Goal: Task Accomplishment & Management: Manage account settings

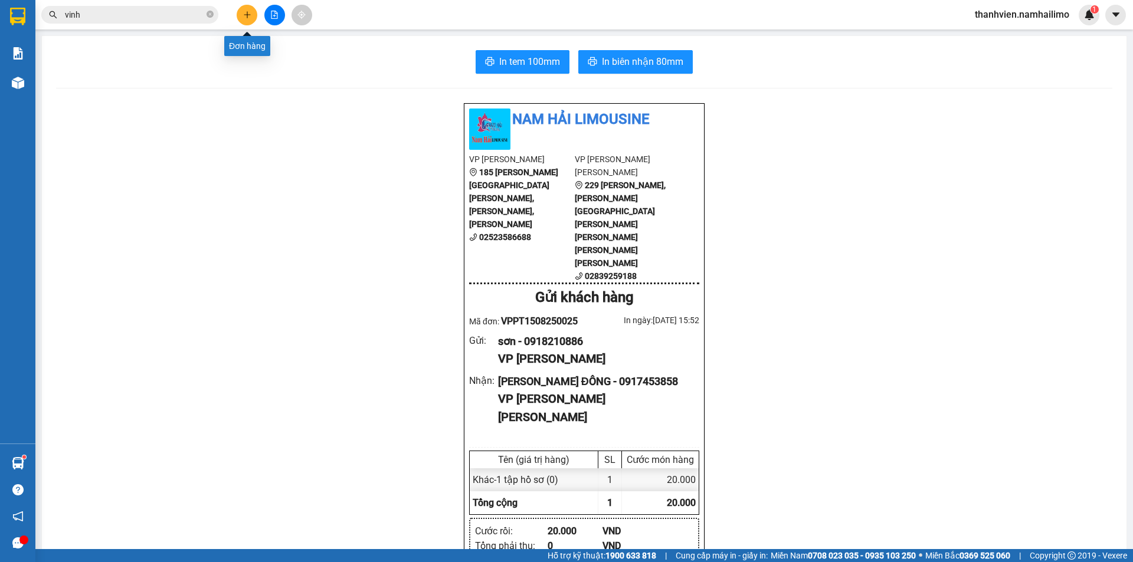
click at [241, 17] on button at bounding box center [247, 15] width 21 height 21
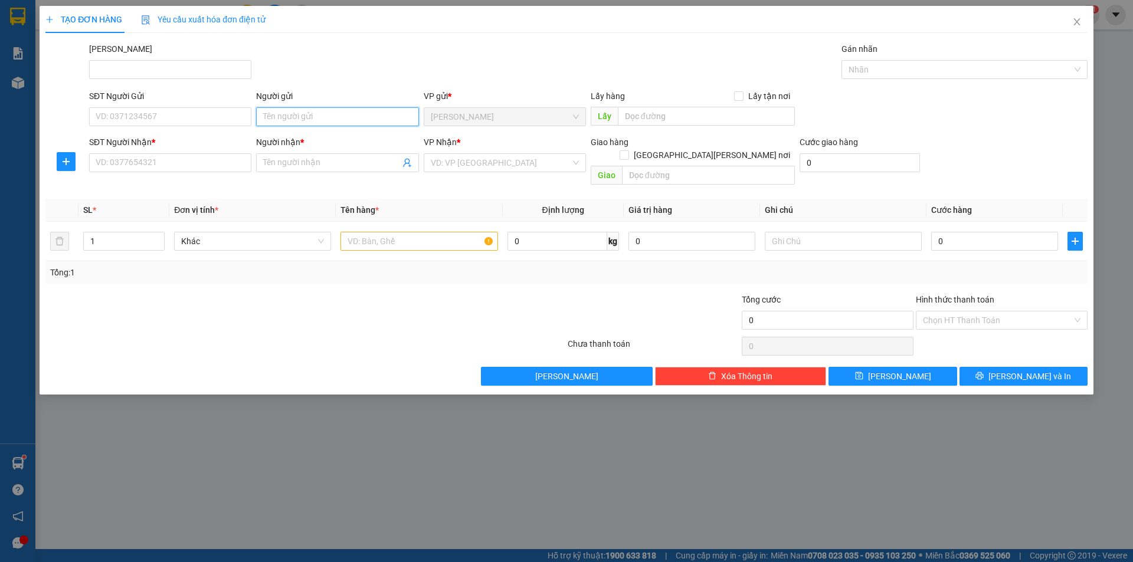
click at [310, 119] on input "Người gửi" at bounding box center [337, 116] width 162 height 19
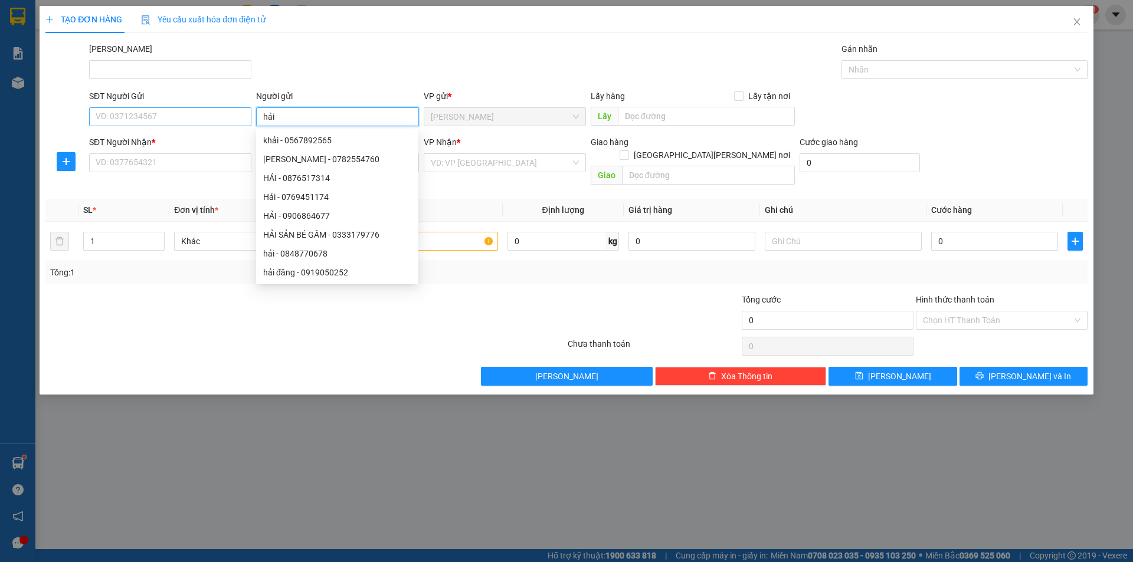
type input "hải"
click at [207, 113] on input "SĐT Người Gửi" at bounding box center [170, 116] width 162 height 19
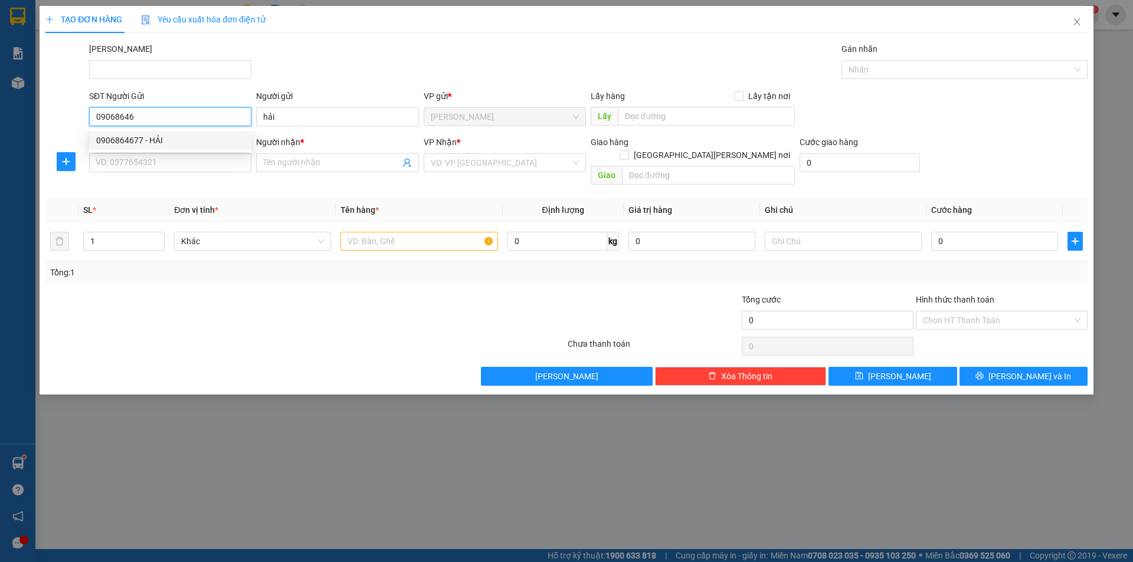
click at [173, 144] on div "0906864677 - HẢI" at bounding box center [170, 140] width 148 height 13
type input "0906864677"
type input "HẢI"
type input "0917346257"
type input "KHANG"
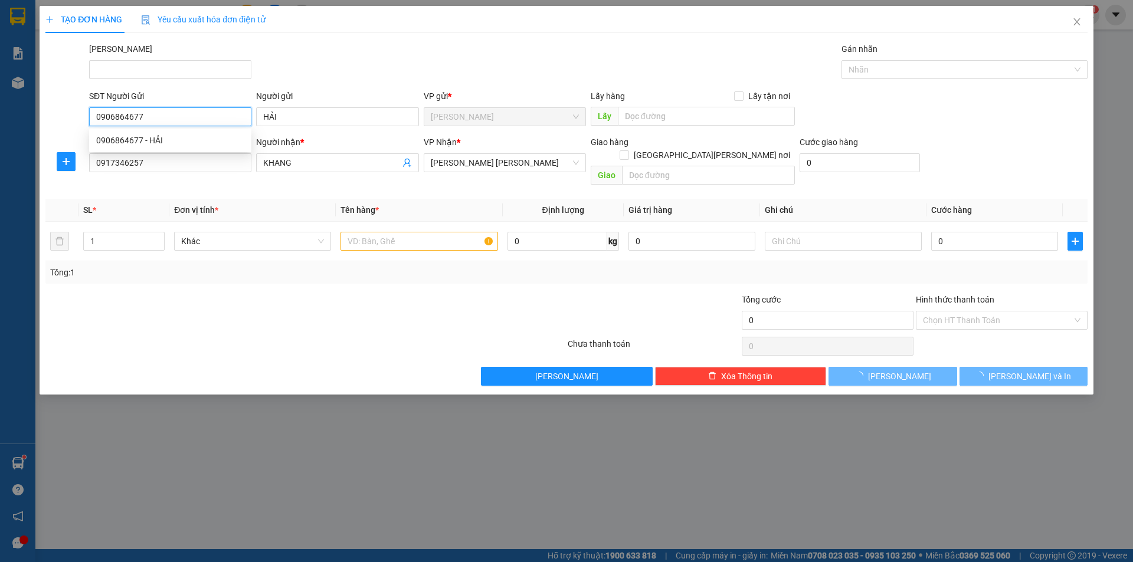
type input "40.000"
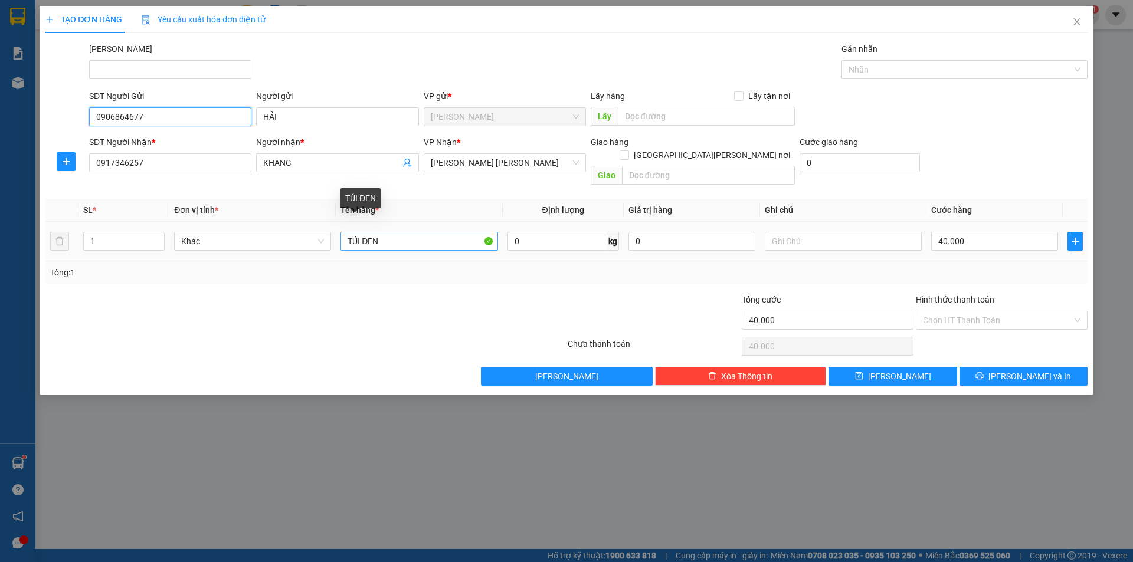
type input "0906864677"
drag, startPoint x: 398, startPoint y: 223, endPoint x: 310, endPoint y: 231, distance: 88.3
click at [310, 231] on tr "1 Khác TÚI ĐEN 0 kg 0 40.000" at bounding box center [566, 242] width 1042 height 40
type input "thùng trắng"
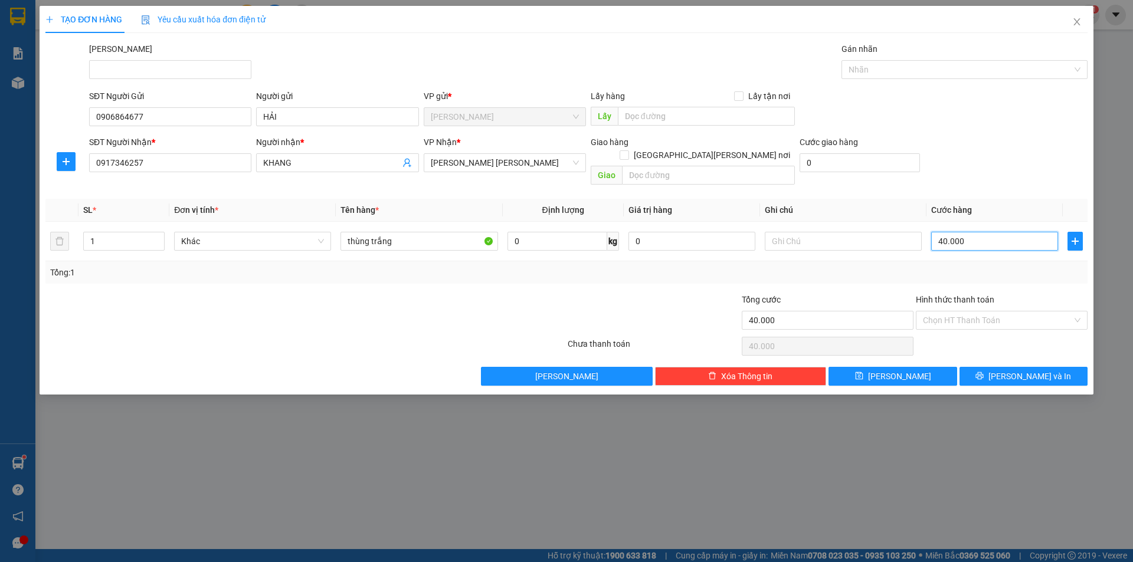
type input "5"
type input "50"
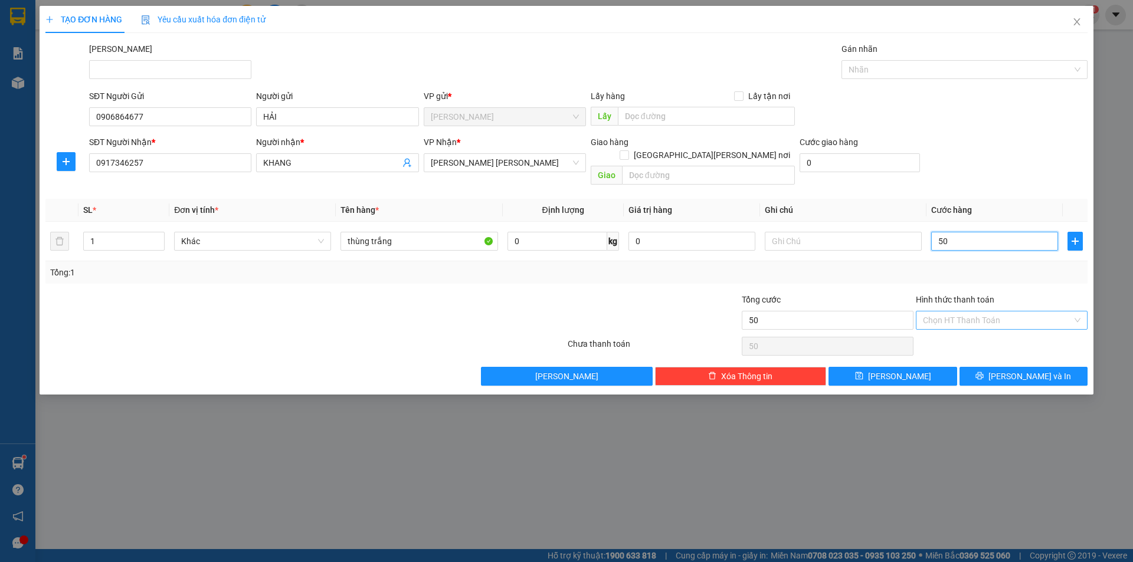
type input "50"
type input "50.000"
click at [964, 312] on input "Hình thức thanh toán" at bounding box center [997, 321] width 149 height 18
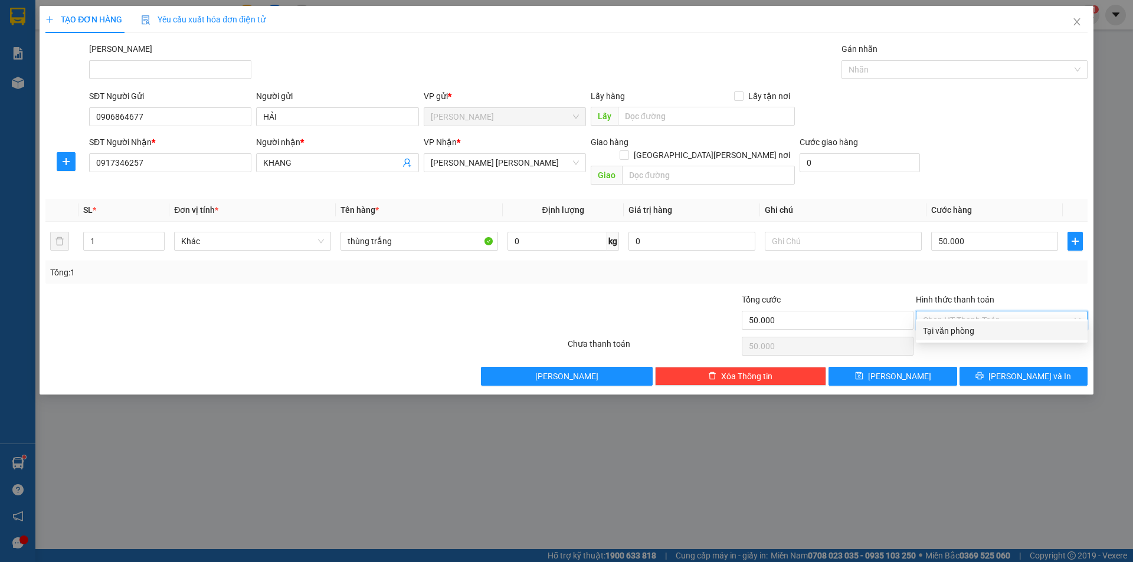
click at [959, 330] on div "Tại văn phòng" at bounding box center [1002, 331] width 158 height 13
type input "0"
click at [1031, 370] on span "[PERSON_NAME] và In" at bounding box center [1029, 376] width 83 height 13
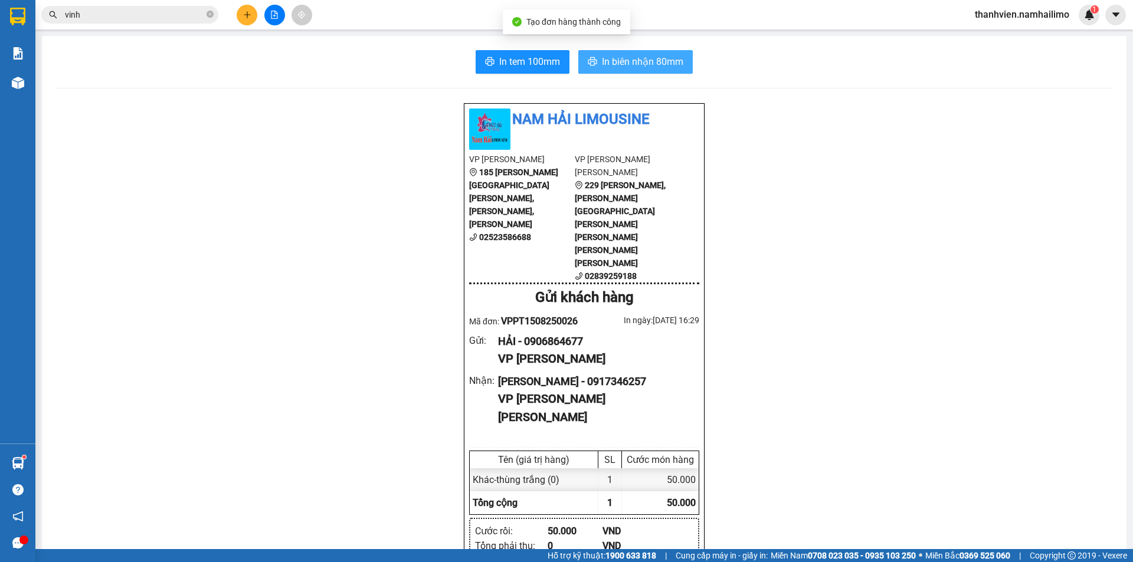
click at [650, 64] on span "In biên nhận 80mm" at bounding box center [642, 61] width 81 height 15
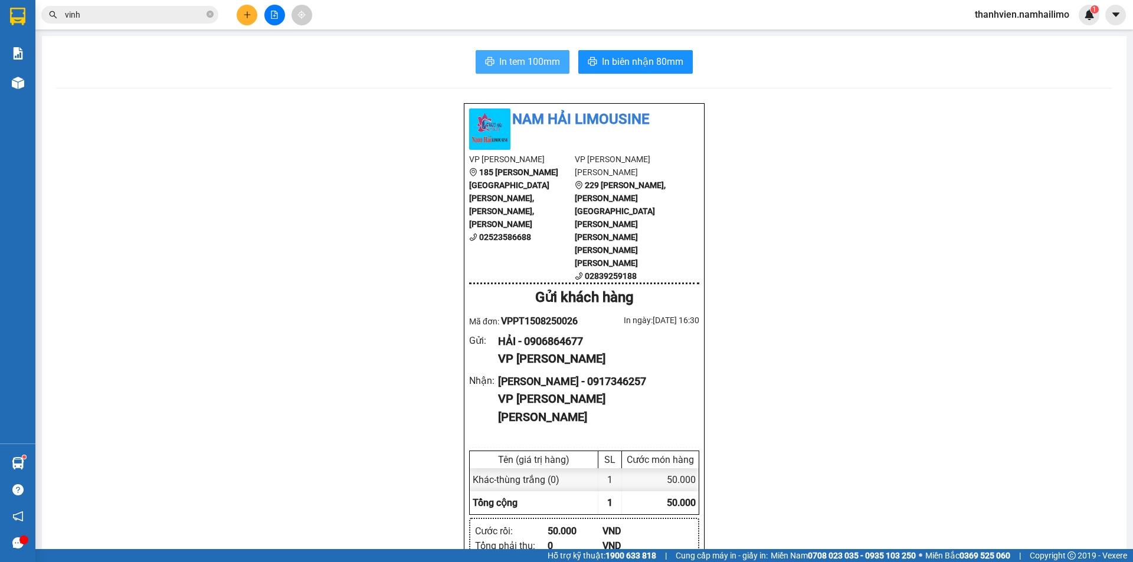
click at [535, 62] on span "In tem 100mm" at bounding box center [529, 61] width 61 height 15
click at [547, 58] on span "In tem 100mm" at bounding box center [529, 61] width 61 height 15
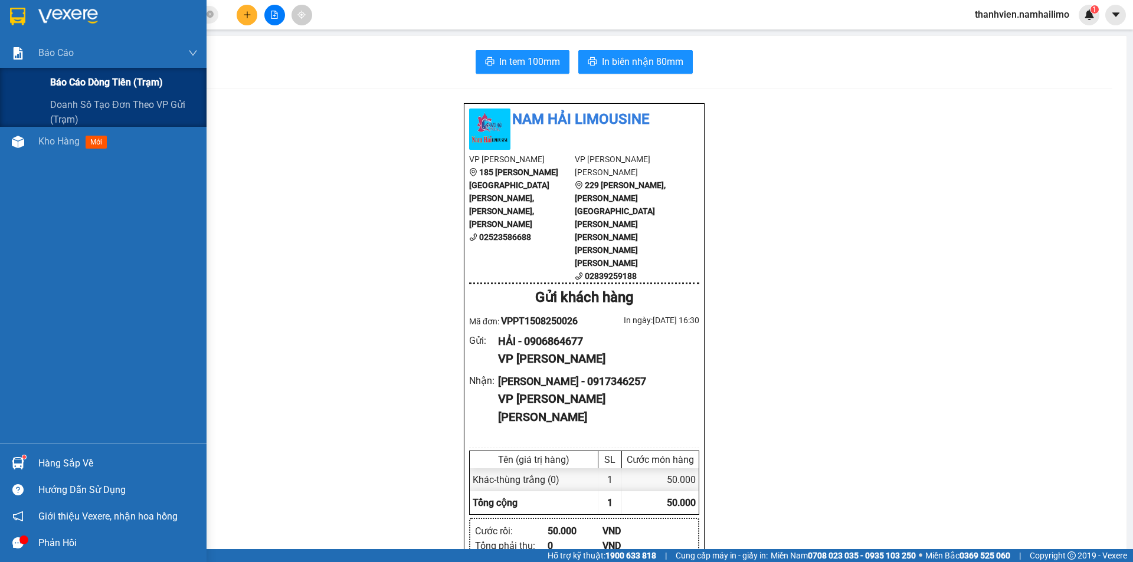
click at [70, 85] on span "Báo cáo dòng tiền (trạm)" at bounding box center [106, 82] width 113 height 15
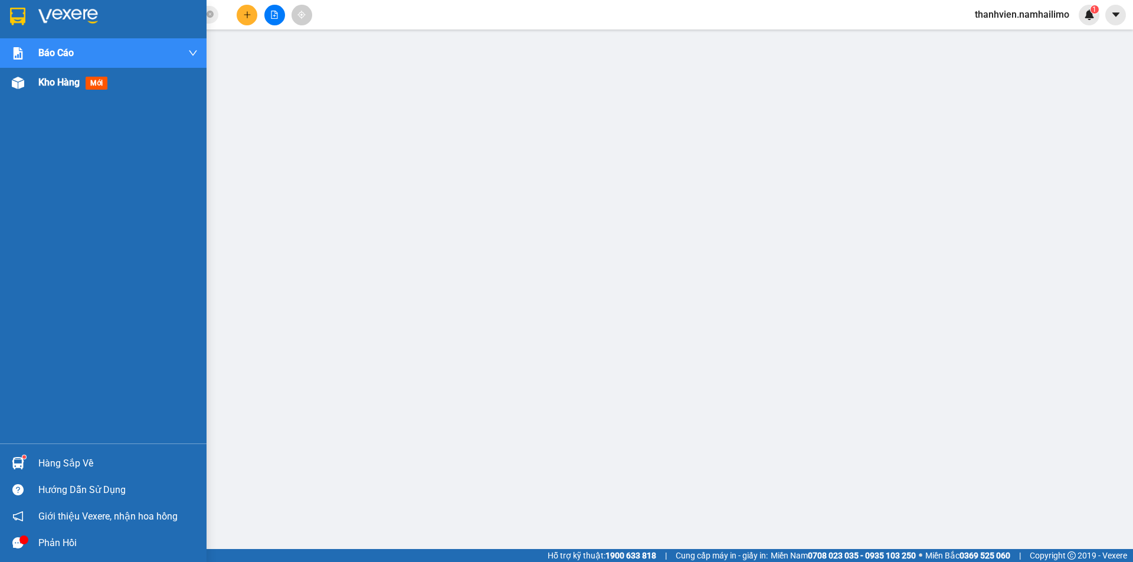
click at [19, 82] on img at bounding box center [18, 83] width 12 height 12
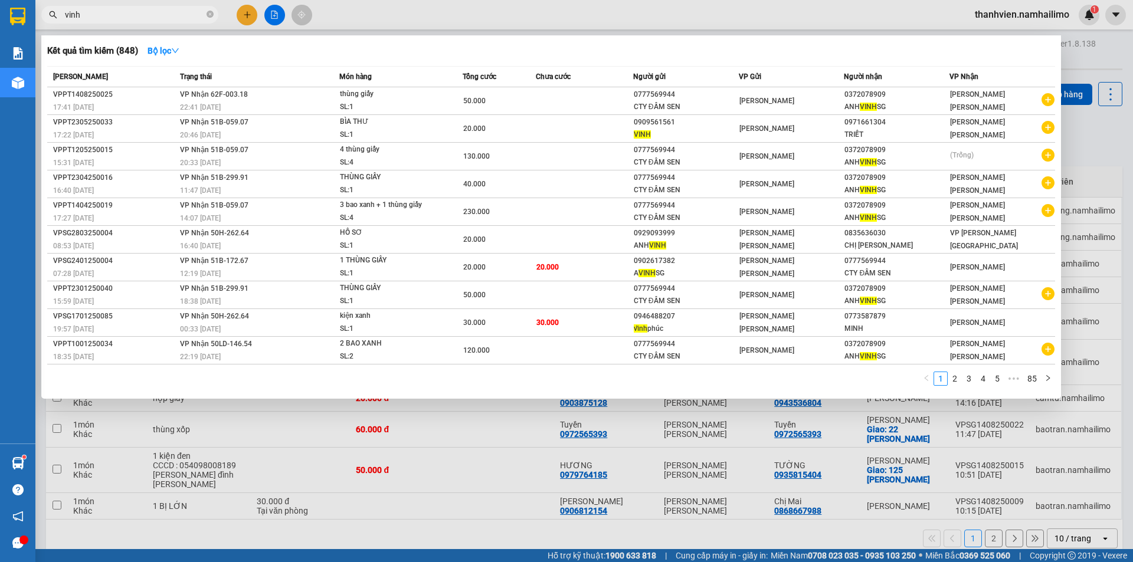
click at [189, 11] on input "vinh" at bounding box center [134, 14] width 139 height 13
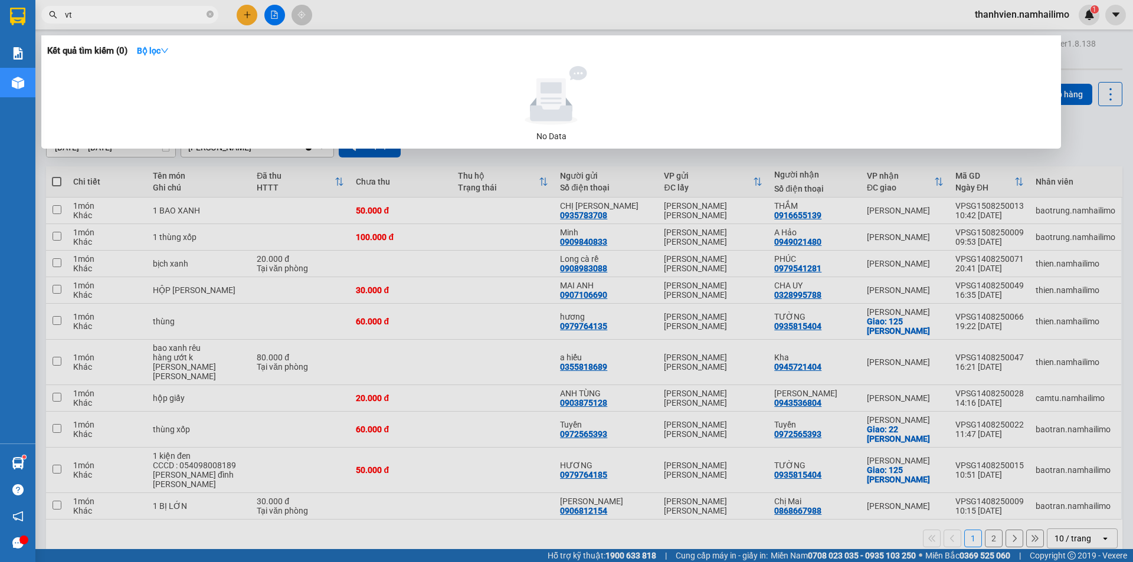
type input "v"
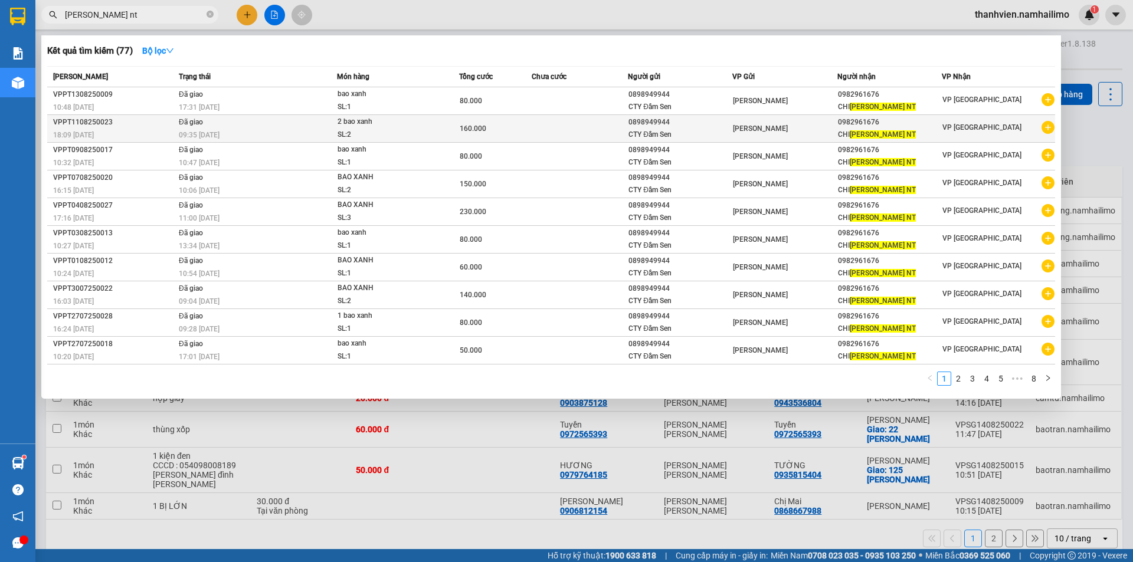
type input "[PERSON_NAME] nt"
click at [1041, 130] on div "VP [GEOGRAPHIC_DATA]" at bounding box center [998, 128] width 112 height 15
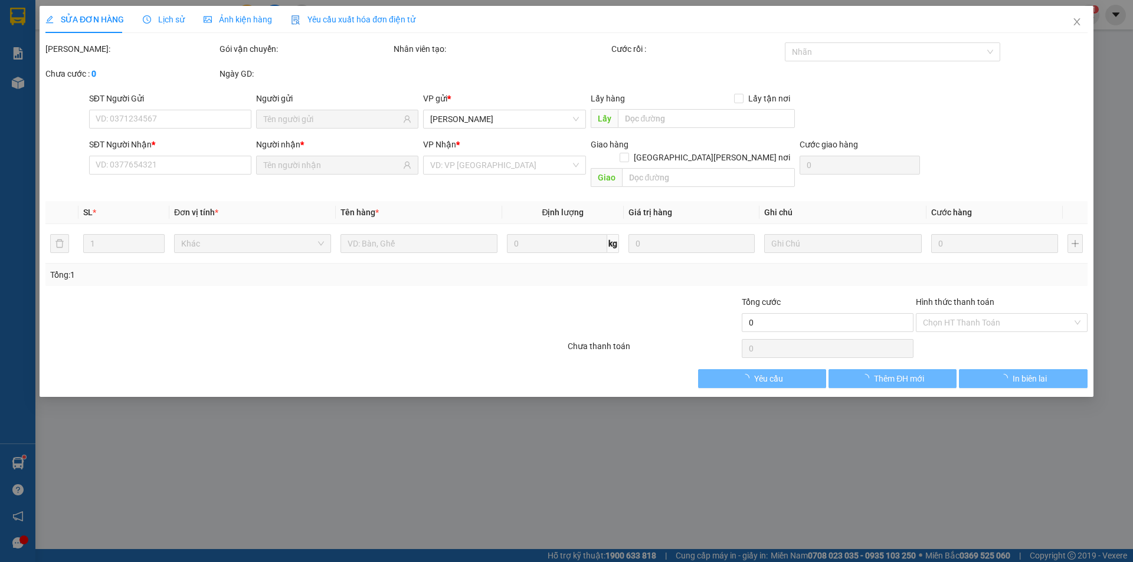
type input "0898949944"
type input "0982961676"
type input "160.000"
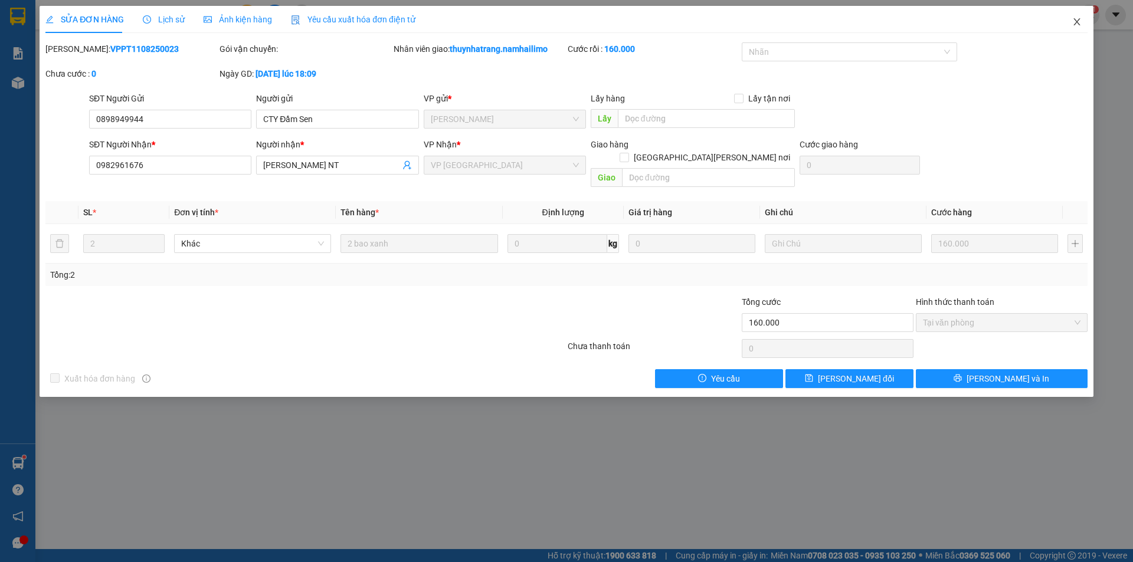
click at [1069, 22] on span "Close" at bounding box center [1076, 22] width 33 height 33
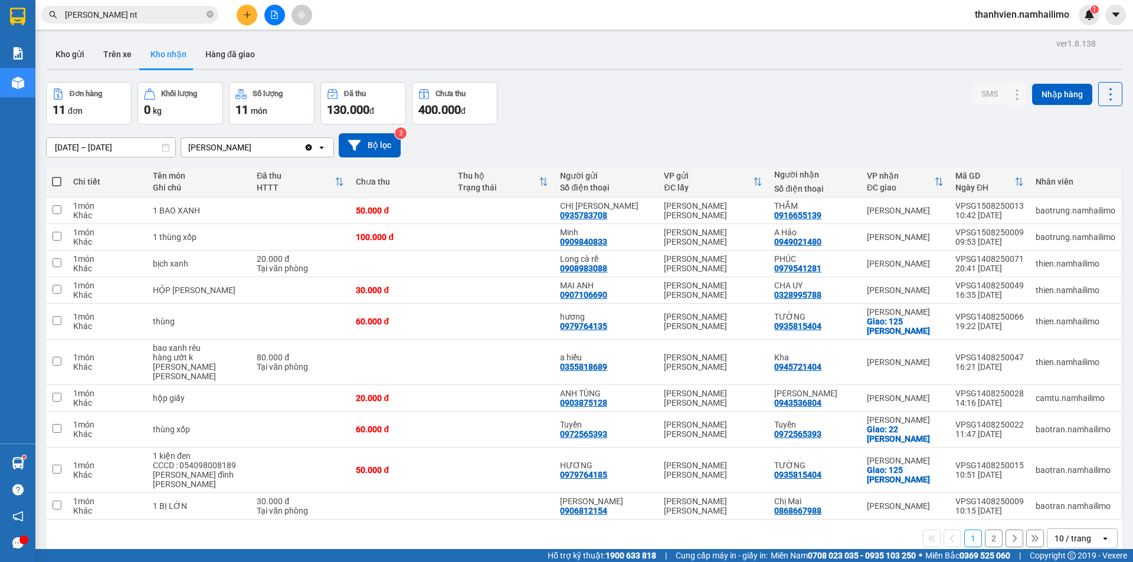
click at [161, 10] on input "[PERSON_NAME] nt" at bounding box center [134, 14] width 139 height 13
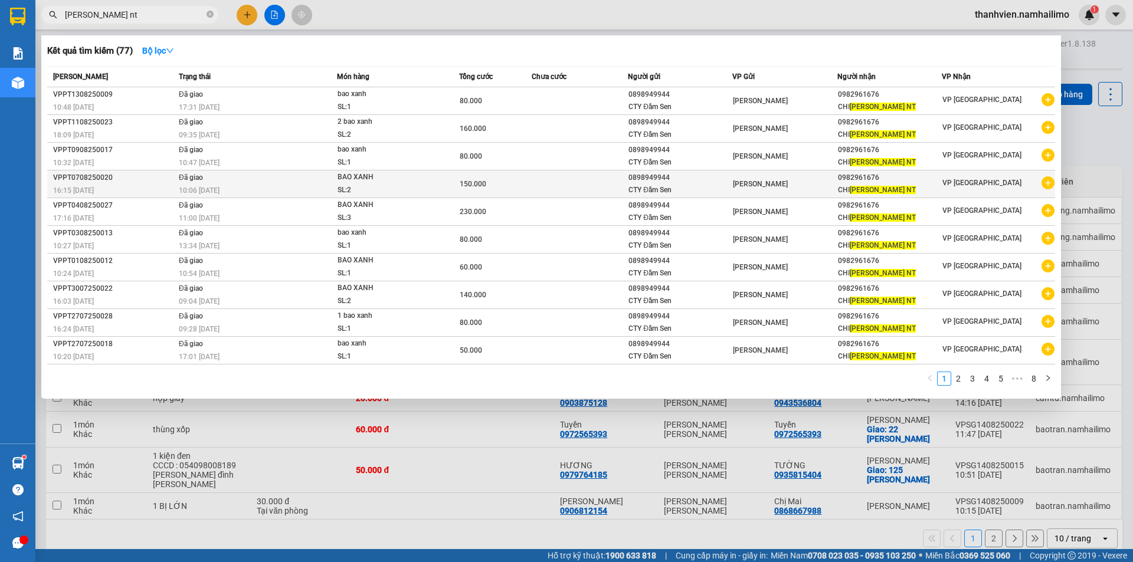
click at [1045, 182] on icon "plus-circle" at bounding box center [1048, 182] width 13 height 13
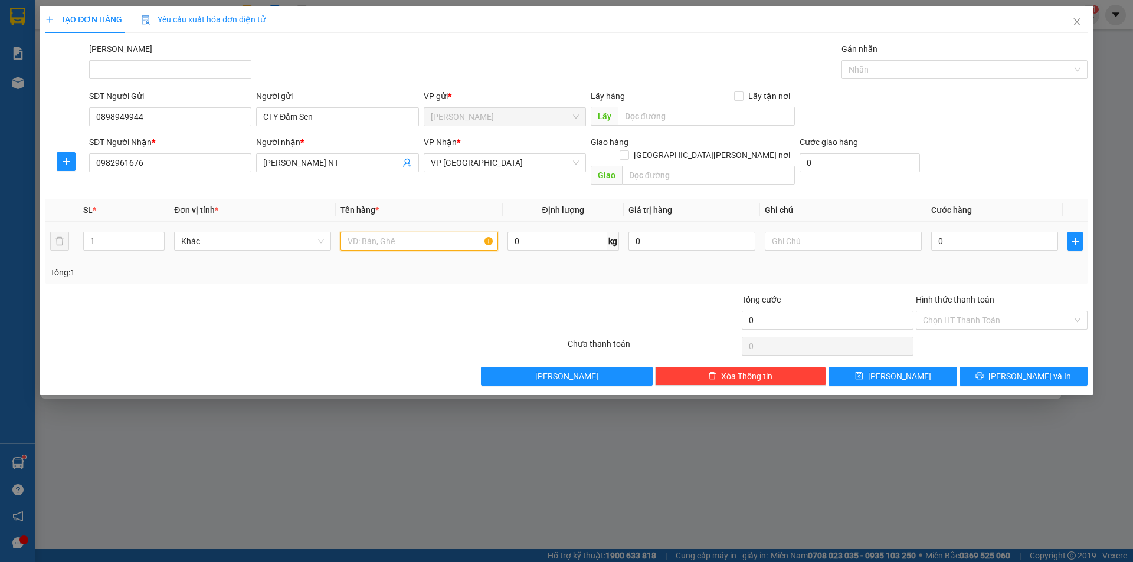
click at [388, 232] on input "text" at bounding box center [419, 241] width 157 height 19
type input "bao xanh"
click at [967, 233] on input "0" at bounding box center [994, 241] width 127 height 19
type input "8"
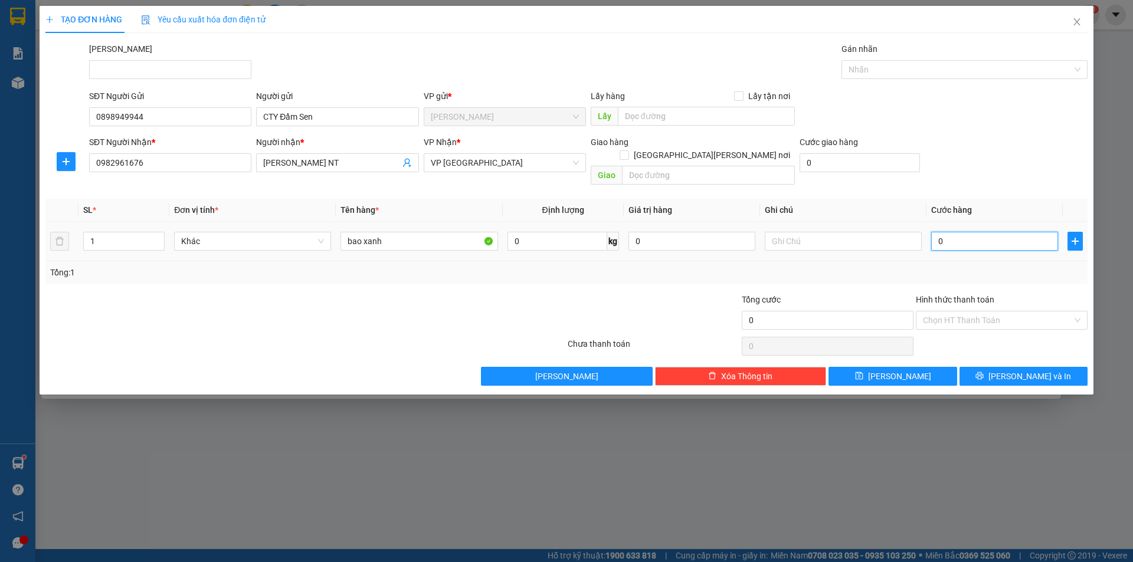
type input "8"
type input "80"
type input "80.000"
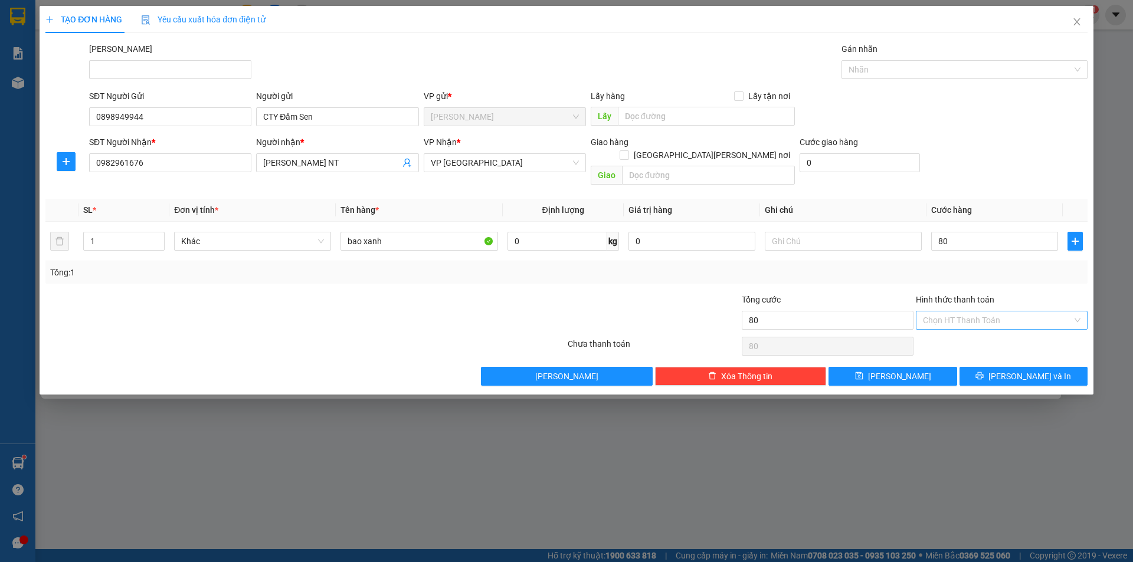
type input "80.000"
click at [988, 312] on input "Hình thức thanh toán" at bounding box center [997, 321] width 149 height 18
click at [991, 331] on div "Tại văn phòng" at bounding box center [1002, 331] width 158 height 13
type input "0"
click at [1016, 372] on button "[PERSON_NAME] và In" at bounding box center [1024, 376] width 128 height 19
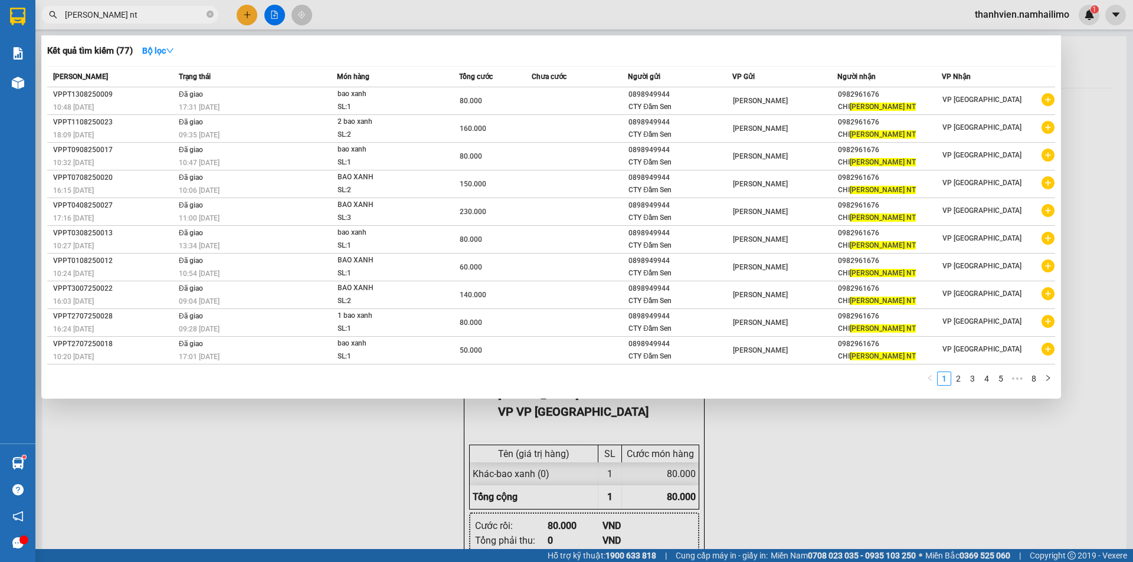
drag, startPoint x: 342, startPoint y: 492, endPoint x: 325, endPoint y: 440, distance: 54.9
click at [341, 481] on div at bounding box center [566, 281] width 1133 height 562
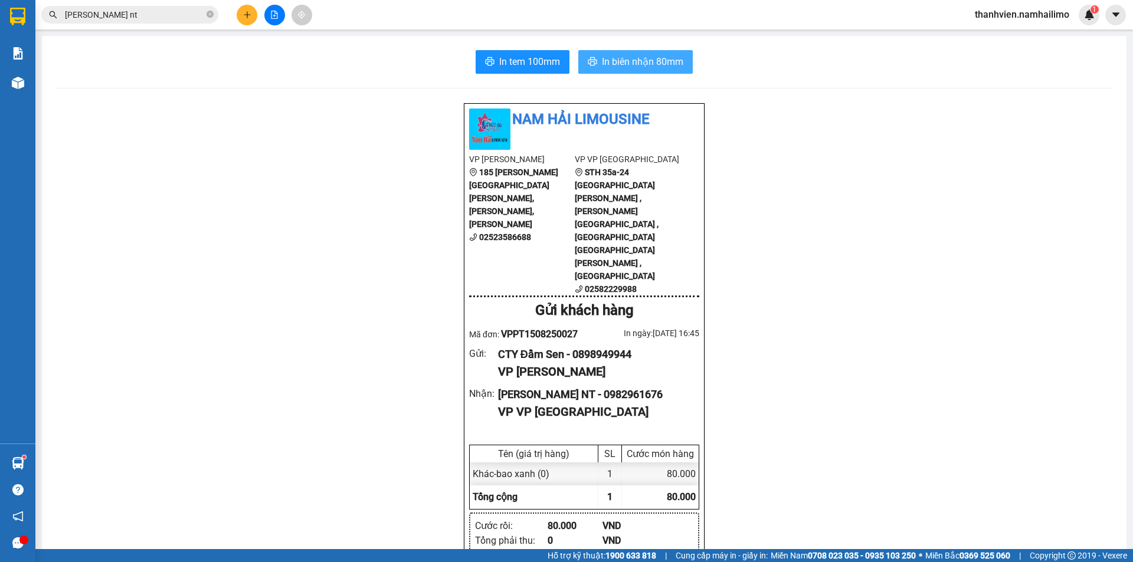
click at [611, 64] on span "In biên nhận 80mm" at bounding box center [642, 61] width 81 height 15
click at [511, 60] on span "In tem 100mm" at bounding box center [529, 61] width 61 height 15
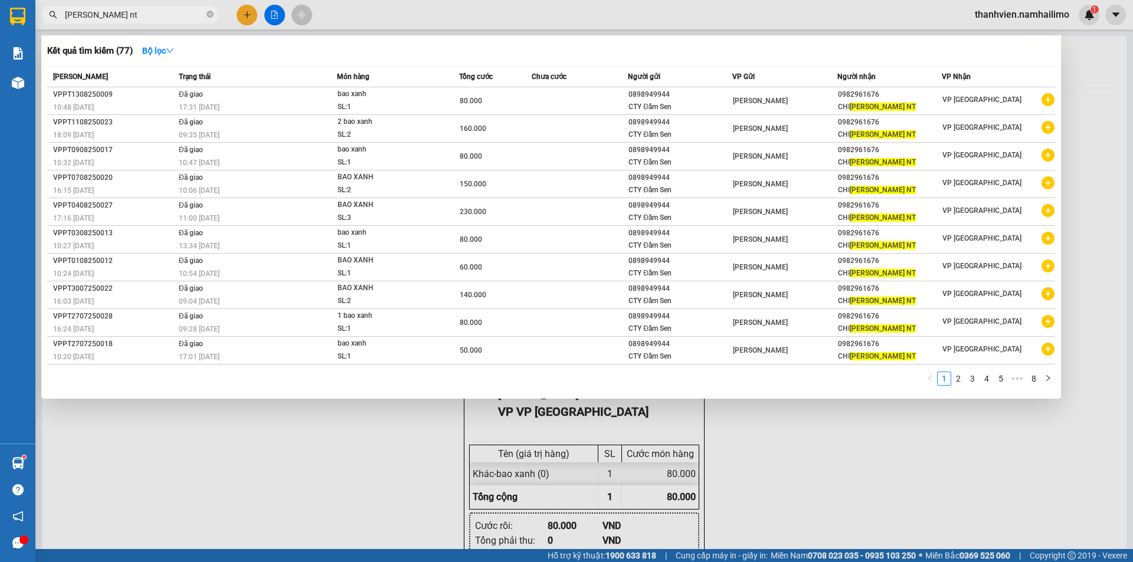
click at [152, 21] on input "[PERSON_NAME] nt" at bounding box center [134, 14] width 139 height 13
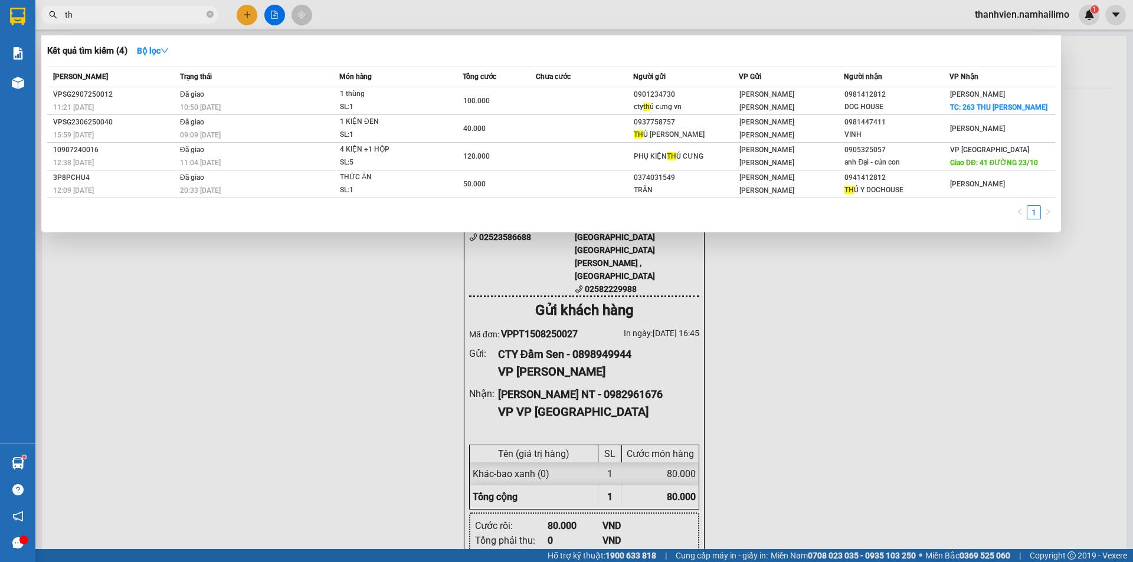
type input "t"
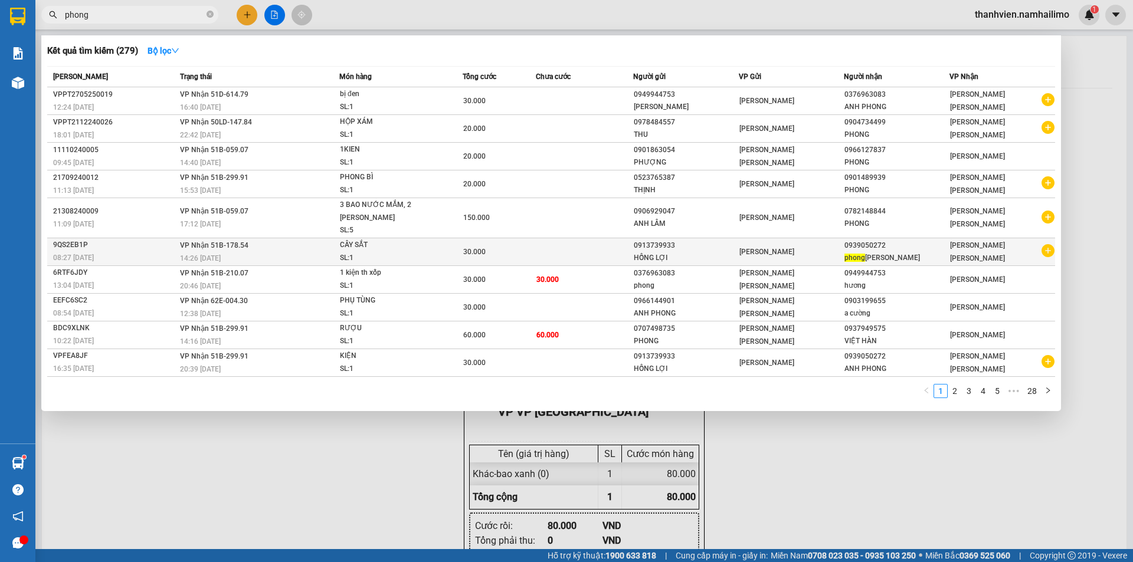
type input "phong"
click at [1049, 254] on icon "plus-circle" at bounding box center [1048, 250] width 13 height 13
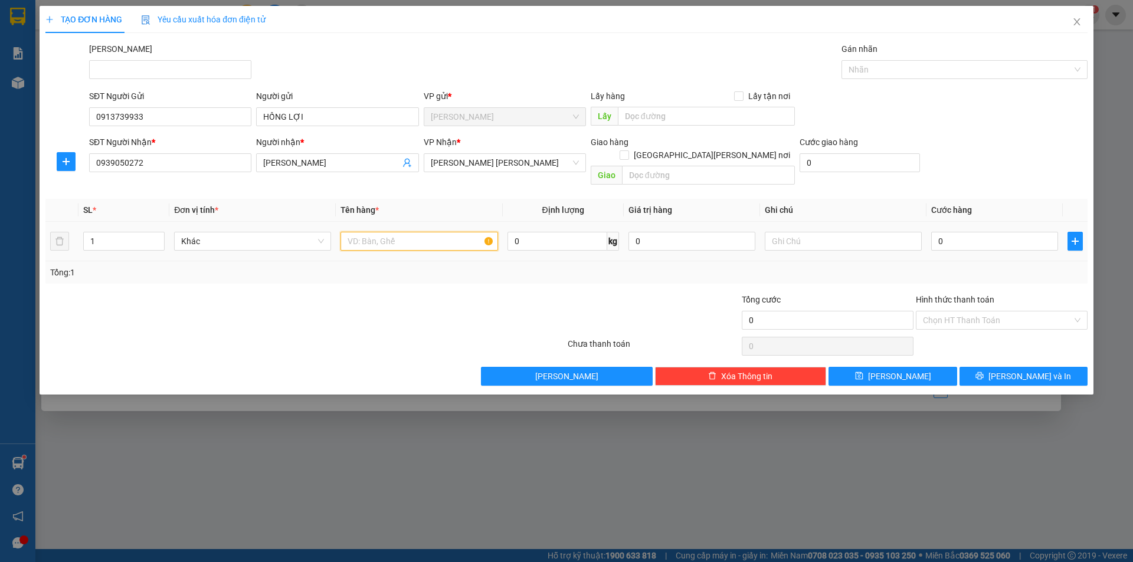
click at [387, 232] on input "text" at bounding box center [419, 241] width 157 height 19
type input "[PERSON_NAME]"
click at [965, 232] on input "0" at bounding box center [994, 241] width 127 height 19
type input "3"
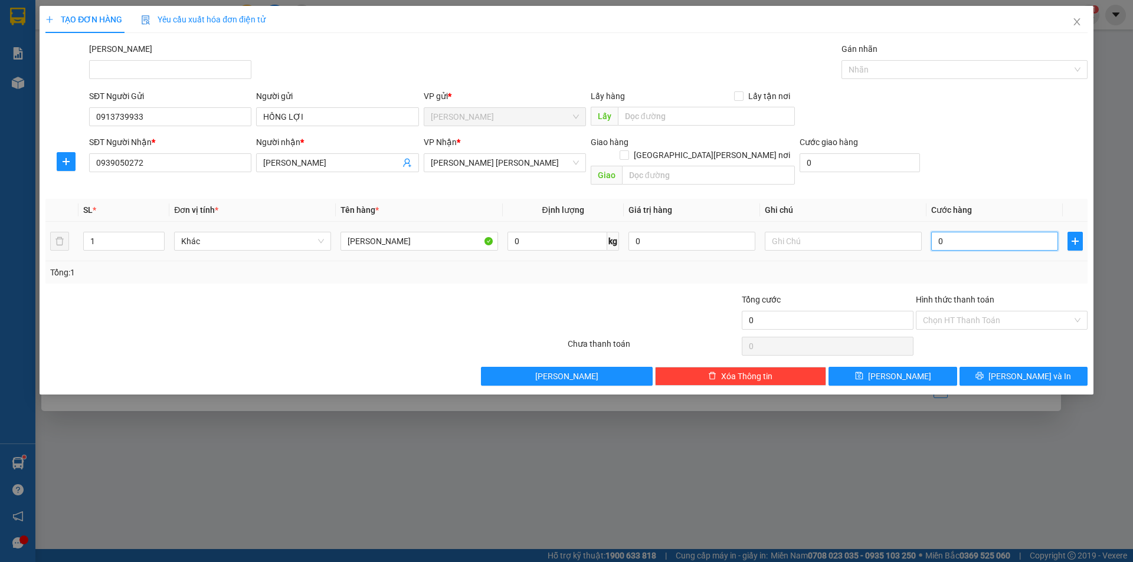
type input "3"
type input "30"
type input "30.000"
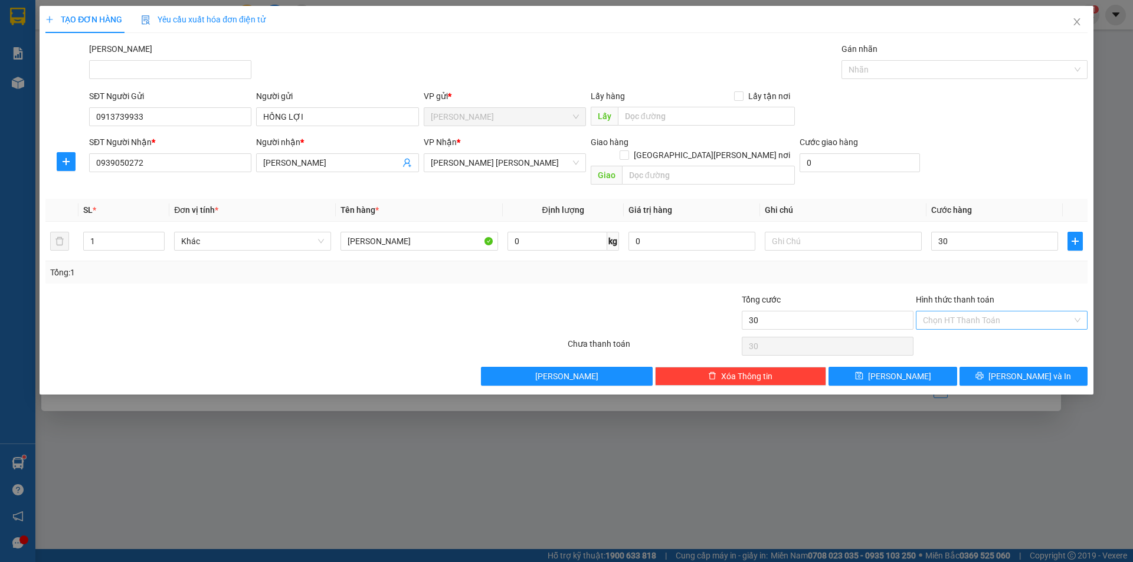
type input "30.000"
click at [965, 312] on input "Hình thức thanh toán" at bounding box center [997, 321] width 149 height 18
click at [982, 332] on div "Tại văn phòng" at bounding box center [1002, 331] width 158 height 13
type input "0"
click at [1004, 367] on button "[PERSON_NAME] và In" at bounding box center [1024, 376] width 128 height 19
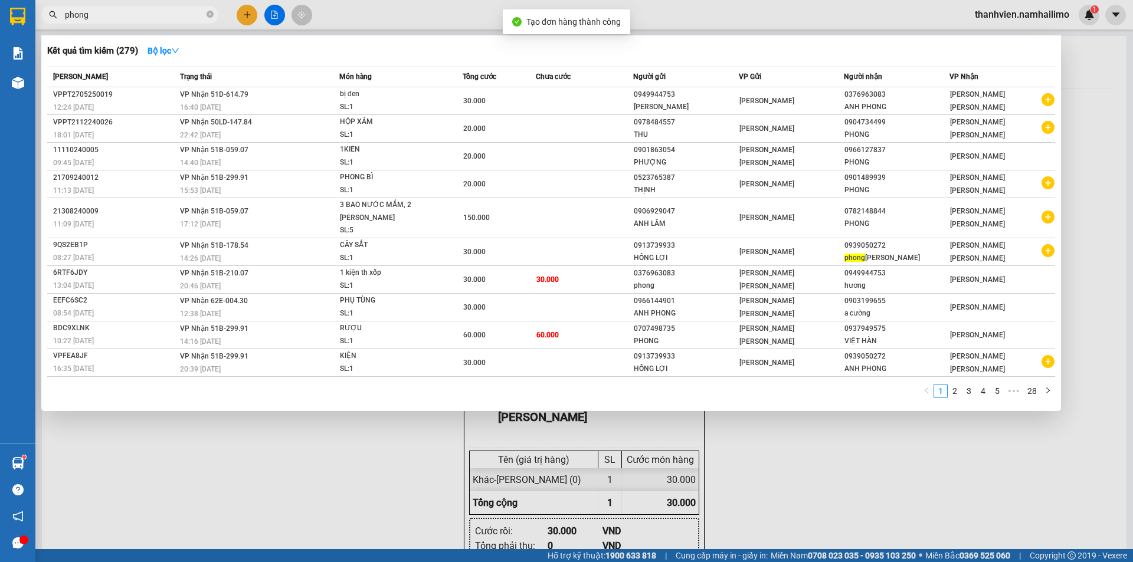
drag, startPoint x: 851, startPoint y: 444, endPoint x: 850, endPoint y: 424, distance: 20.7
click at [852, 444] on div at bounding box center [566, 281] width 1133 height 562
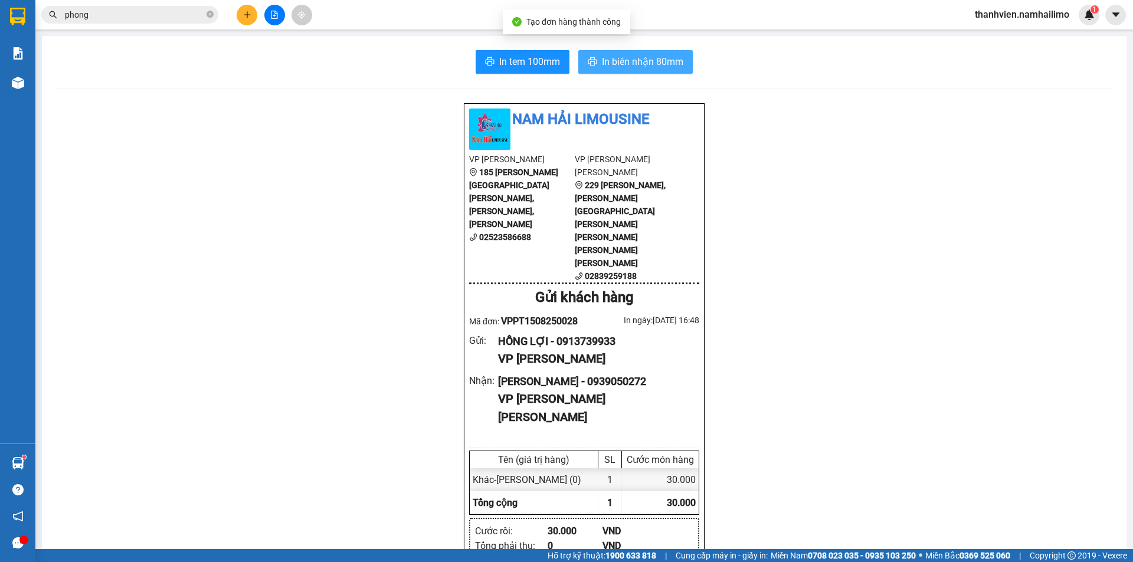
click at [642, 71] on button "In biên nhận 80mm" at bounding box center [635, 62] width 114 height 24
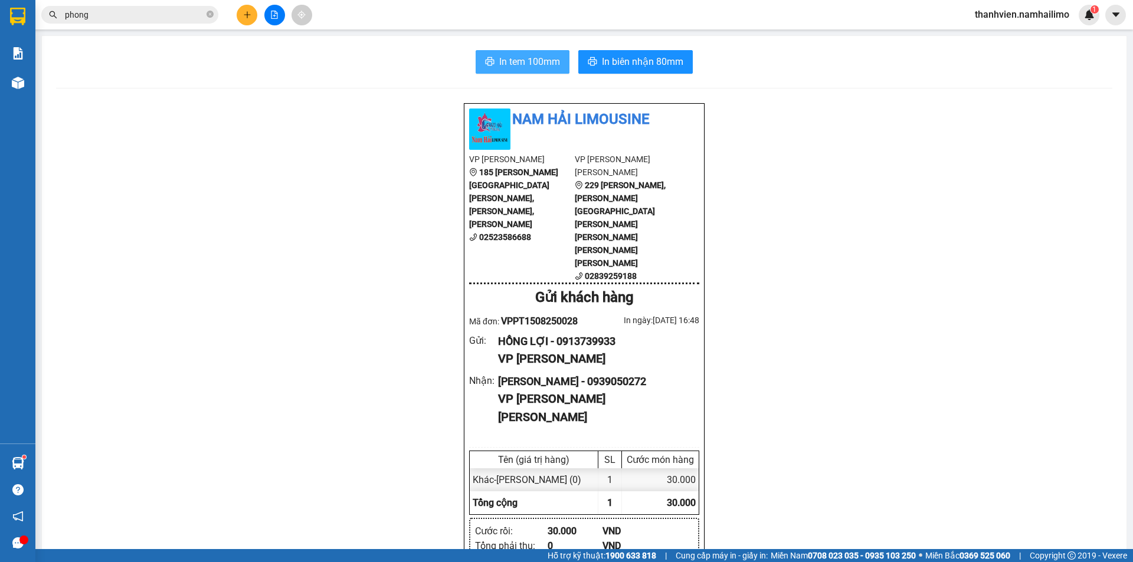
click at [556, 64] on button "In tem 100mm" at bounding box center [523, 62] width 94 height 24
click at [276, 15] on icon "file-add" at bounding box center [274, 15] width 8 height 8
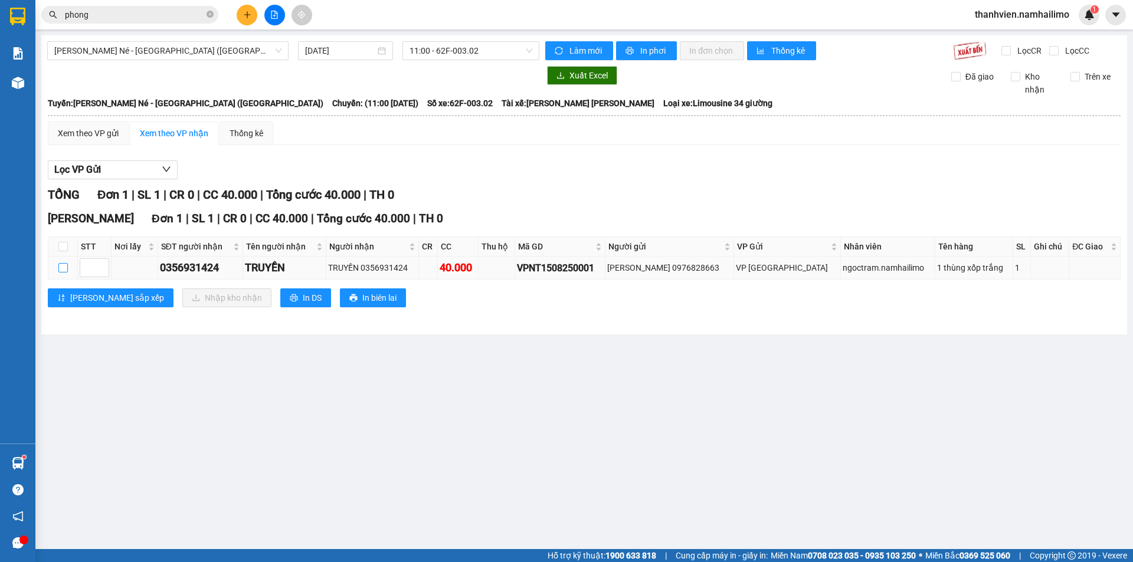
click at [58, 269] on input "checkbox" at bounding box center [62, 267] width 9 height 9
checkbox input "true"
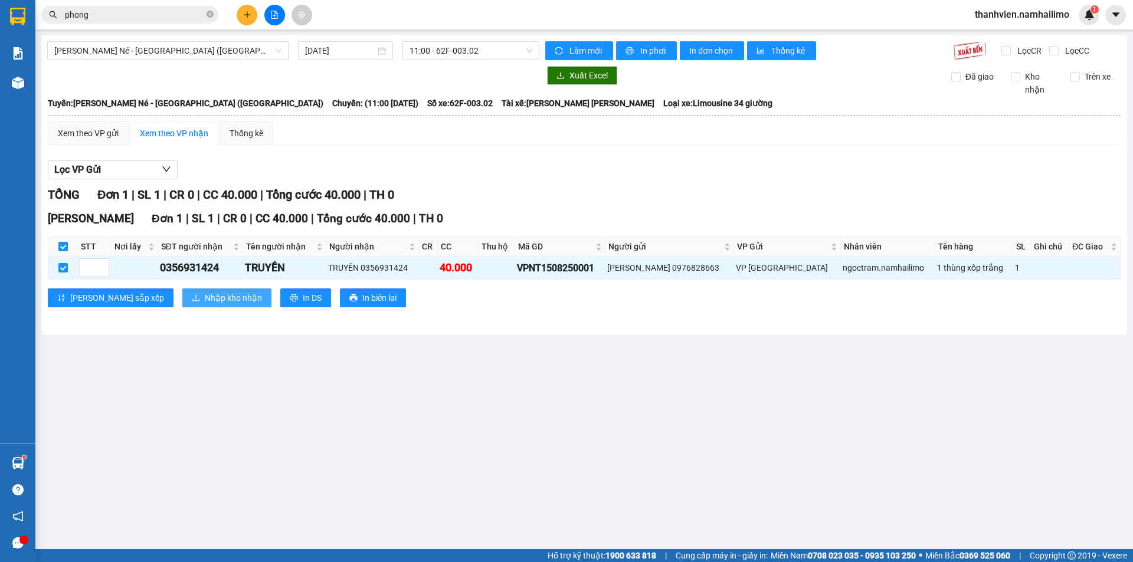
click at [205, 300] on span "Nhập kho nhận" at bounding box center [233, 298] width 57 height 13
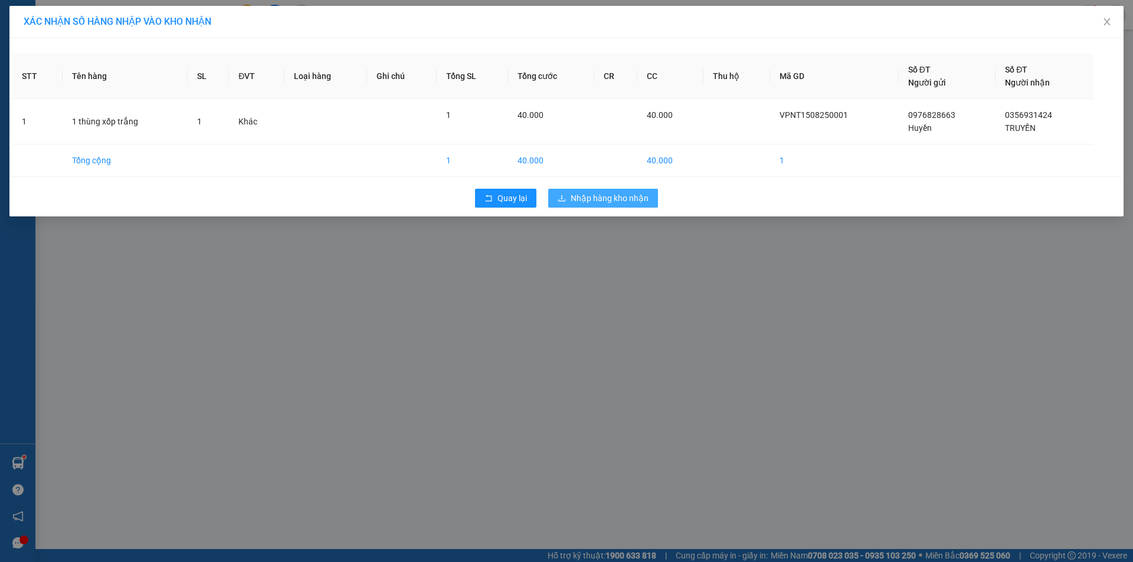
click at [646, 195] on span "Nhập hàng kho nhận" at bounding box center [610, 198] width 78 height 13
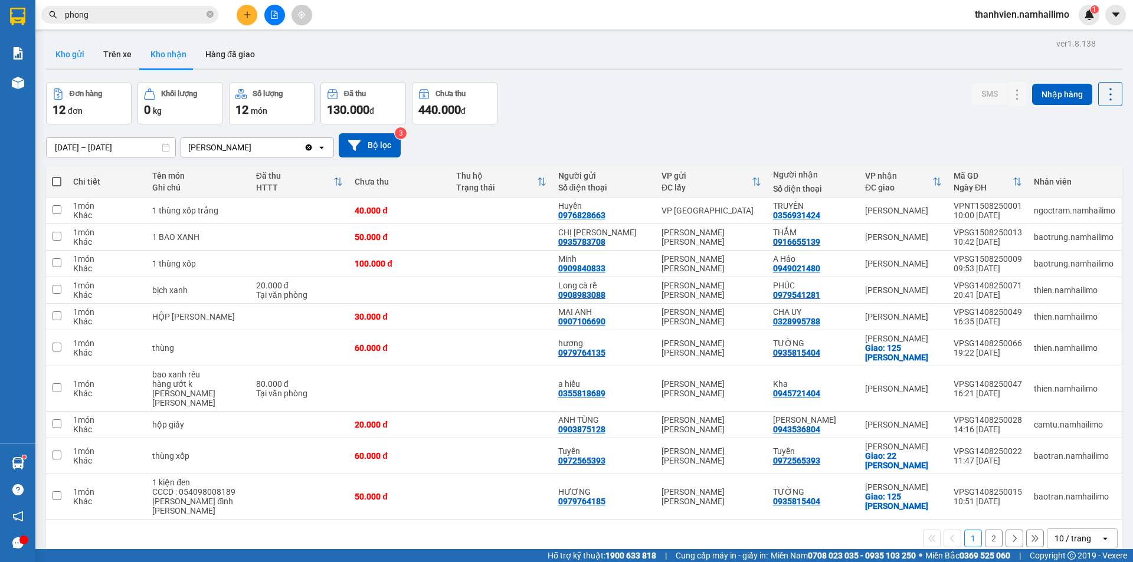
click at [70, 53] on button "Kho gửi" at bounding box center [70, 54] width 48 height 28
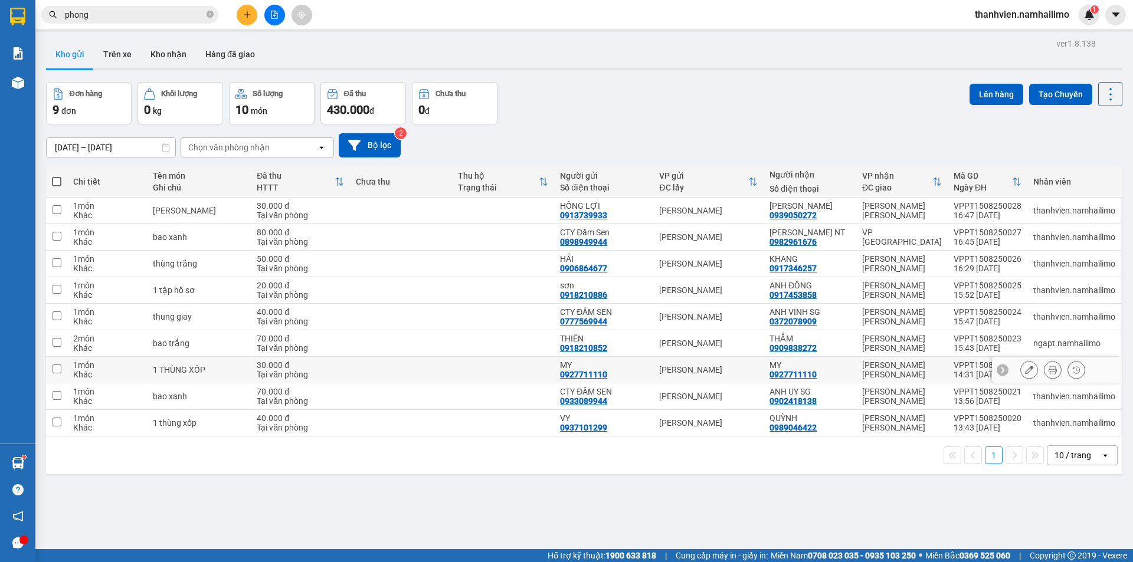
click at [57, 370] on input "checkbox" at bounding box center [57, 369] width 9 height 9
checkbox input "true"
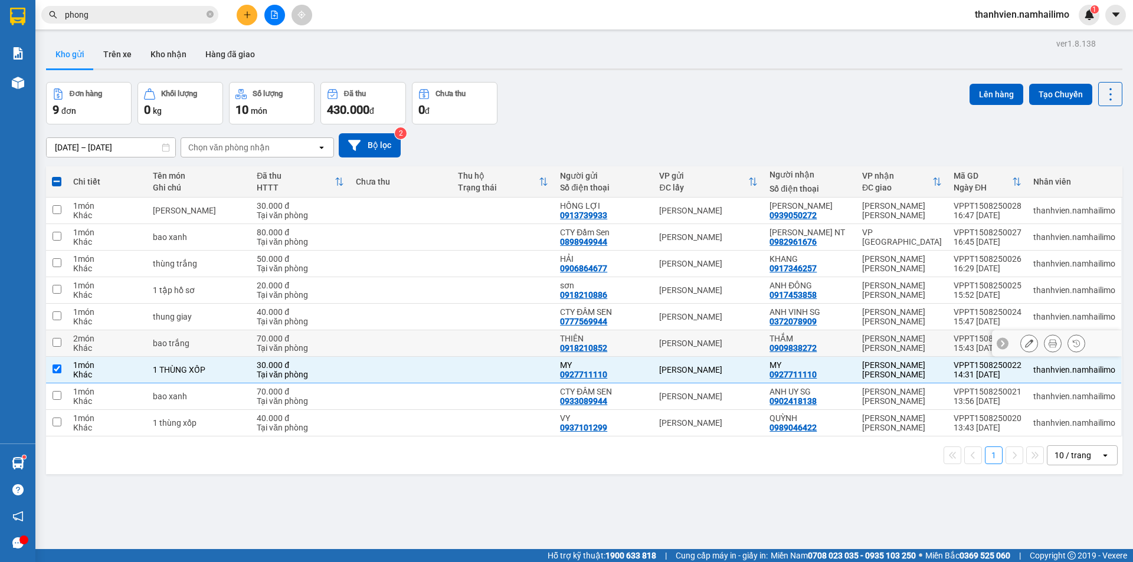
click at [60, 340] on input "checkbox" at bounding box center [57, 342] width 9 height 9
checkbox input "true"
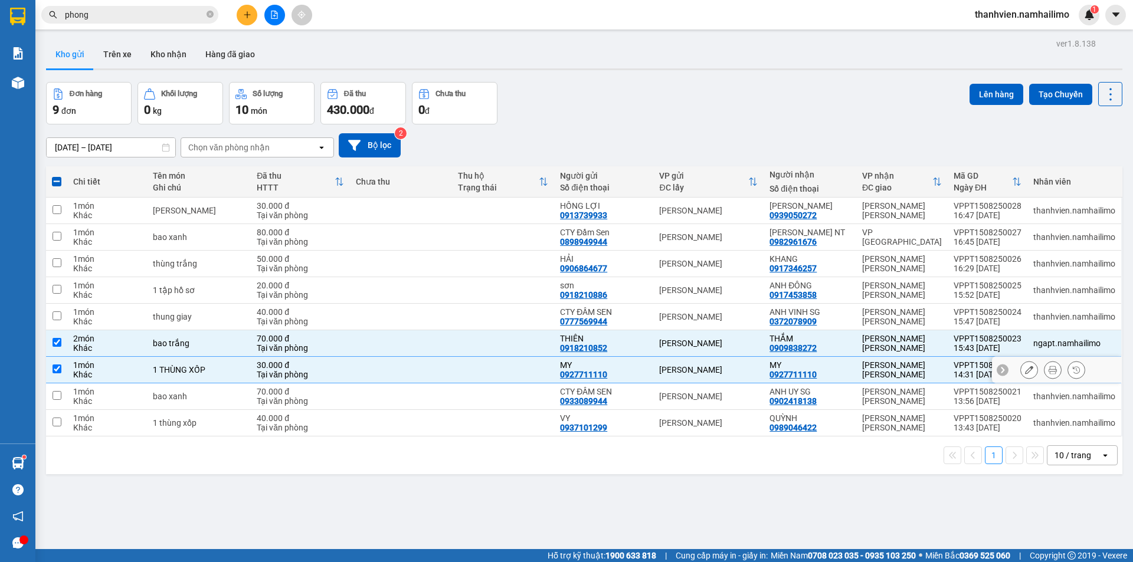
click at [54, 365] on input "checkbox" at bounding box center [57, 369] width 9 height 9
checkbox input "false"
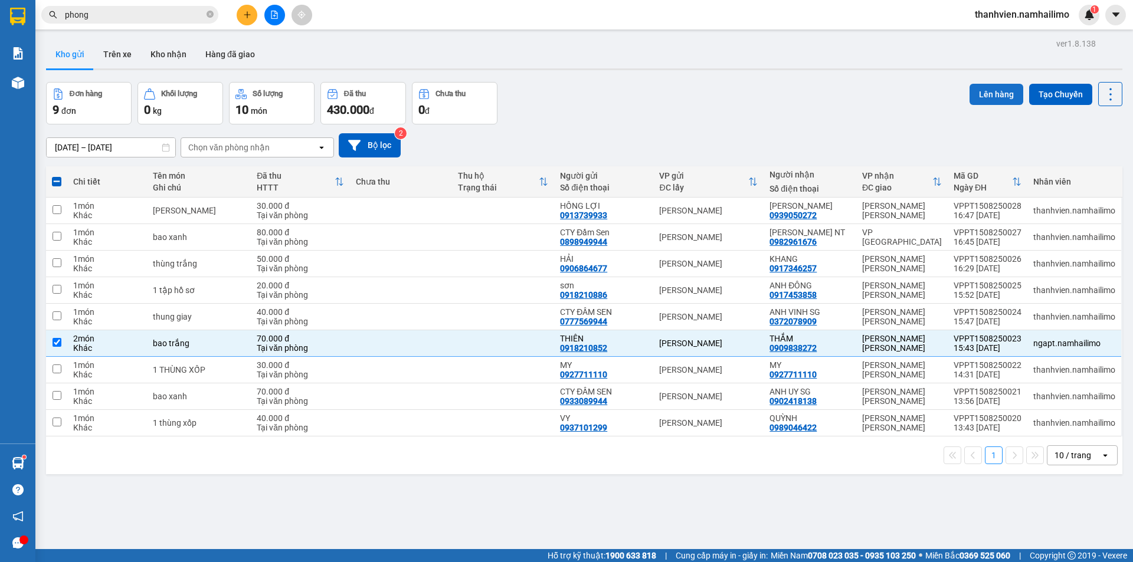
click at [990, 89] on button "Lên hàng" at bounding box center [997, 94] width 54 height 21
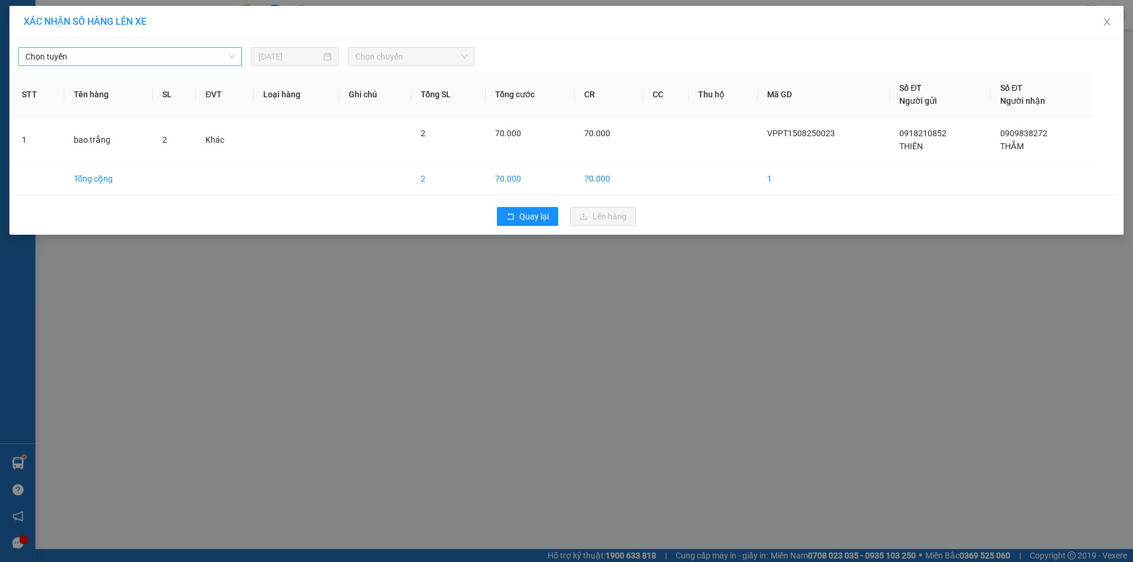
click at [221, 54] on span "Chọn tuyến" at bounding box center [129, 57] width 209 height 18
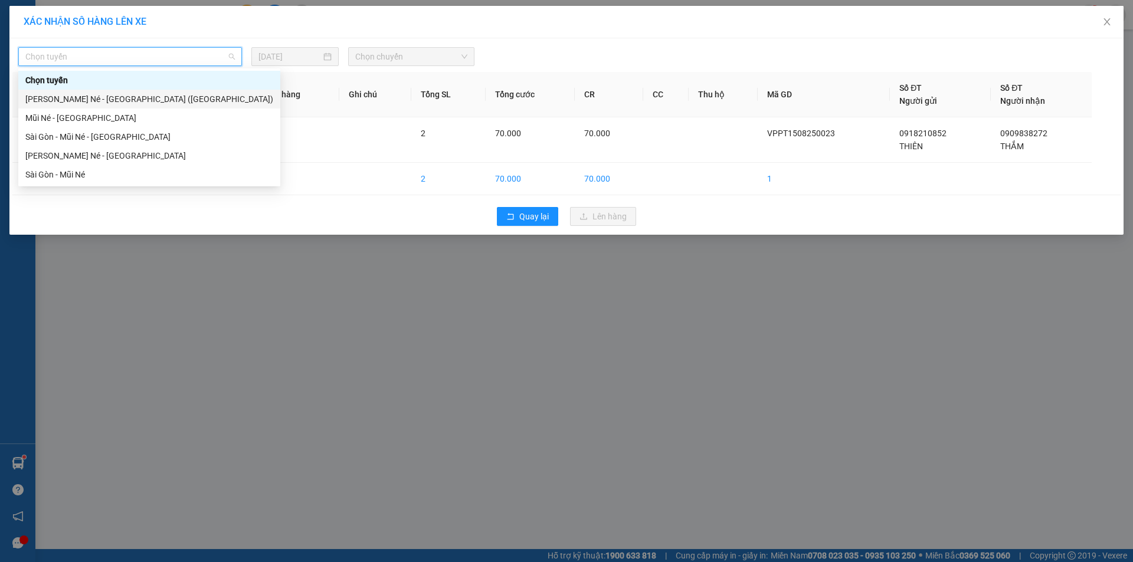
click at [162, 100] on div "[PERSON_NAME] Né - [GEOGRAPHIC_DATA] ([GEOGRAPHIC_DATA])" at bounding box center [149, 99] width 248 height 13
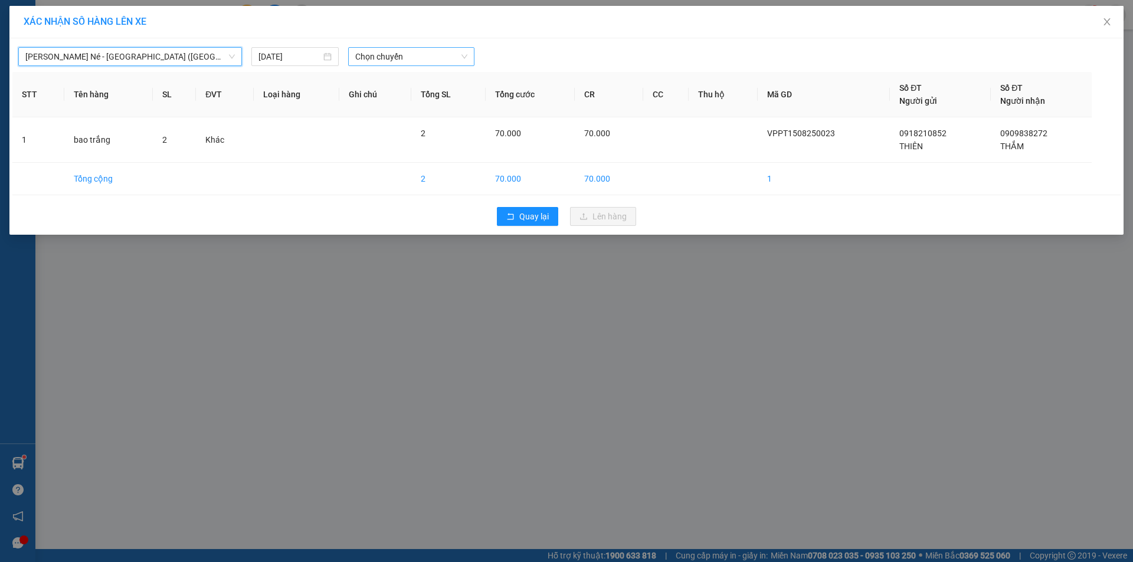
click at [439, 54] on span "Chọn chuyến" at bounding box center [411, 57] width 112 height 18
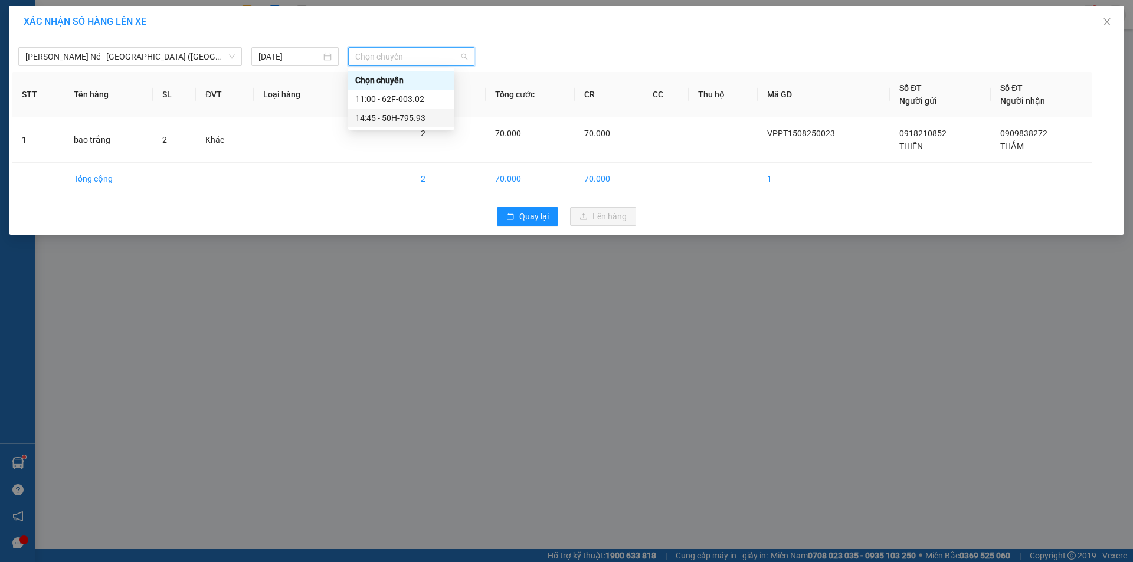
click at [423, 118] on div "14:45 - 50H-795.93" at bounding box center [401, 118] width 92 height 13
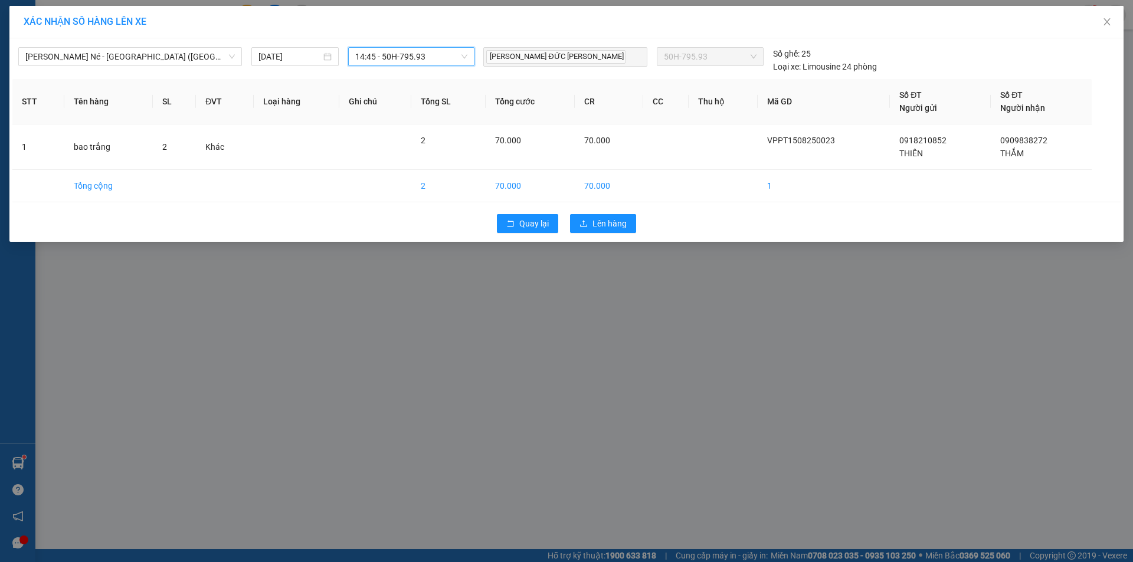
click at [447, 53] on span "14:45 - 50H-795.93" at bounding box center [411, 57] width 112 height 18
click at [439, 97] on div "11:00 - 62F-003.02" at bounding box center [401, 99] width 92 height 13
click at [615, 226] on span "Lên hàng" at bounding box center [609, 223] width 34 height 13
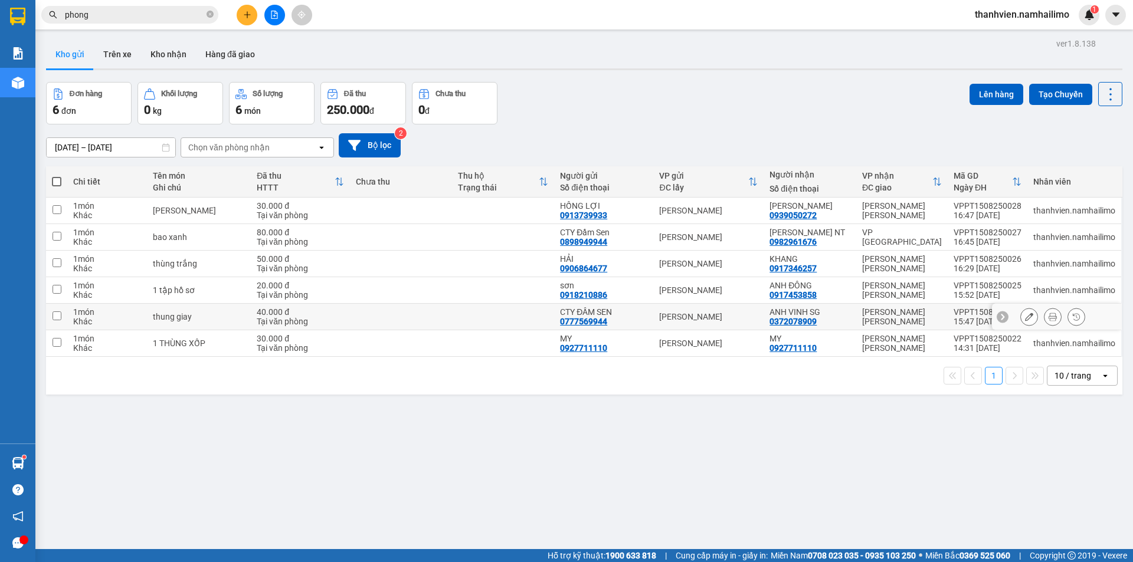
click at [55, 319] on input "checkbox" at bounding box center [57, 316] width 9 height 9
checkbox input "true"
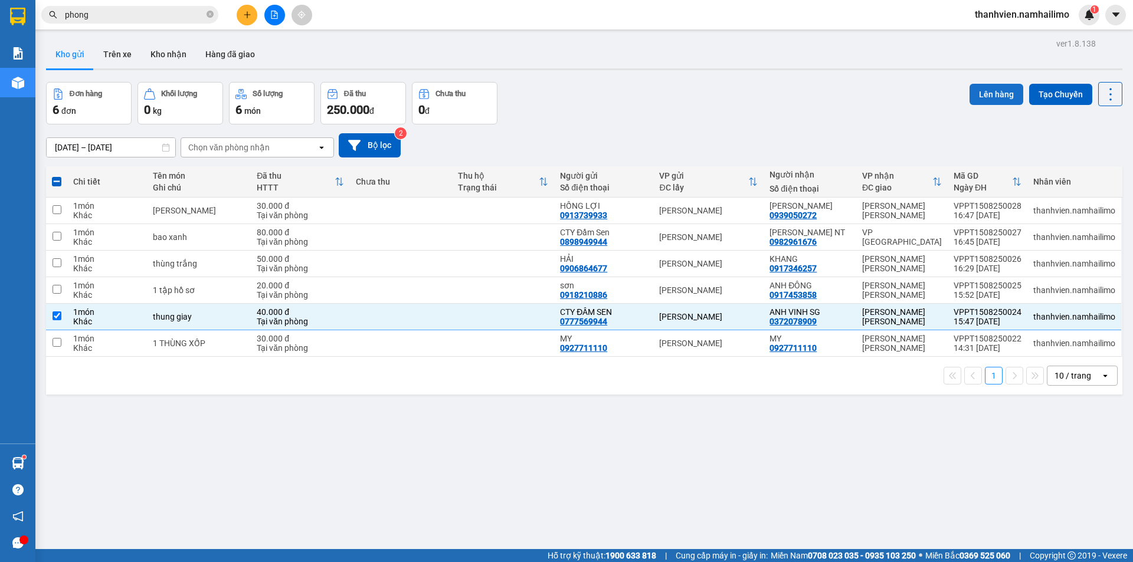
click at [1006, 94] on button "Lên hàng" at bounding box center [997, 94] width 54 height 21
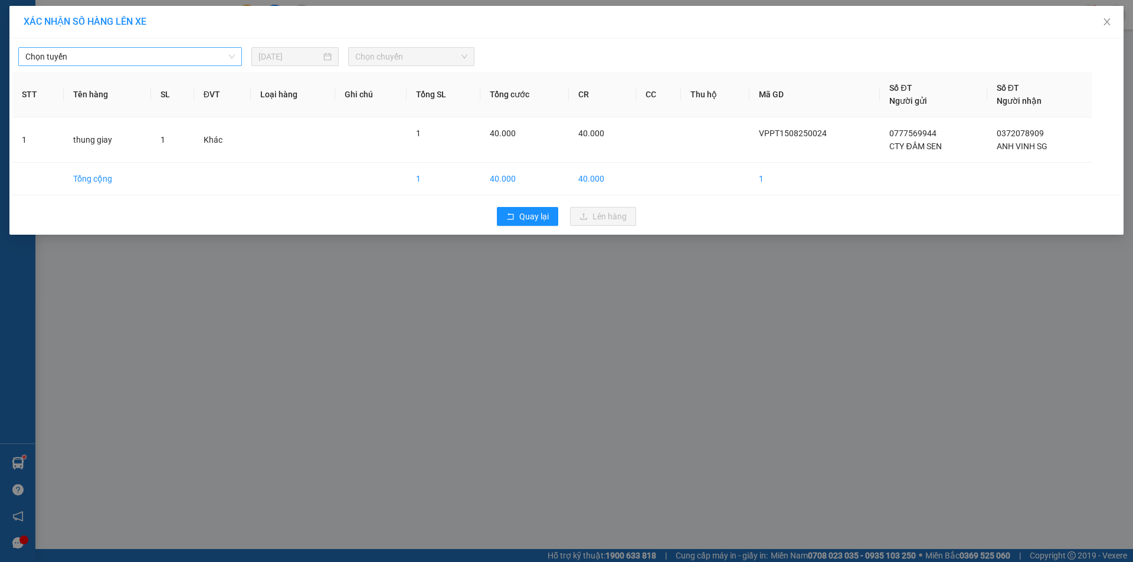
click at [198, 54] on span "Chọn tuyến" at bounding box center [129, 57] width 209 height 18
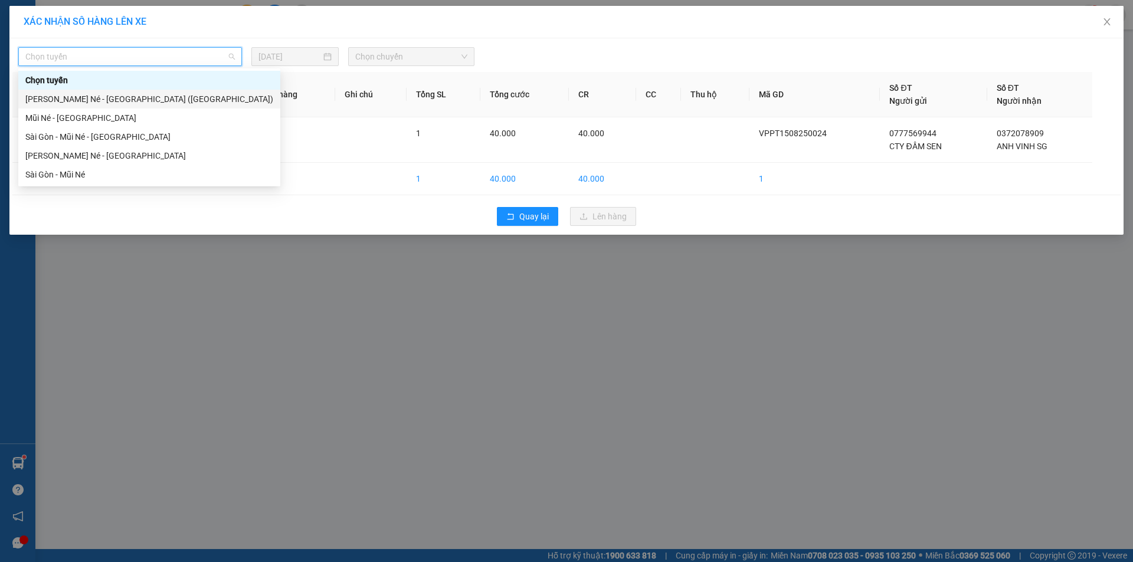
click at [172, 103] on div "[PERSON_NAME] Né - [GEOGRAPHIC_DATA] ([GEOGRAPHIC_DATA])" at bounding box center [149, 99] width 248 height 13
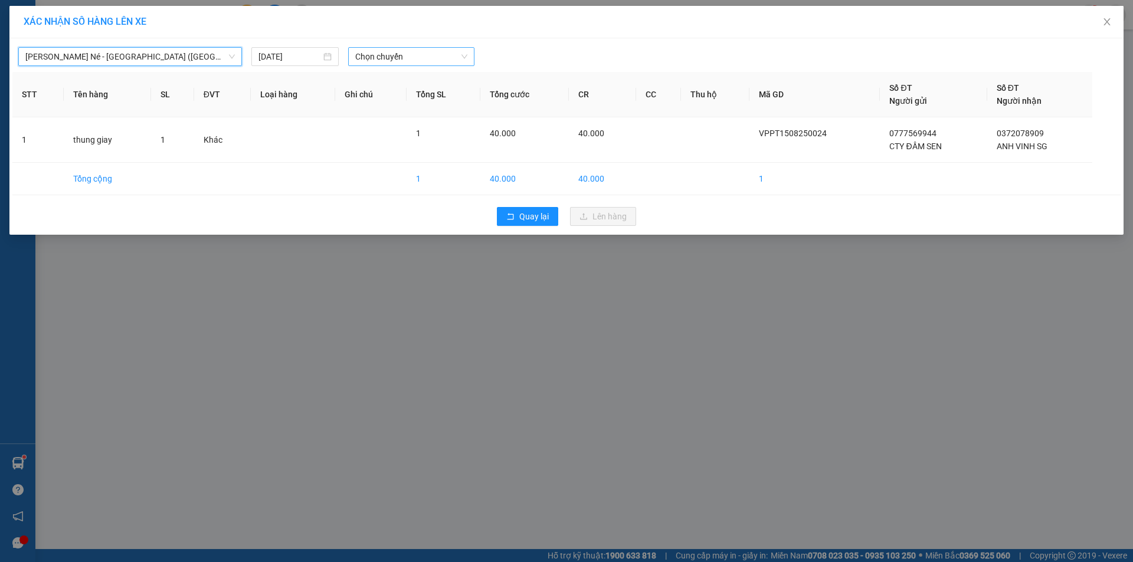
click at [395, 56] on span "Chọn chuyến" at bounding box center [411, 57] width 112 height 18
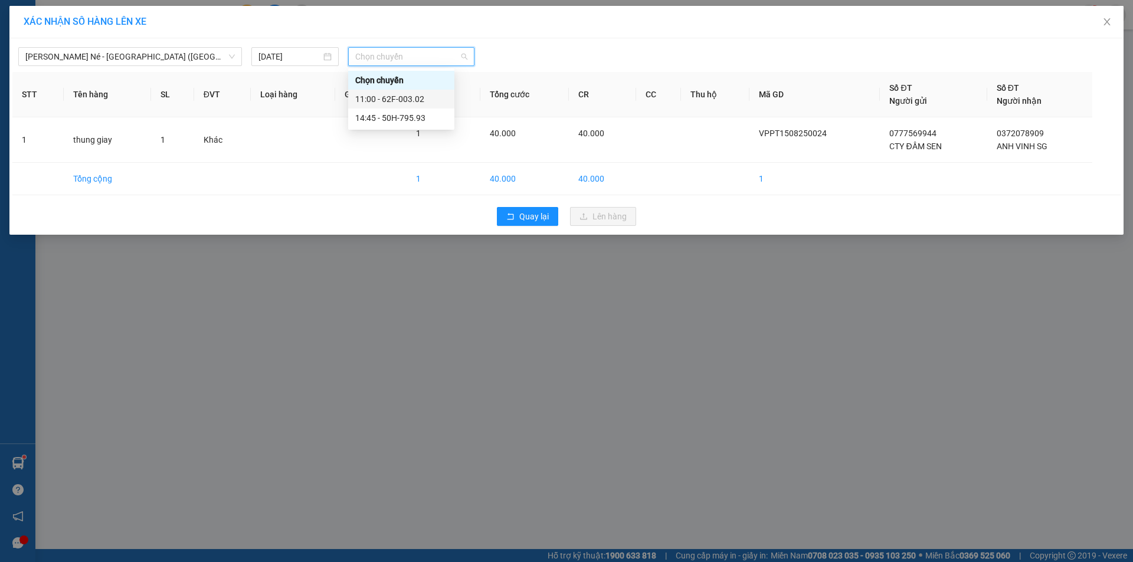
click at [404, 99] on div "11:00 - 62F-003.02" at bounding box center [401, 99] width 92 height 13
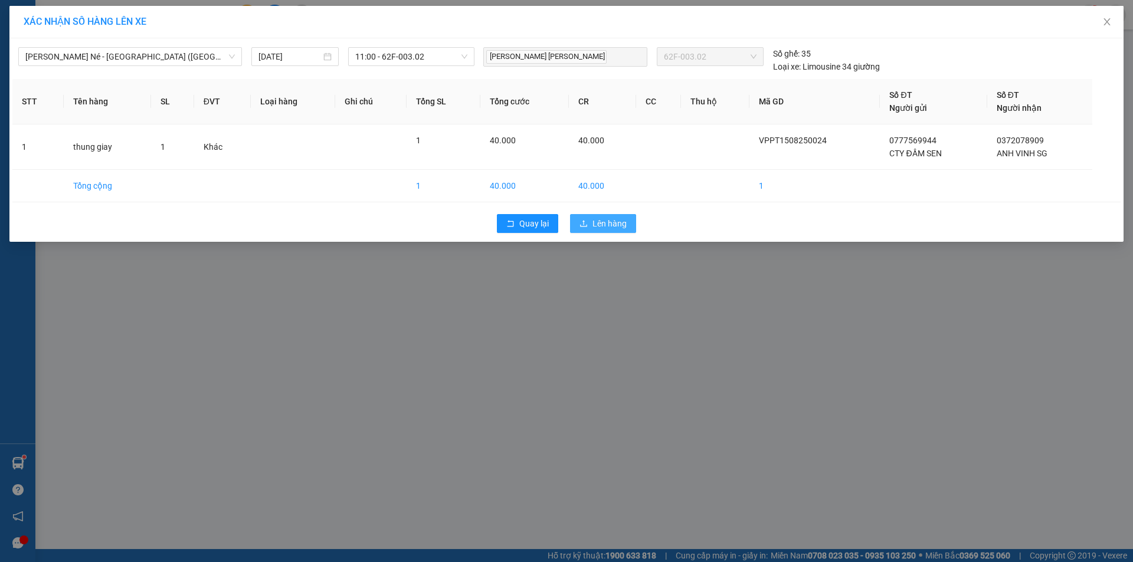
click at [607, 229] on span "Lên hàng" at bounding box center [609, 223] width 34 height 13
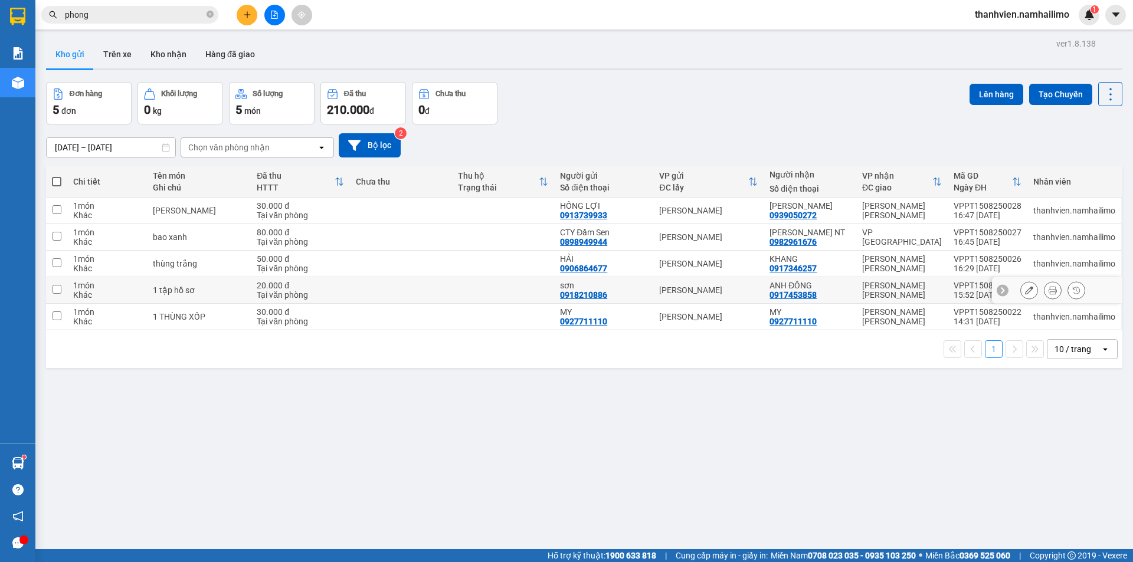
click at [56, 292] on input "checkbox" at bounding box center [57, 289] width 9 height 9
checkbox input "true"
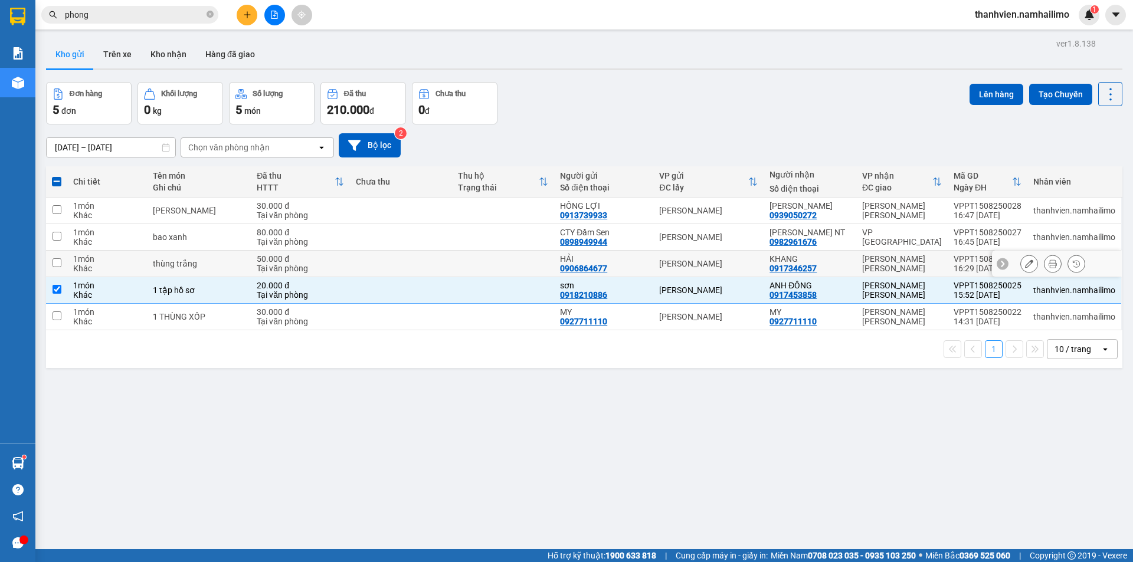
click at [60, 263] on input "checkbox" at bounding box center [57, 262] width 9 height 9
checkbox input "true"
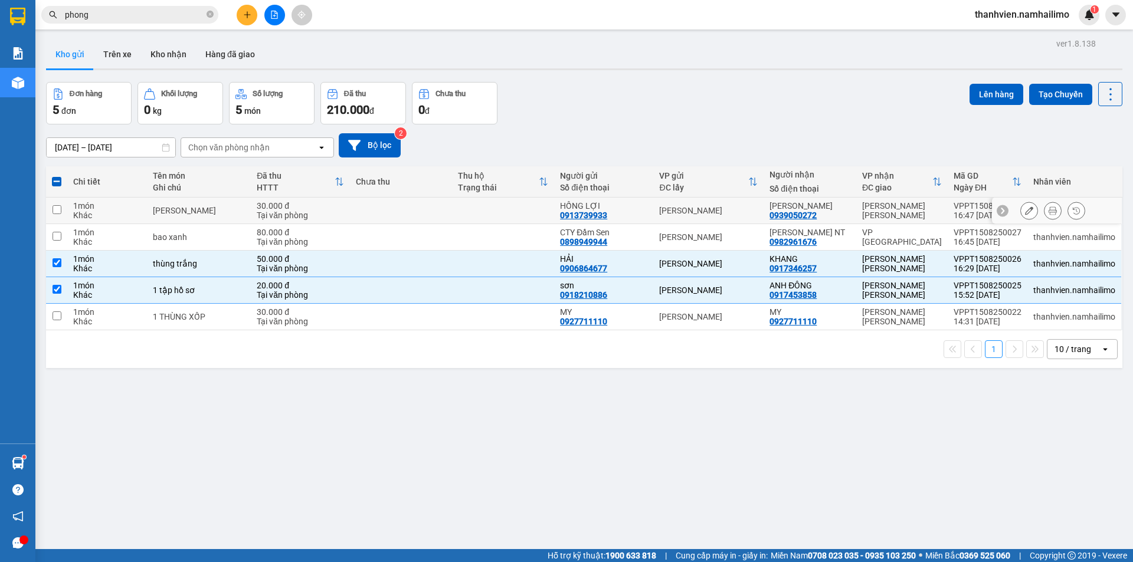
click at [54, 209] on input "checkbox" at bounding box center [57, 209] width 9 height 9
checkbox input "true"
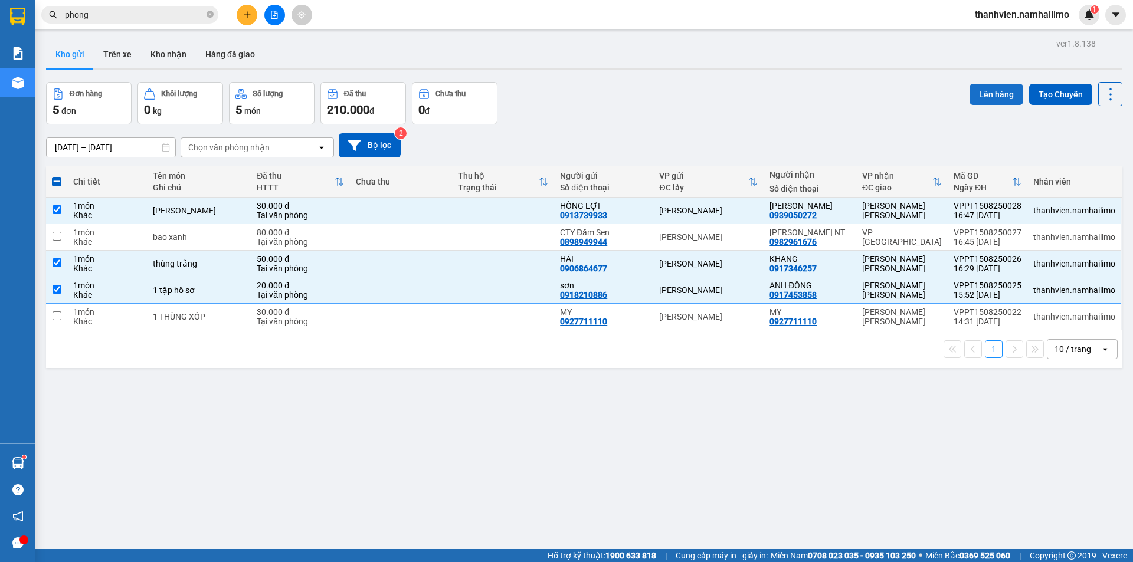
click at [983, 92] on button "Lên hàng" at bounding box center [997, 94] width 54 height 21
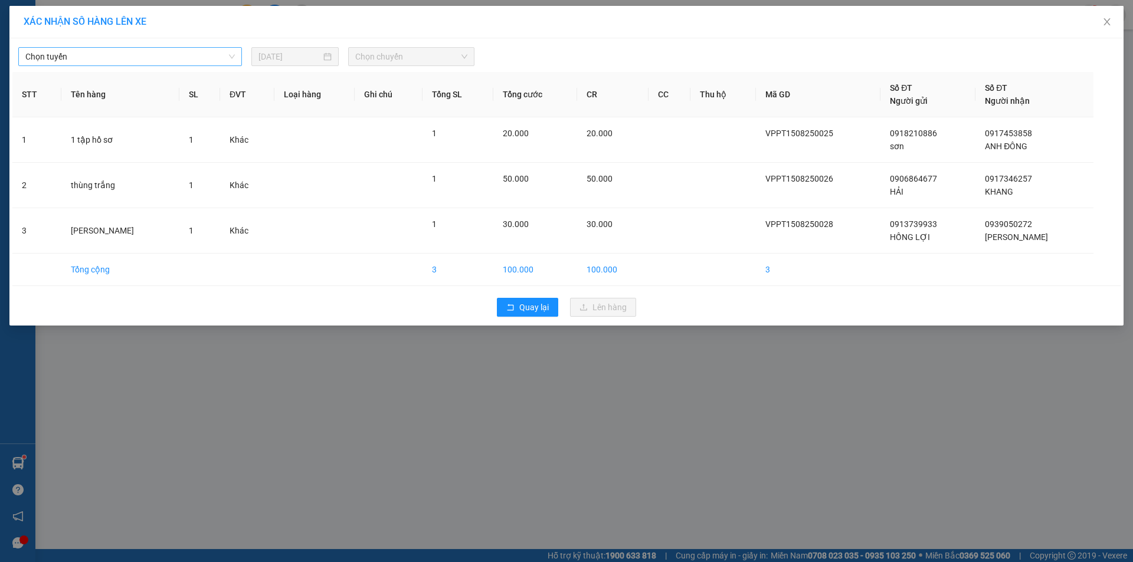
click at [229, 55] on span "Chọn tuyến" at bounding box center [129, 57] width 209 height 18
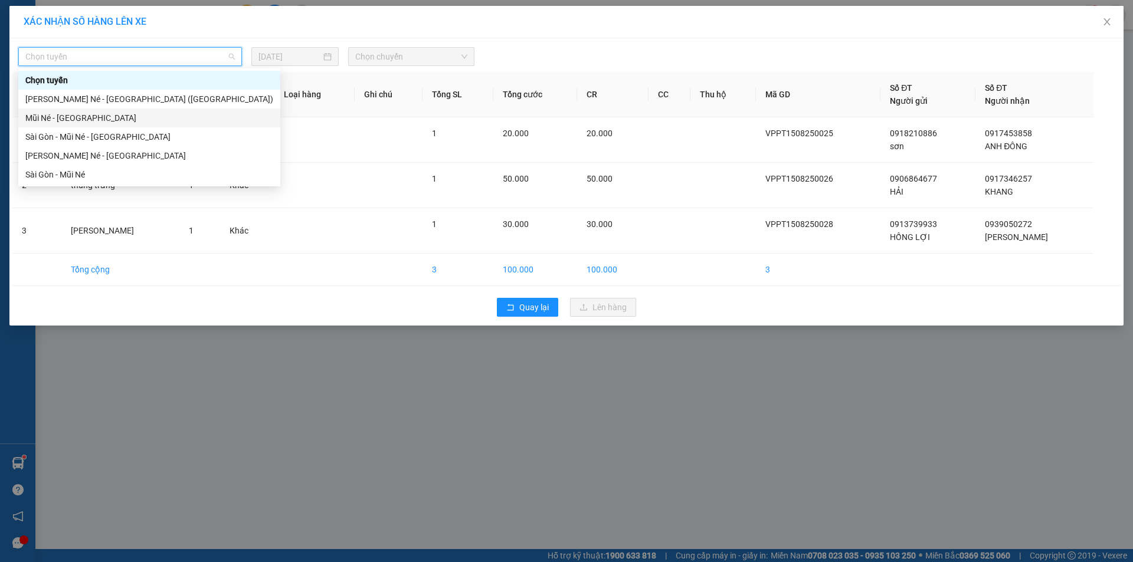
click at [124, 121] on div "Mũi Né - [GEOGRAPHIC_DATA]" at bounding box center [149, 118] width 248 height 13
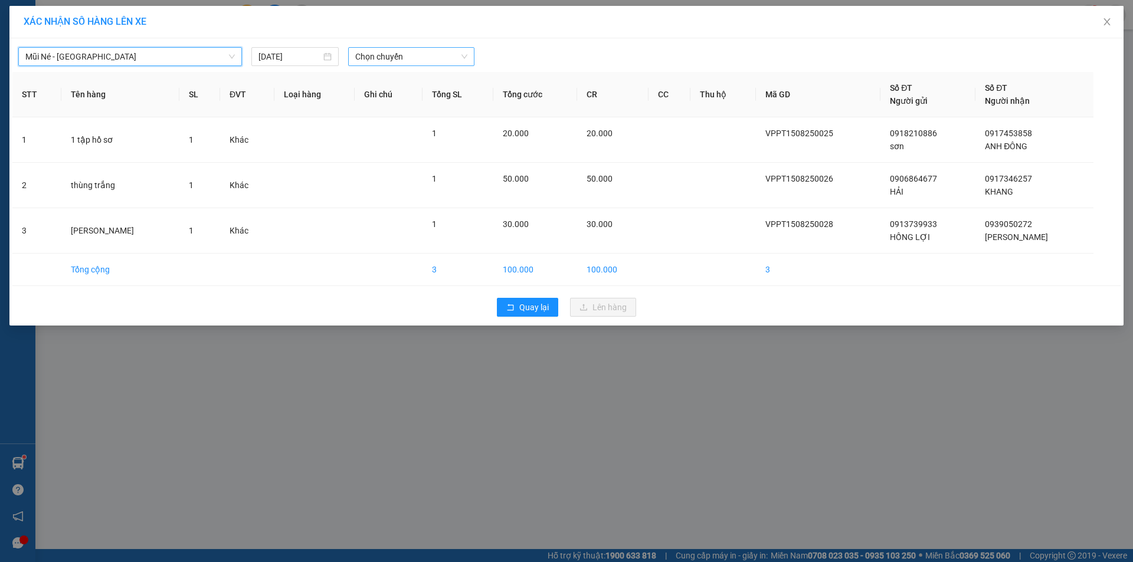
click at [420, 61] on span "Chọn chuyến" at bounding box center [411, 57] width 112 height 18
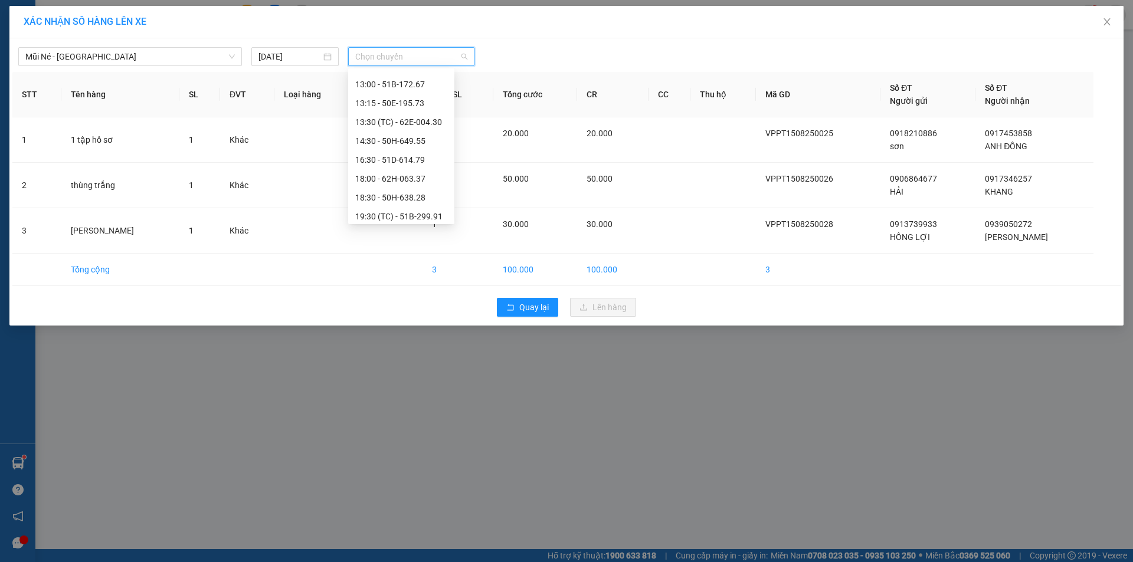
scroll to position [151, 0]
click at [418, 156] on div "16:30 - 51D-614.79" at bounding box center [401, 155] width 92 height 13
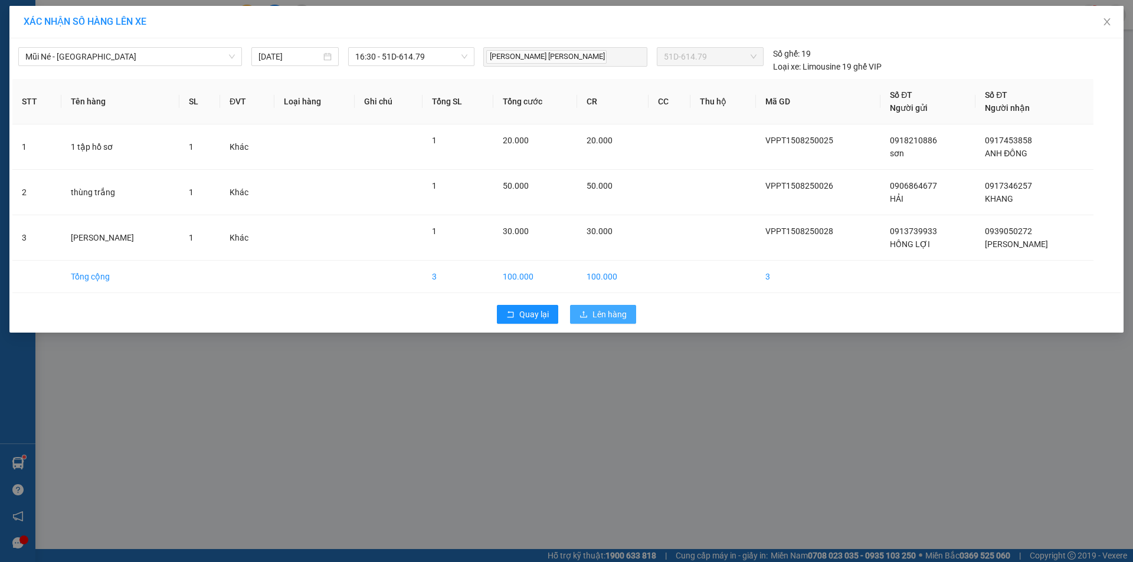
click at [617, 314] on span "Lên hàng" at bounding box center [609, 314] width 34 height 13
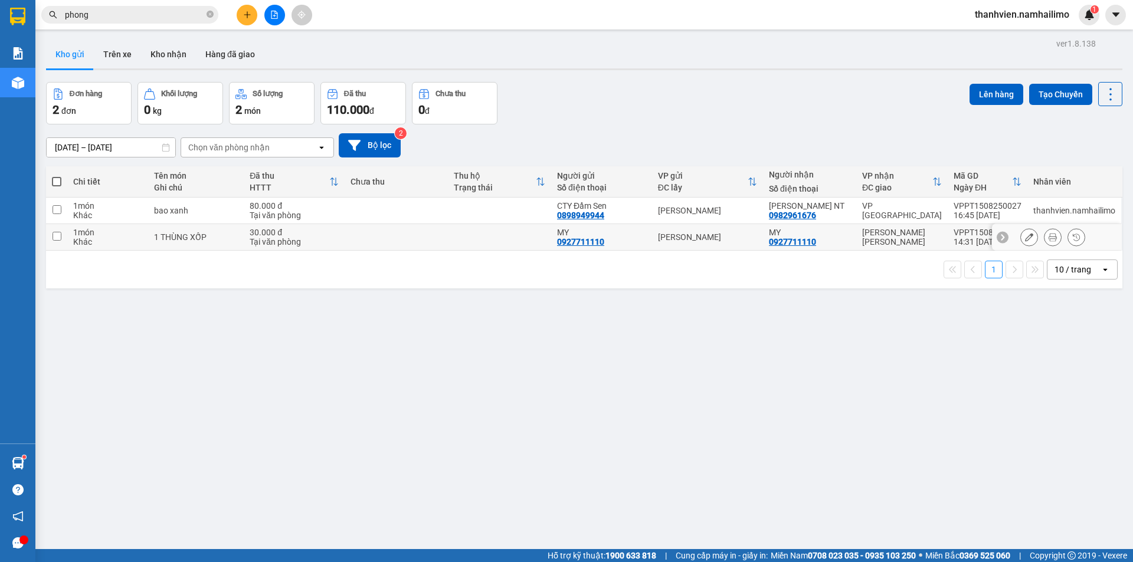
click at [60, 239] on input "checkbox" at bounding box center [57, 236] width 9 height 9
checkbox input "true"
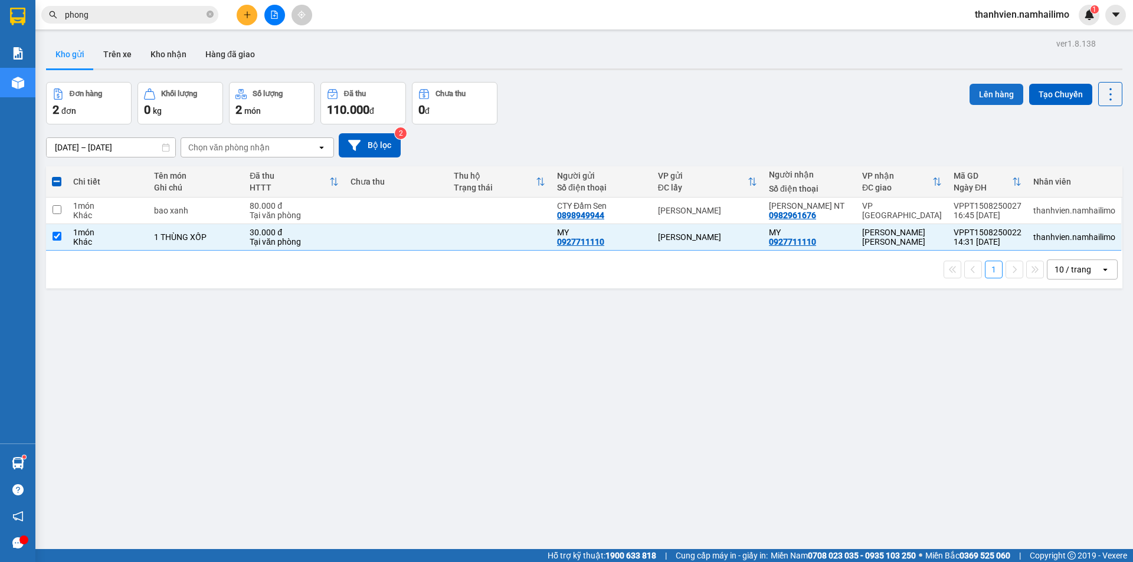
click at [999, 96] on button "Lên hàng" at bounding box center [997, 94] width 54 height 21
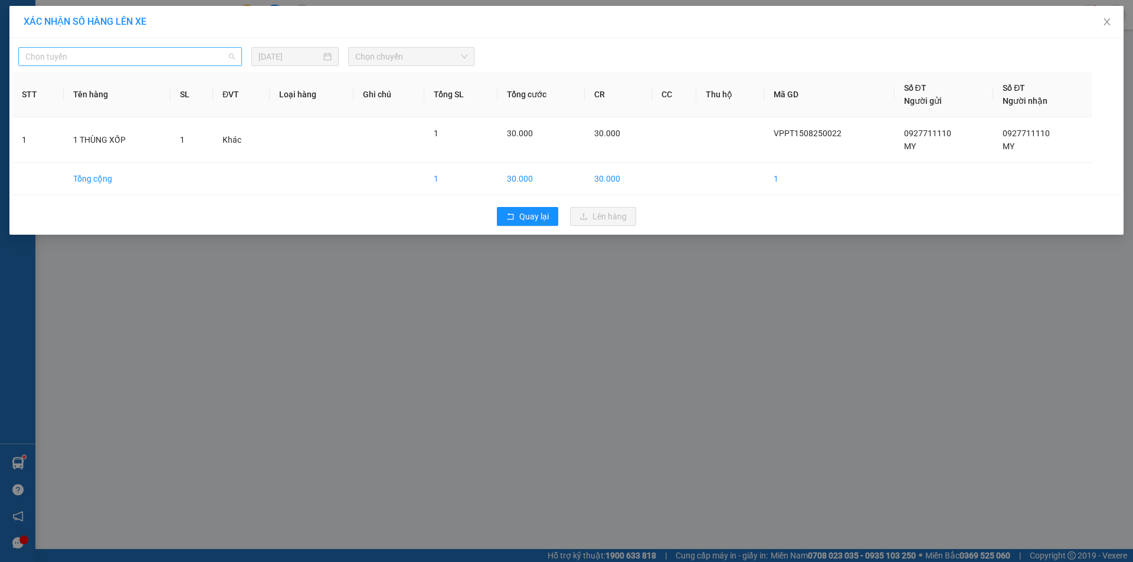
click at [207, 53] on span "Chọn tuyến" at bounding box center [129, 57] width 209 height 18
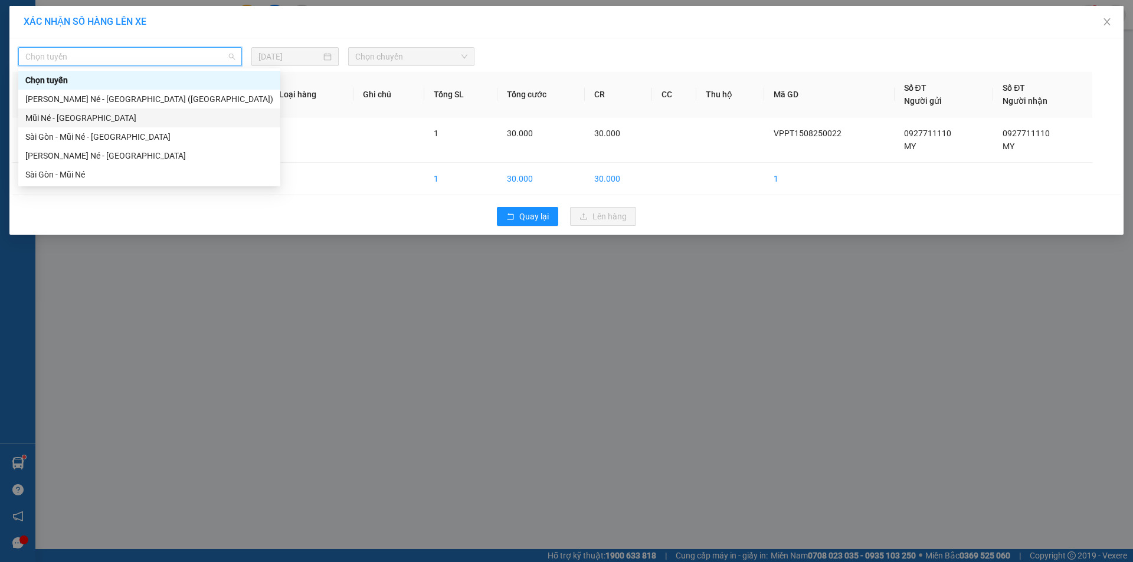
click at [146, 114] on div "Mũi Né - [GEOGRAPHIC_DATA]" at bounding box center [149, 118] width 248 height 13
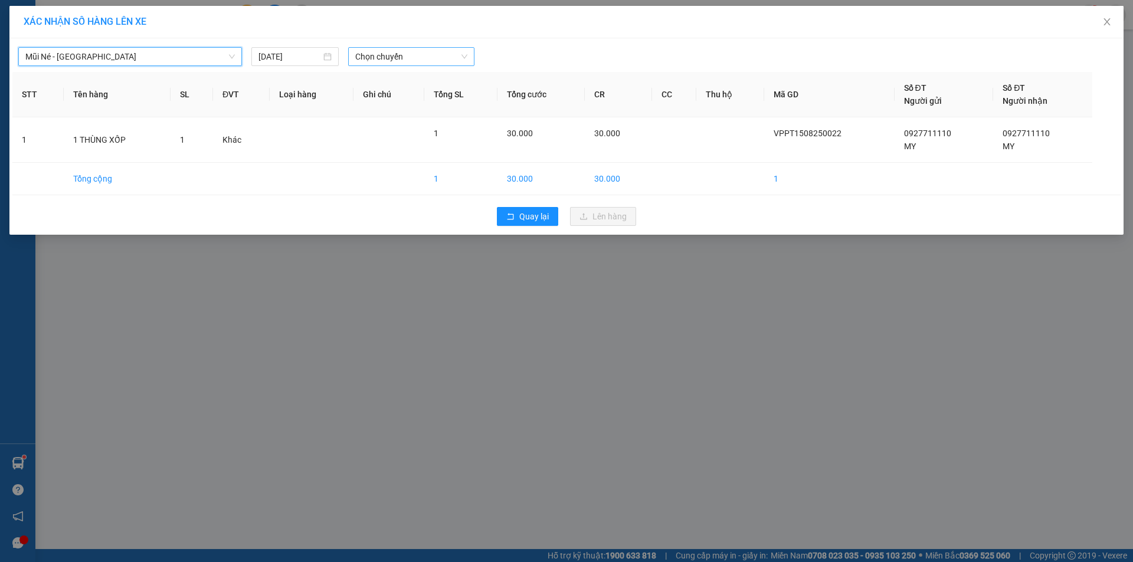
click at [411, 52] on span "Chọn chuyến" at bounding box center [411, 57] width 112 height 18
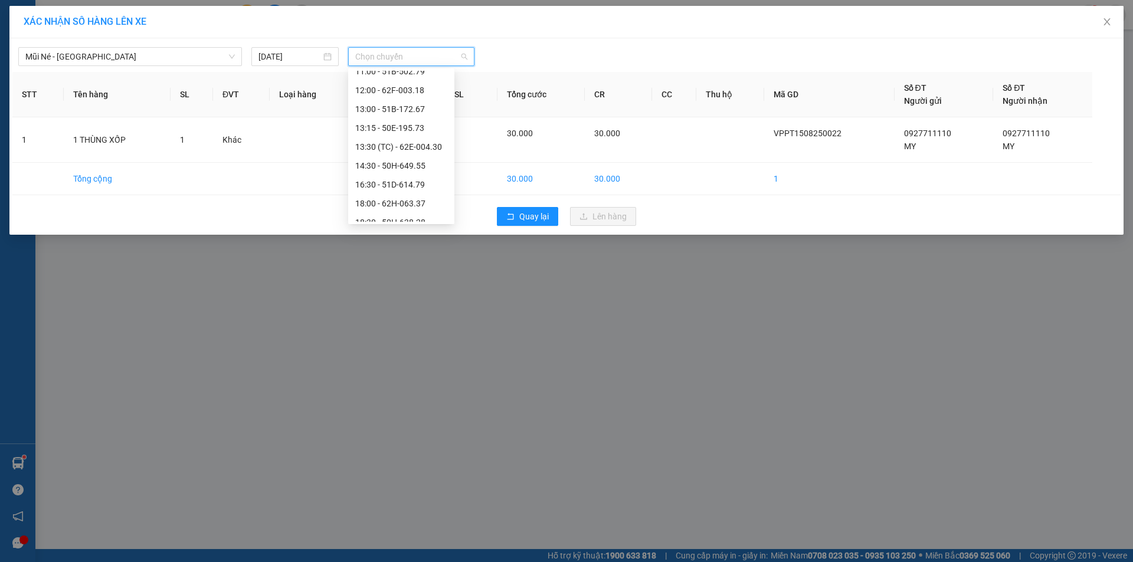
scroll to position [123, 0]
click at [413, 168] on div "14:30 - 50H-649.55" at bounding box center [401, 164] width 92 height 13
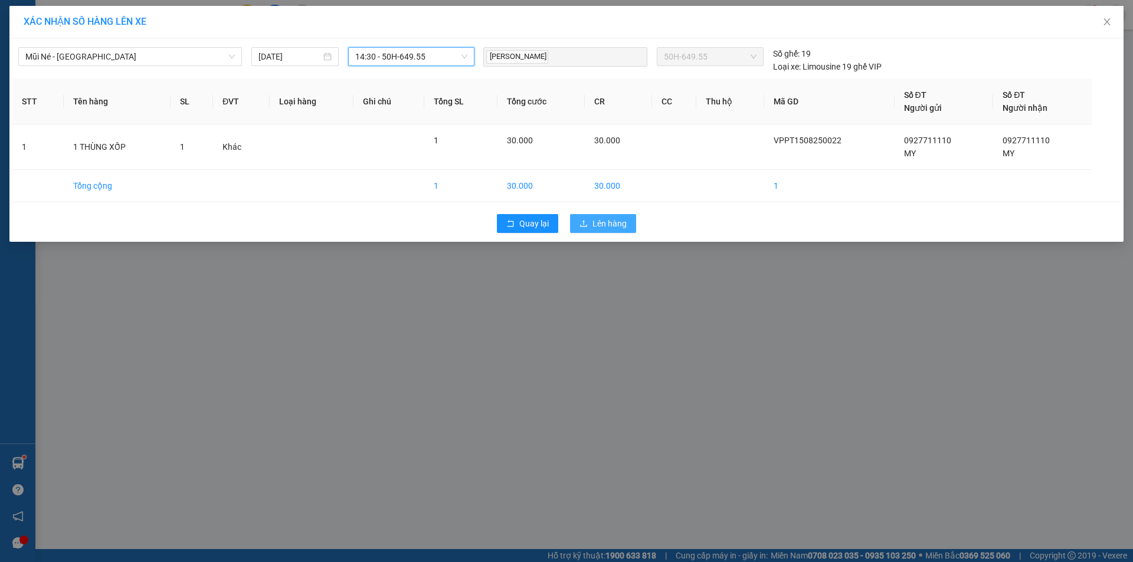
click at [616, 226] on span "Lên hàng" at bounding box center [609, 223] width 34 height 13
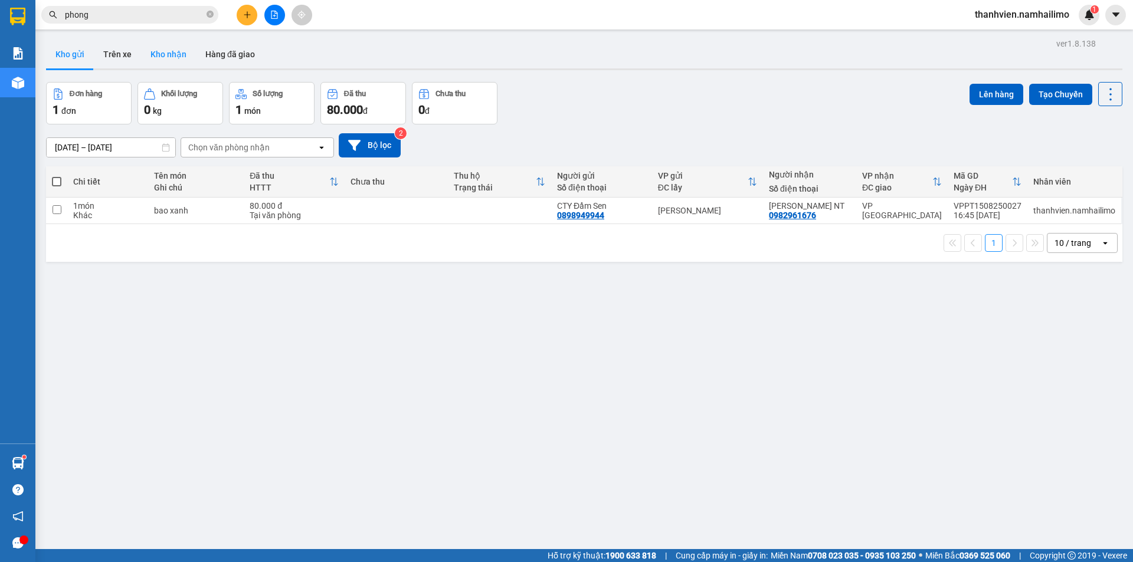
click at [176, 58] on button "Kho nhận" at bounding box center [168, 54] width 55 height 28
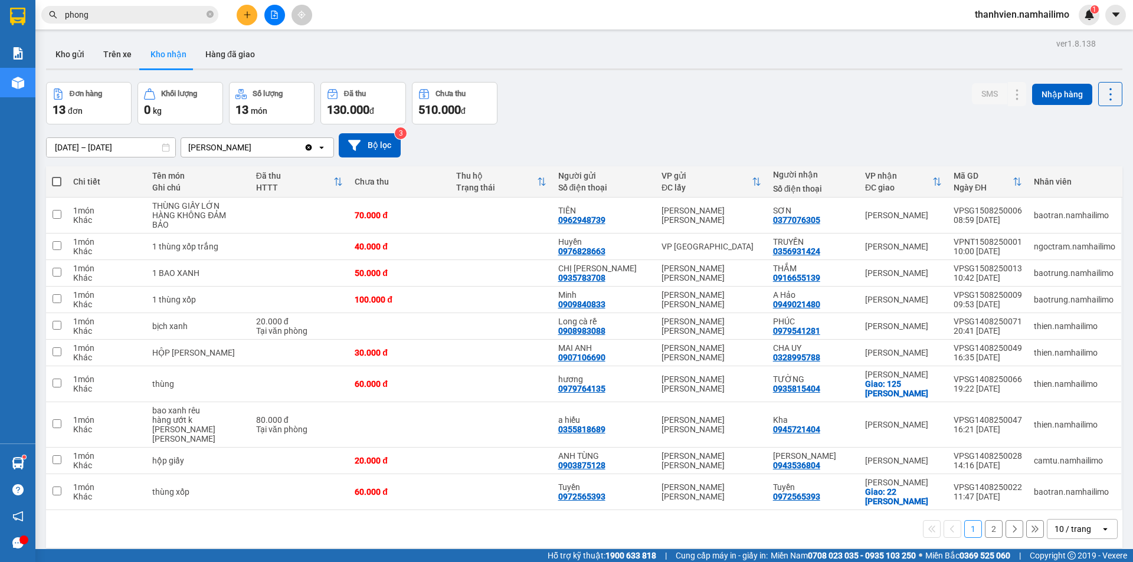
click at [114, 14] on input "phong" at bounding box center [134, 14] width 139 height 13
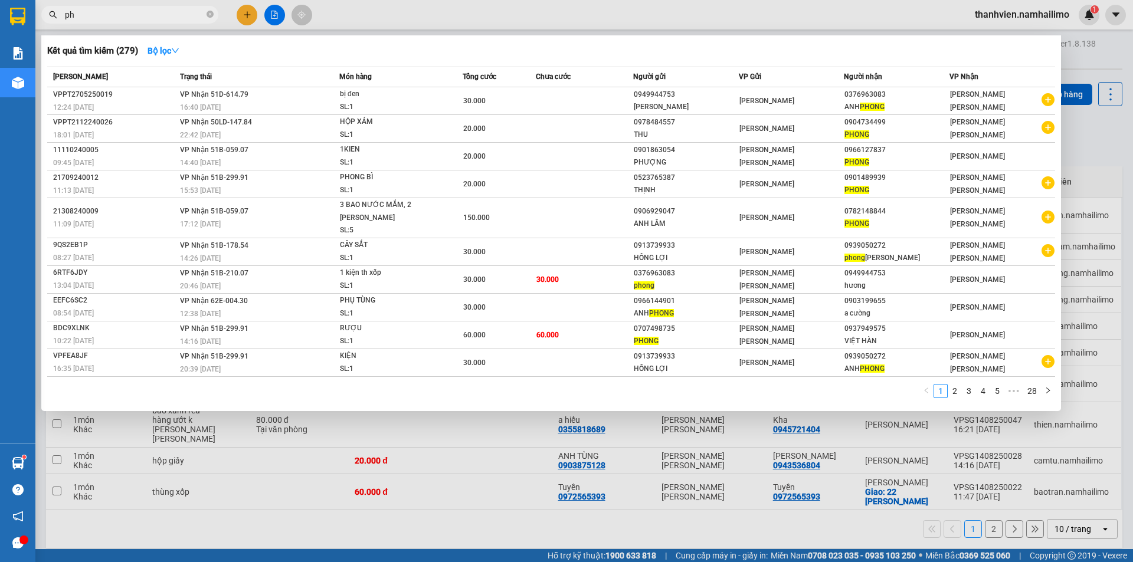
type input "p"
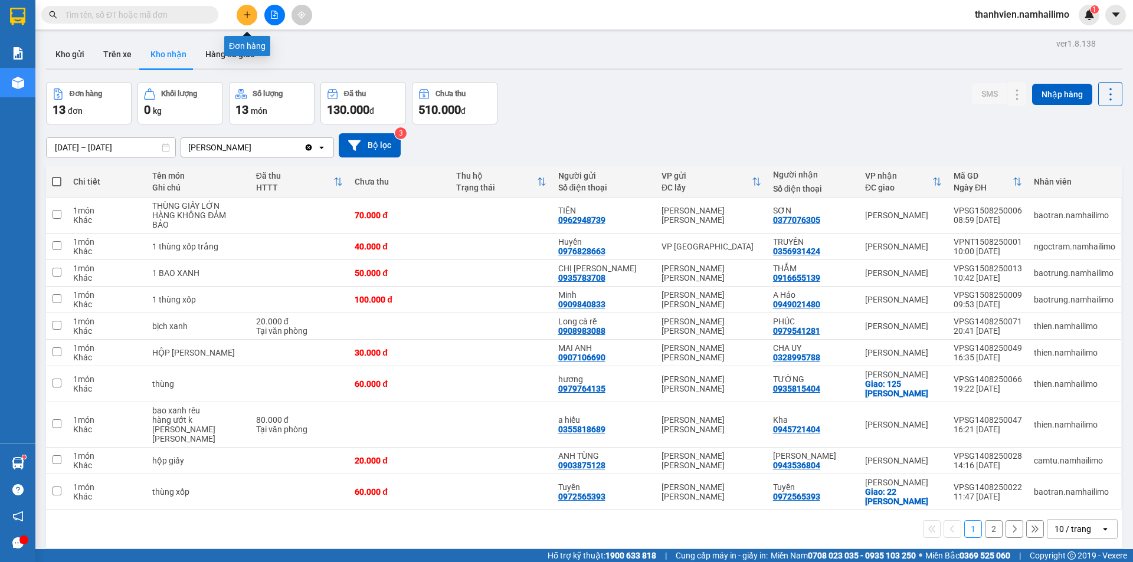
click at [243, 12] on icon "plus" at bounding box center [247, 15] width 8 height 8
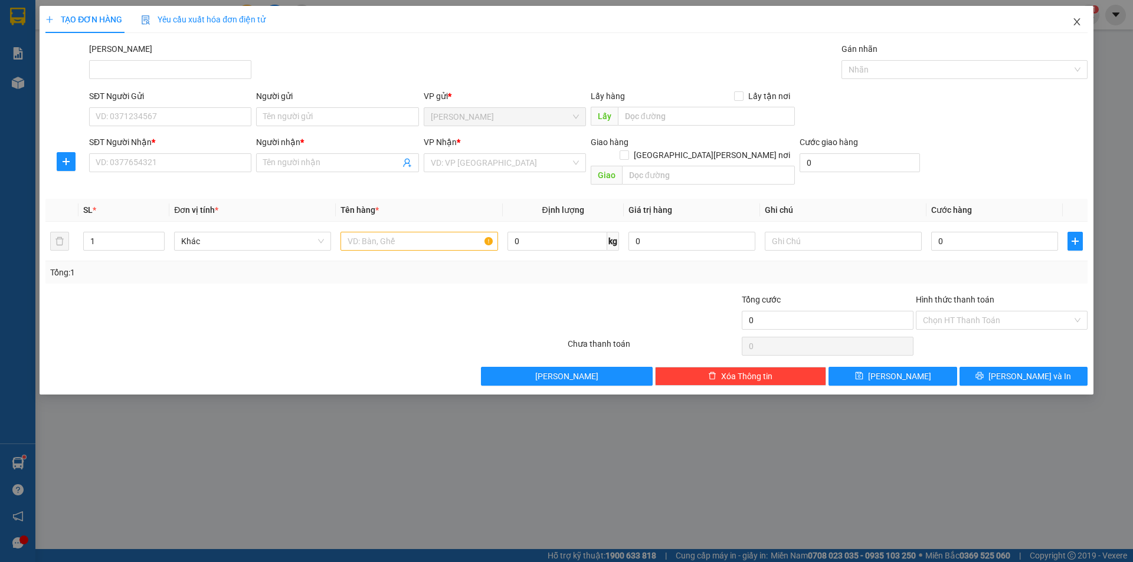
click at [1071, 26] on span "Close" at bounding box center [1076, 22] width 33 height 33
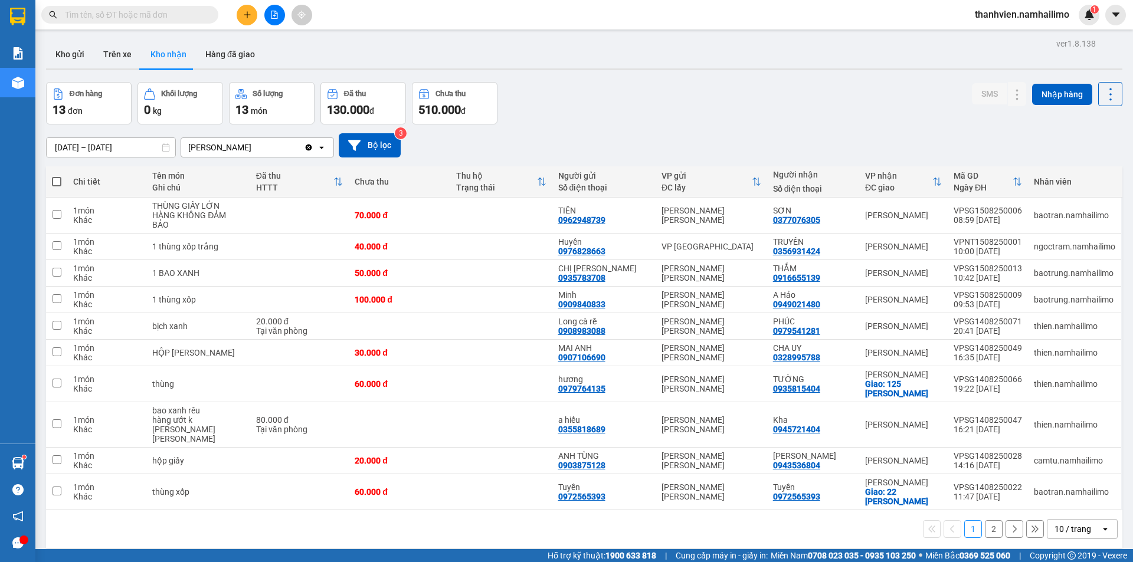
click at [114, 17] on input "text" at bounding box center [134, 14] width 139 height 13
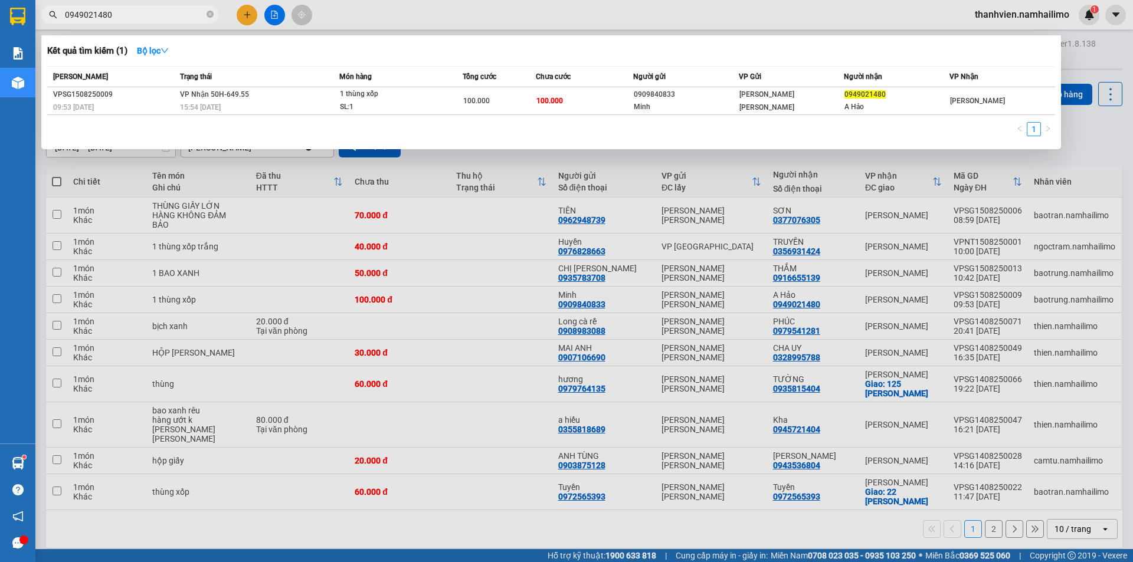
type input "0949021480"
click at [735, 17] on div at bounding box center [566, 281] width 1133 height 562
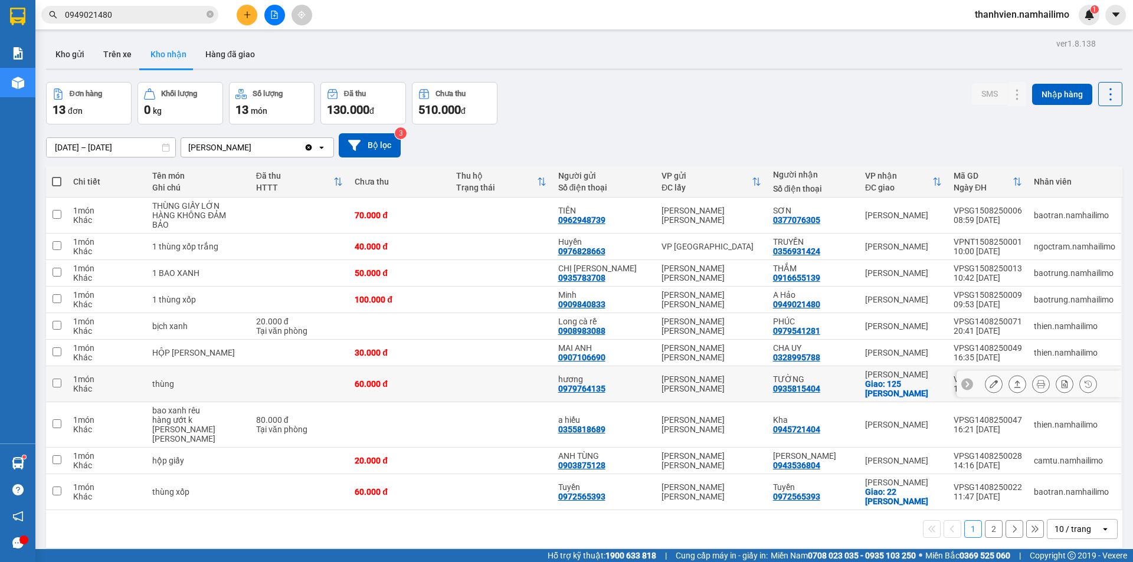
scroll to position [54, 0]
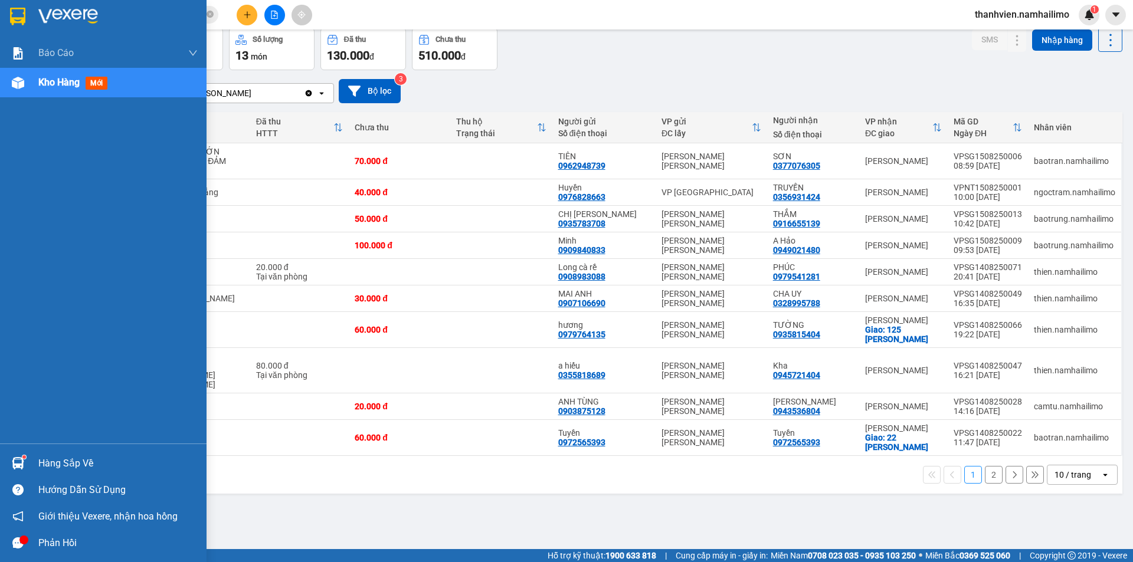
click at [149, 84] on div "Kho hàng mới" at bounding box center [117, 83] width 159 height 30
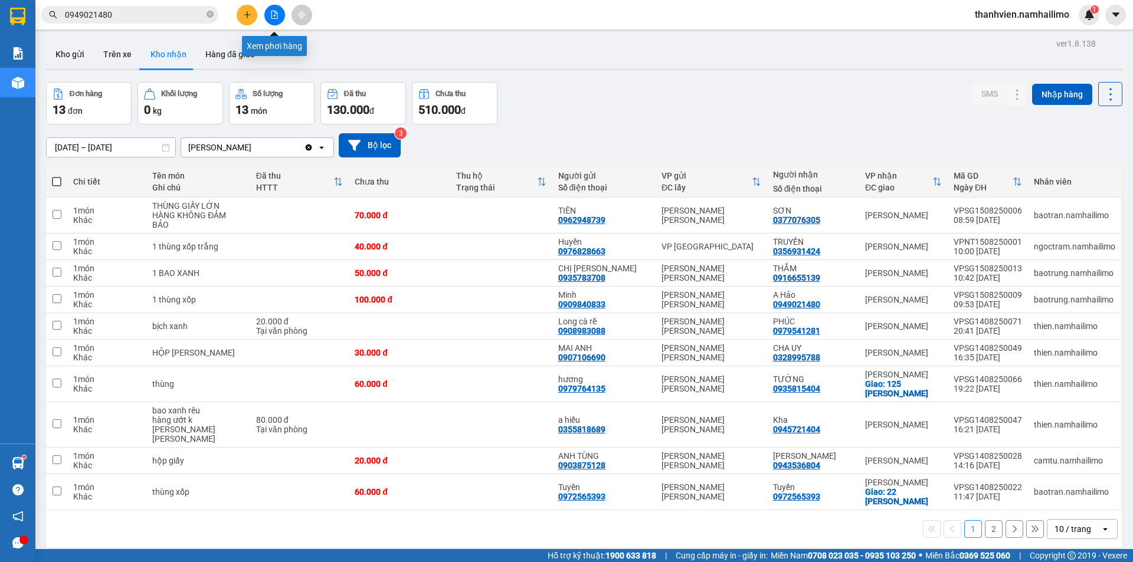
click at [279, 5] on div at bounding box center [274, 15] width 89 height 21
click at [277, 12] on icon "file-add" at bounding box center [274, 15] width 6 height 8
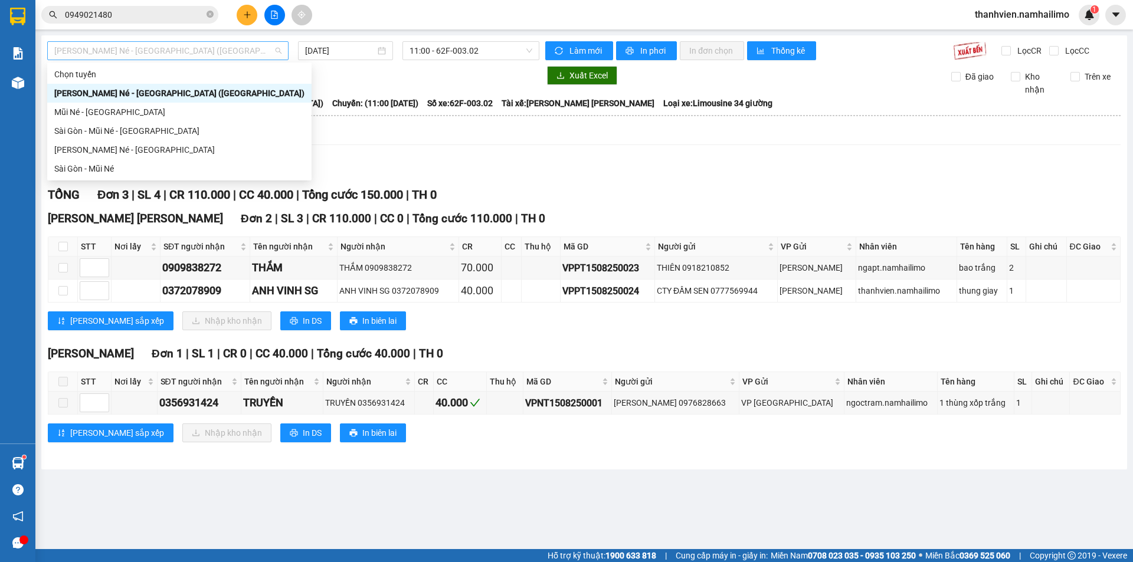
click at [226, 53] on span "[PERSON_NAME] Né - [GEOGRAPHIC_DATA] ([GEOGRAPHIC_DATA])" at bounding box center [167, 51] width 227 height 18
click at [132, 169] on div "Sài Gòn - Mũi Né" at bounding box center [179, 168] width 250 height 13
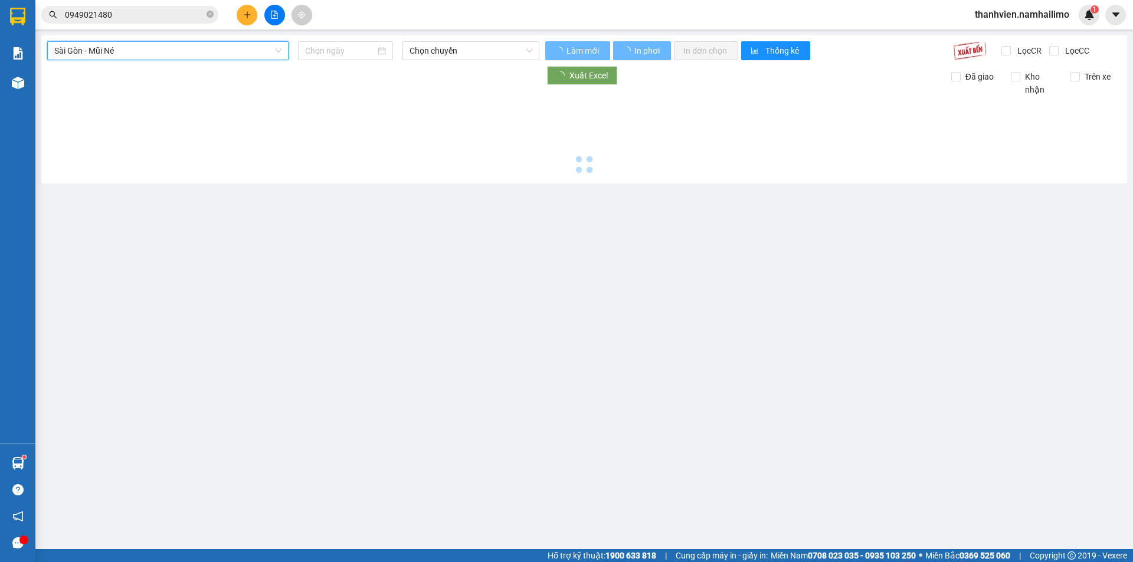
type input "[DATE]"
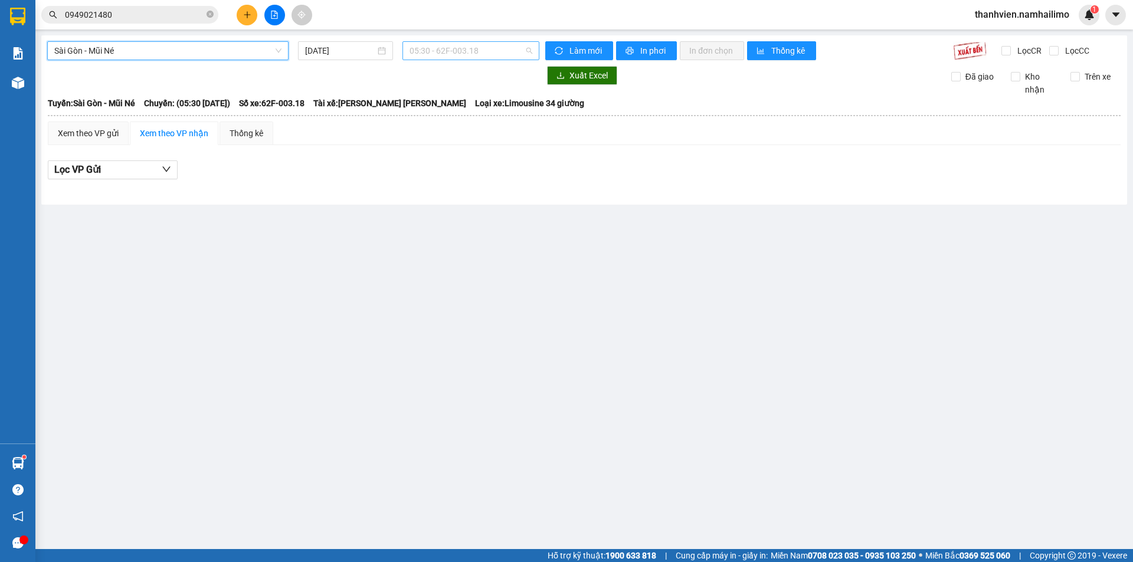
click at [491, 47] on span "05:30 - 62F-003.18" at bounding box center [471, 51] width 123 height 18
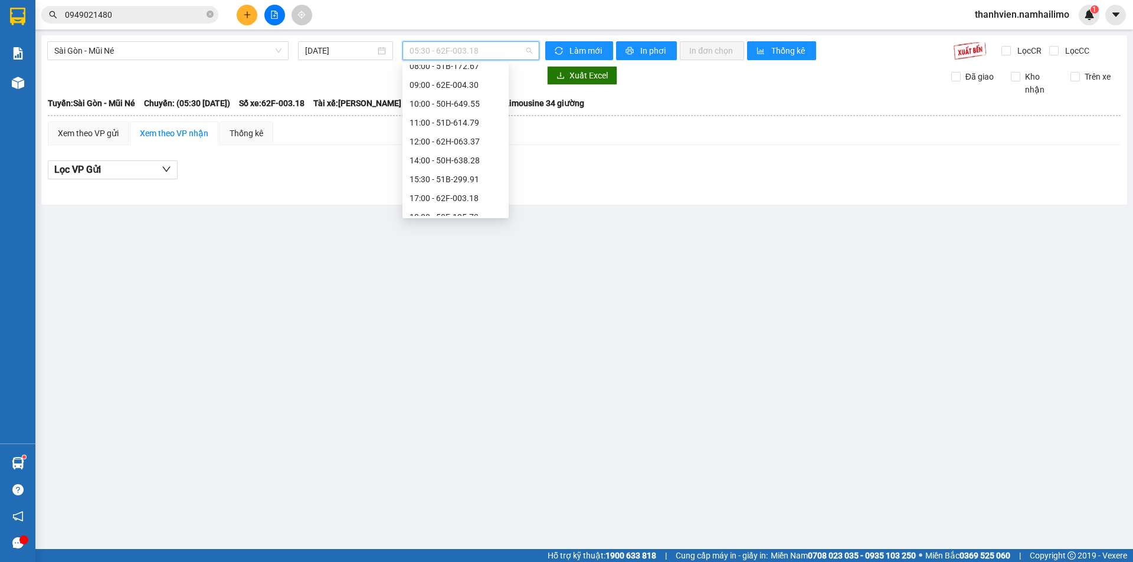
scroll to position [102, 0]
click at [442, 148] on div "14:00 - 50H-638.28" at bounding box center [456, 142] width 92 height 13
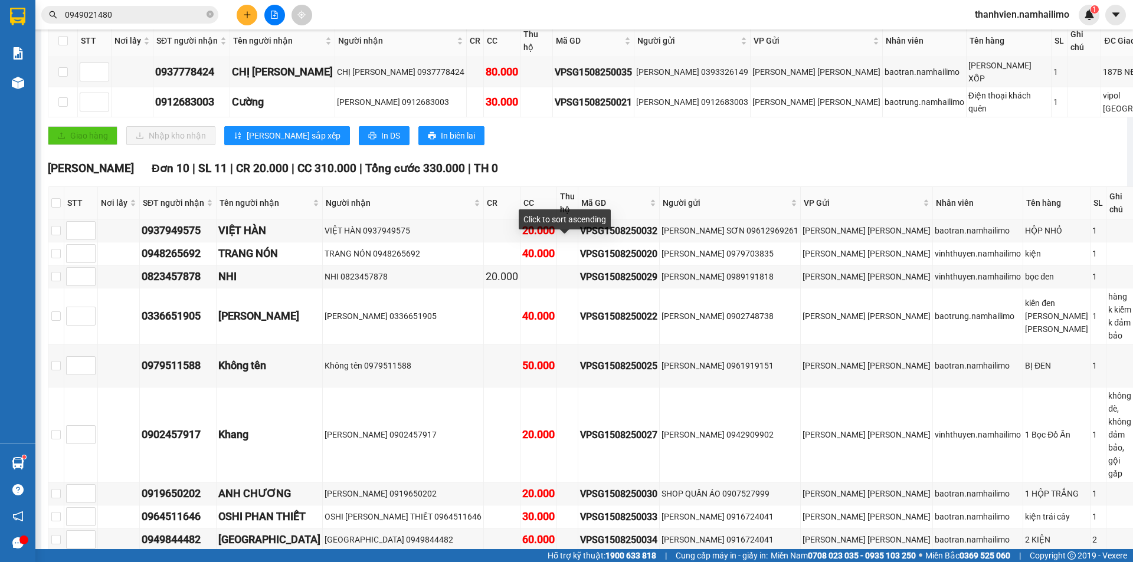
scroll to position [236, 0]
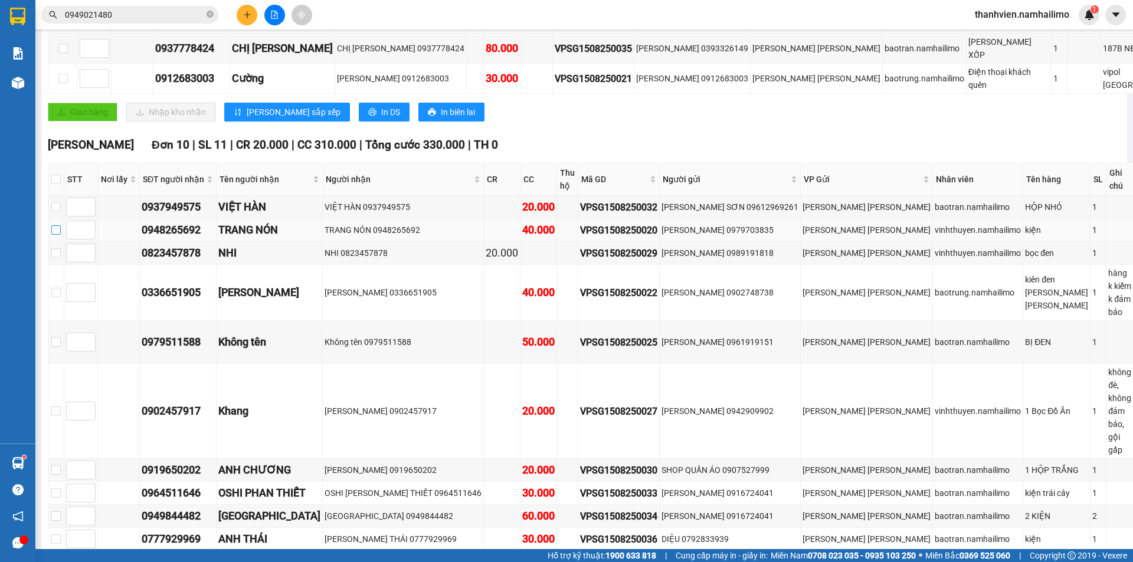
click at [61, 225] on input "checkbox" at bounding box center [55, 229] width 9 height 9
checkbox input "true"
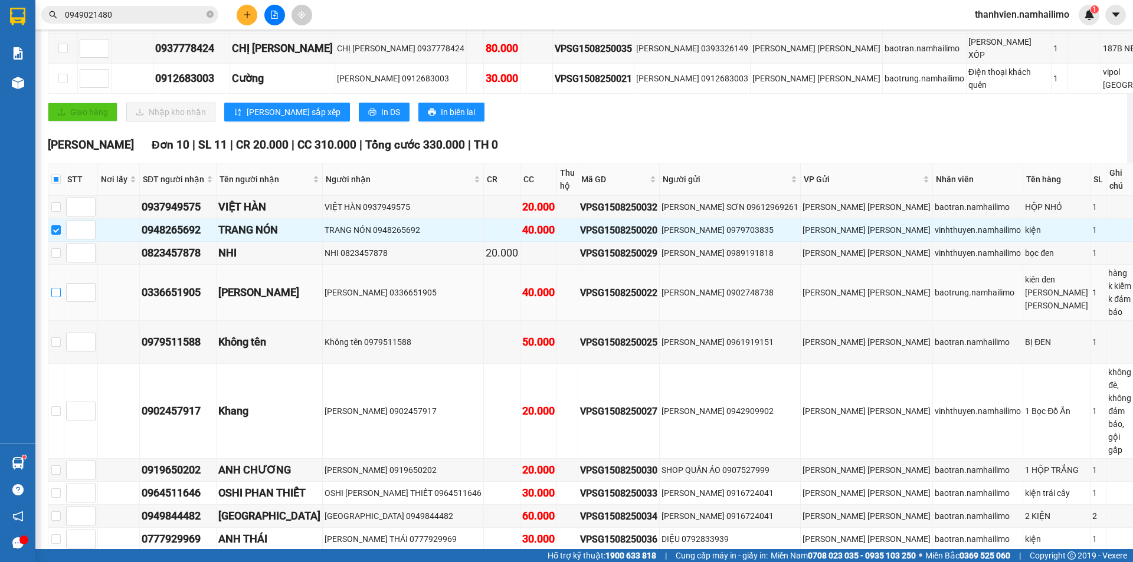
click at [60, 288] on input "checkbox" at bounding box center [55, 292] width 9 height 9
checkbox input "true"
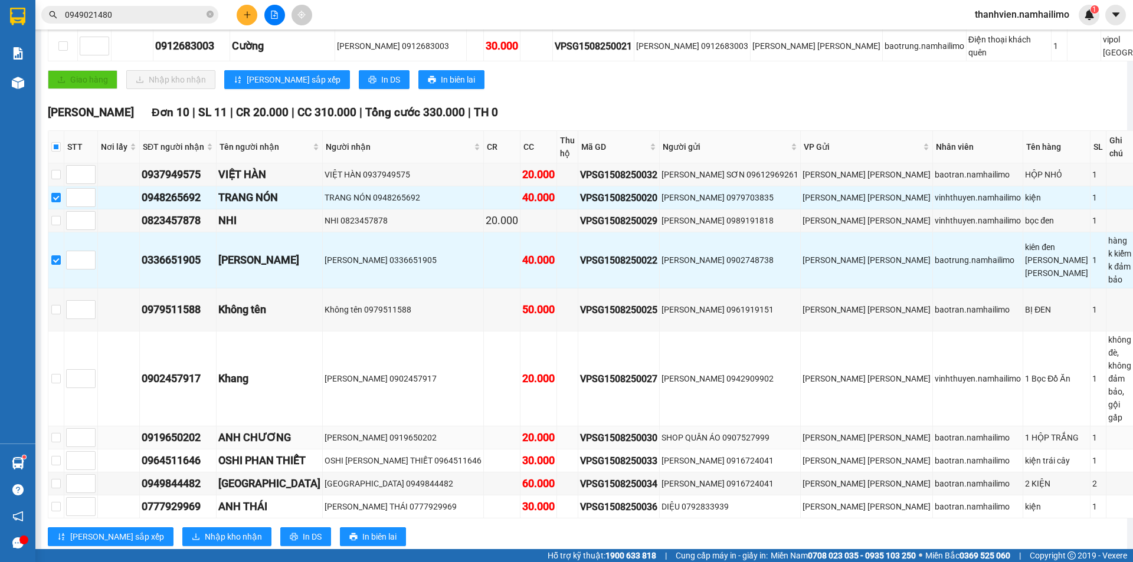
scroll to position [295, 0]
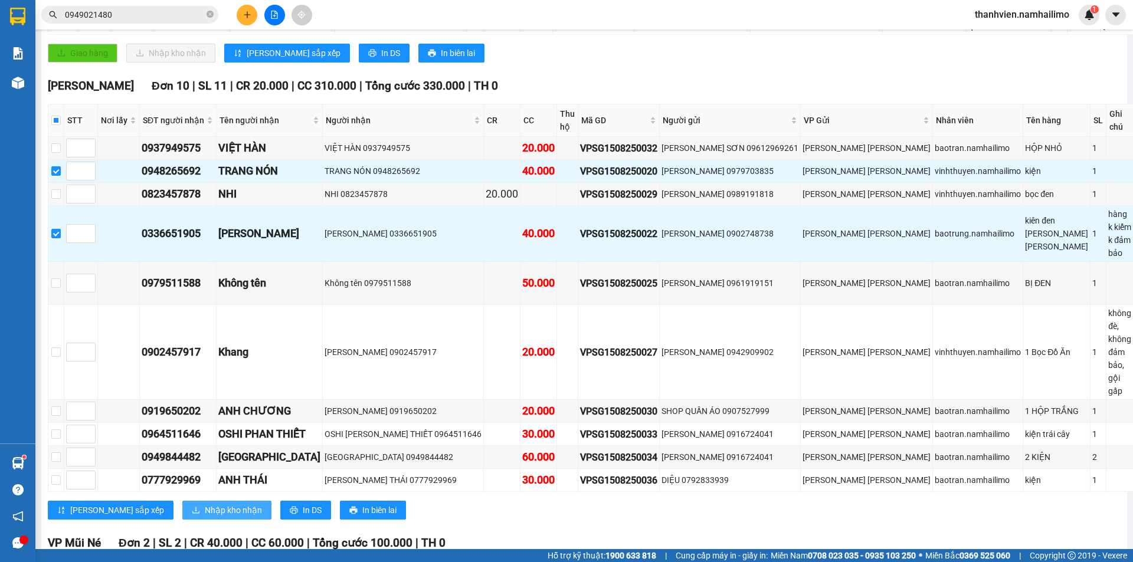
click at [205, 504] on span "Nhập kho nhận" at bounding box center [233, 510] width 57 height 13
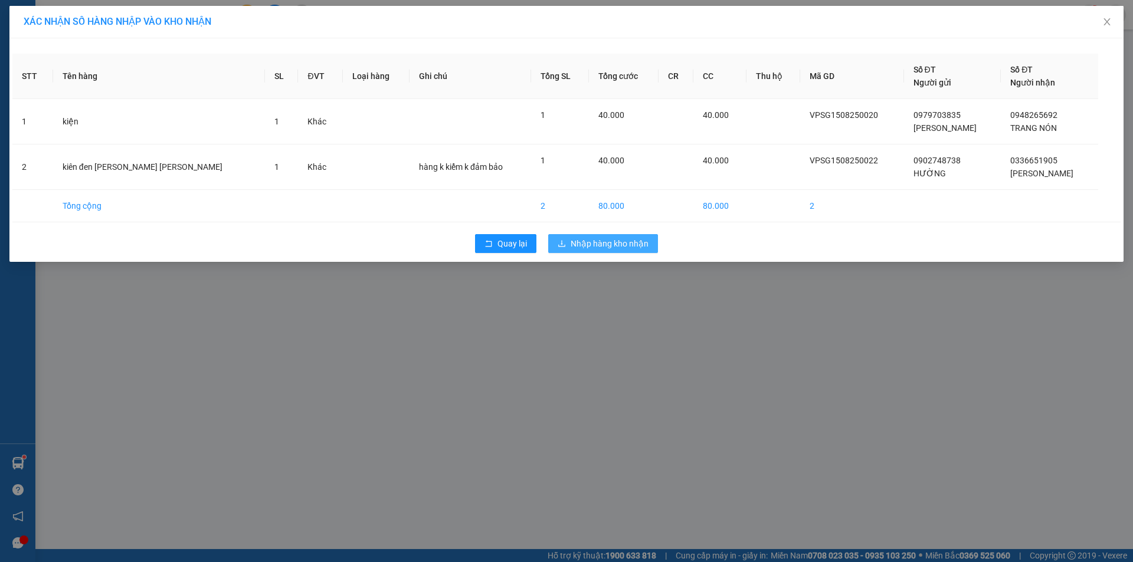
click at [627, 247] on span "Nhập hàng kho nhận" at bounding box center [610, 243] width 78 height 13
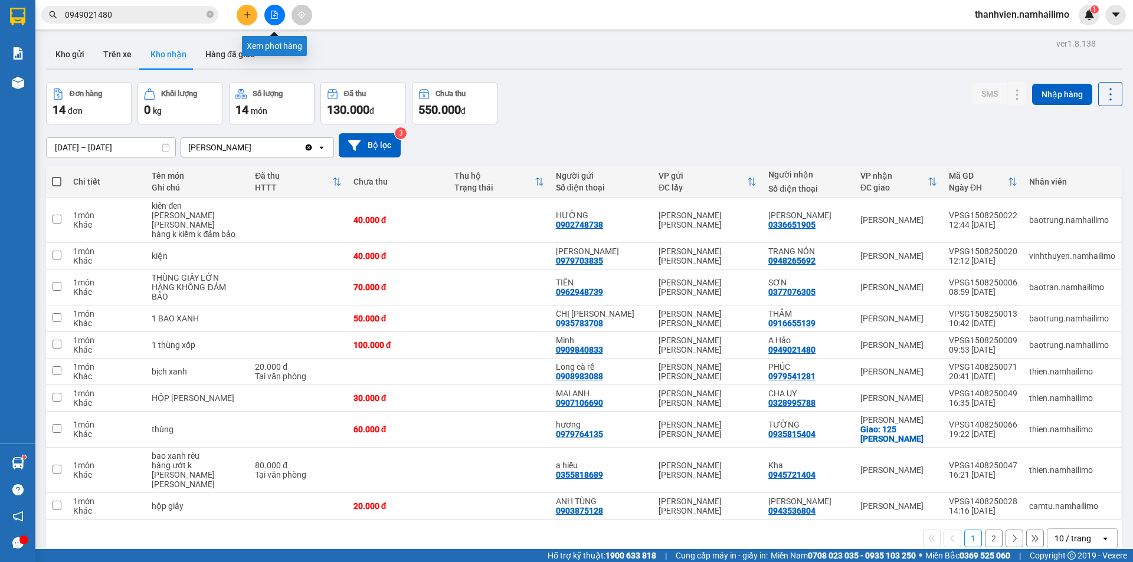
click at [278, 22] on button at bounding box center [274, 15] width 21 height 21
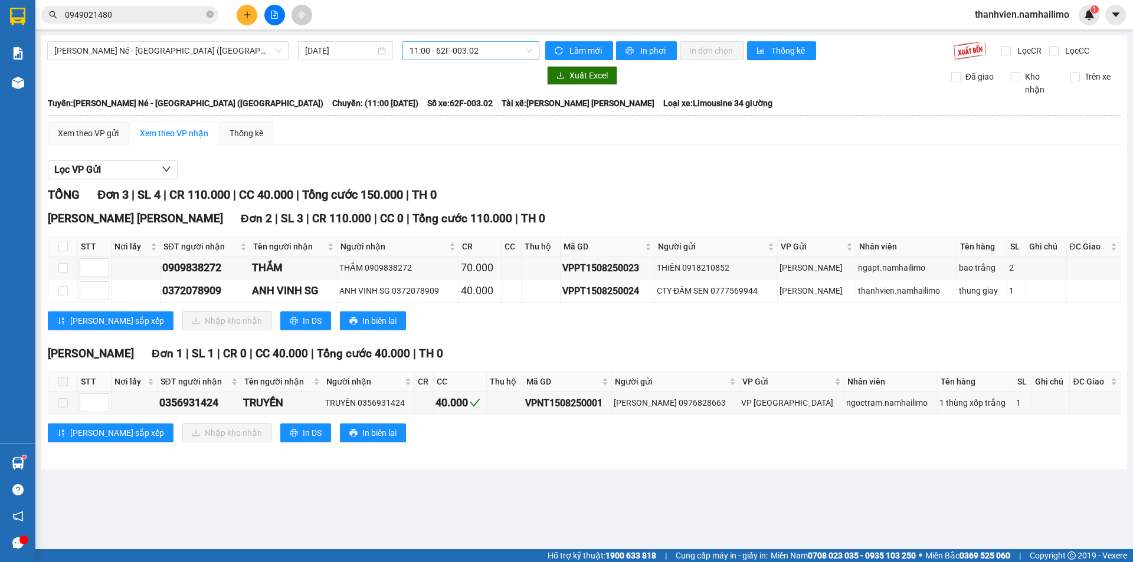
click at [497, 48] on span "11:00 - 62F-003.02" at bounding box center [471, 51] width 123 height 18
click at [205, 53] on span "[PERSON_NAME] Né - [GEOGRAPHIC_DATA] ([GEOGRAPHIC_DATA])" at bounding box center [167, 51] width 227 height 18
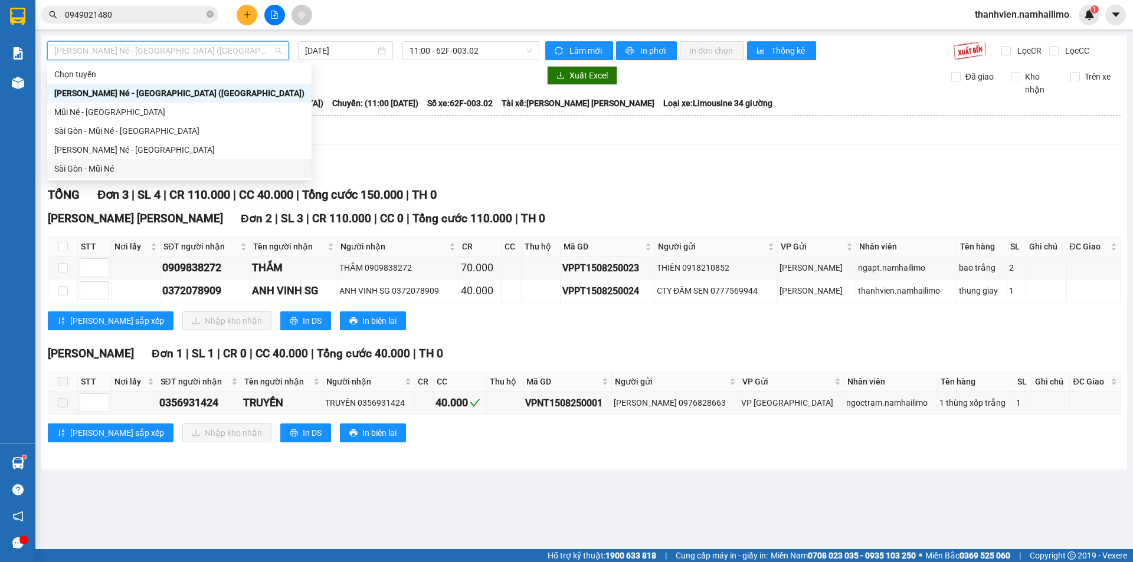
click at [94, 168] on div "Sài Gòn - Mũi Né" at bounding box center [179, 168] width 250 height 13
type input "[DATE]"
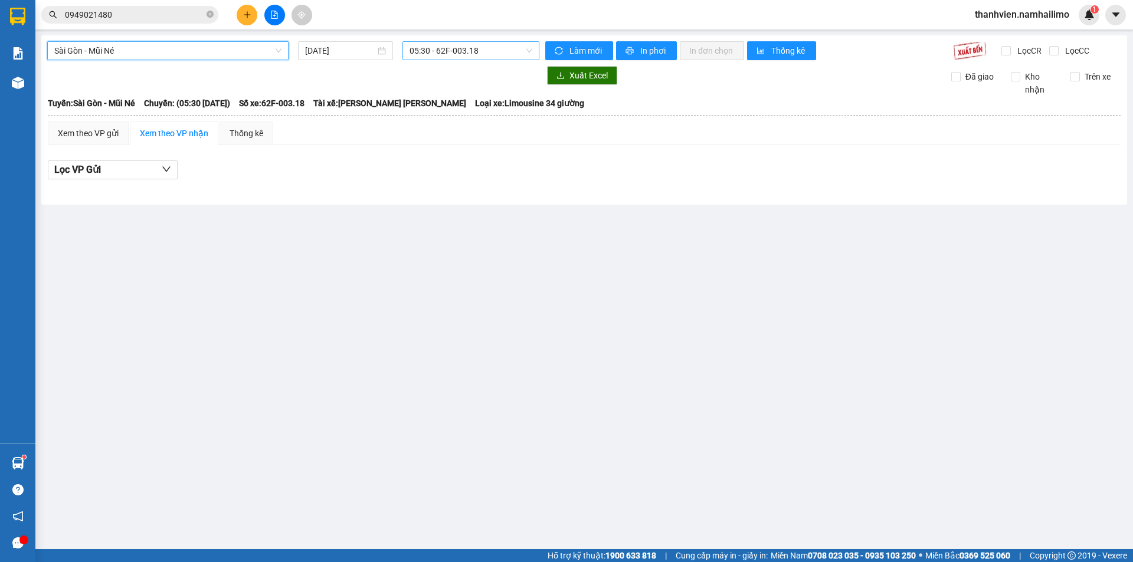
click at [495, 53] on span "05:30 - 62F-003.18" at bounding box center [471, 51] width 123 height 18
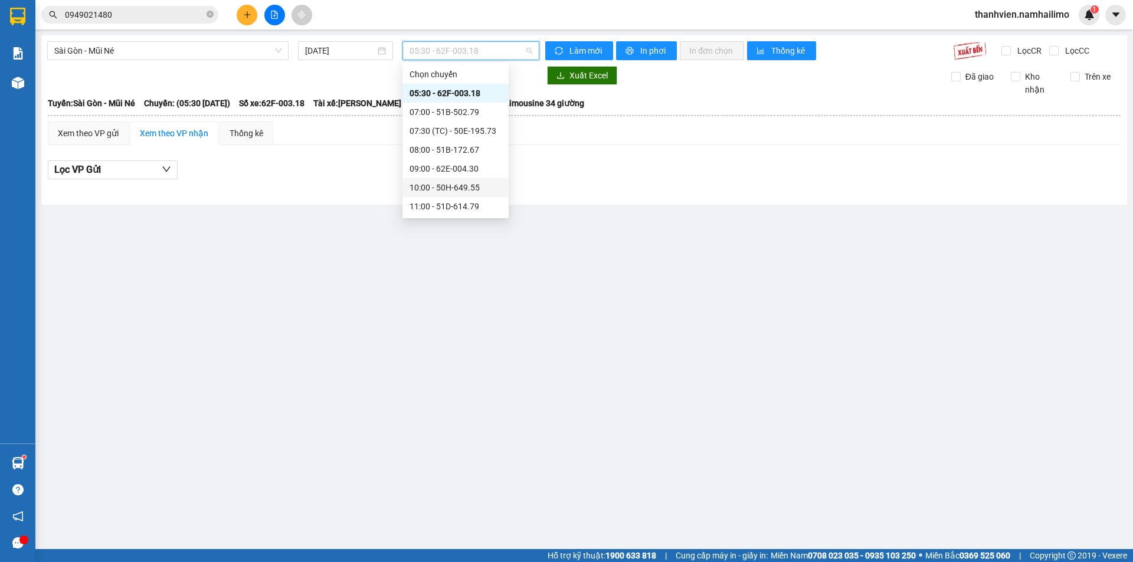
scroll to position [130, 0]
click at [454, 114] on div "14:00 - 50H-638.28" at bounding box center [456, 114] width 92 height 13
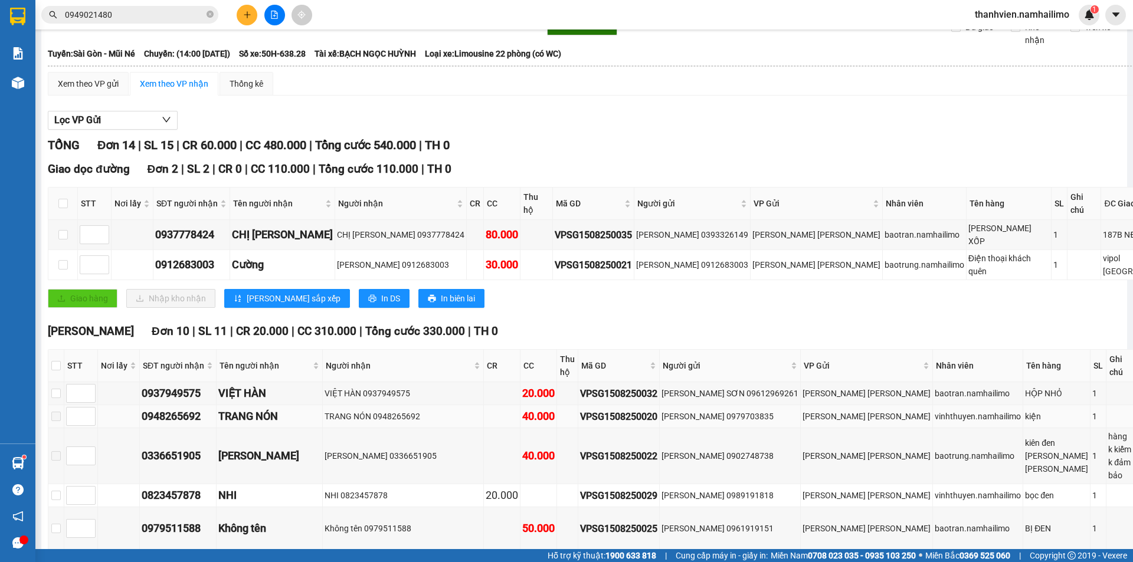
scroll to position [118, 0]
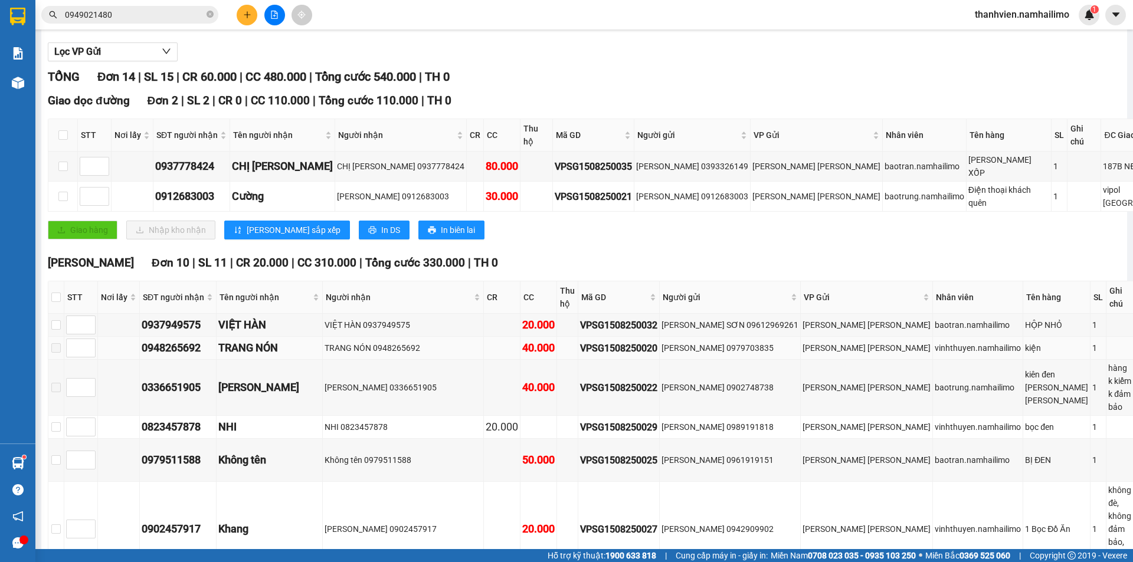
click at [64, 337] on td at bounding box center [56, 348] width 16 height 23
click at [61, 320] on input "checkbox" at bounding box center [55, 324] width 9 height 9
checkbox input "true"
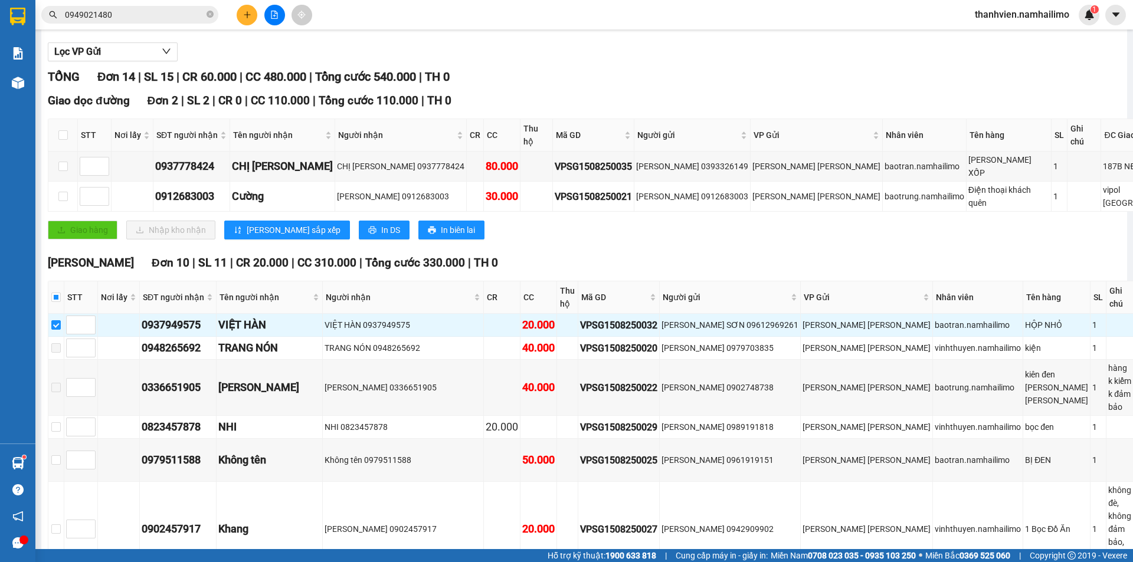
checkbox input "true"
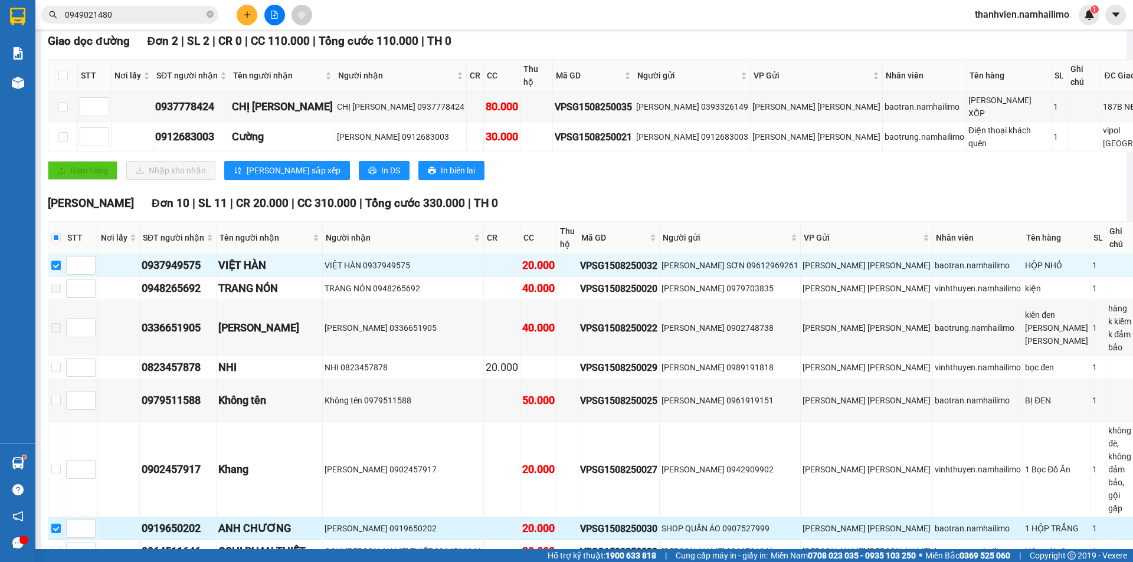
scroll to position [236, 0]
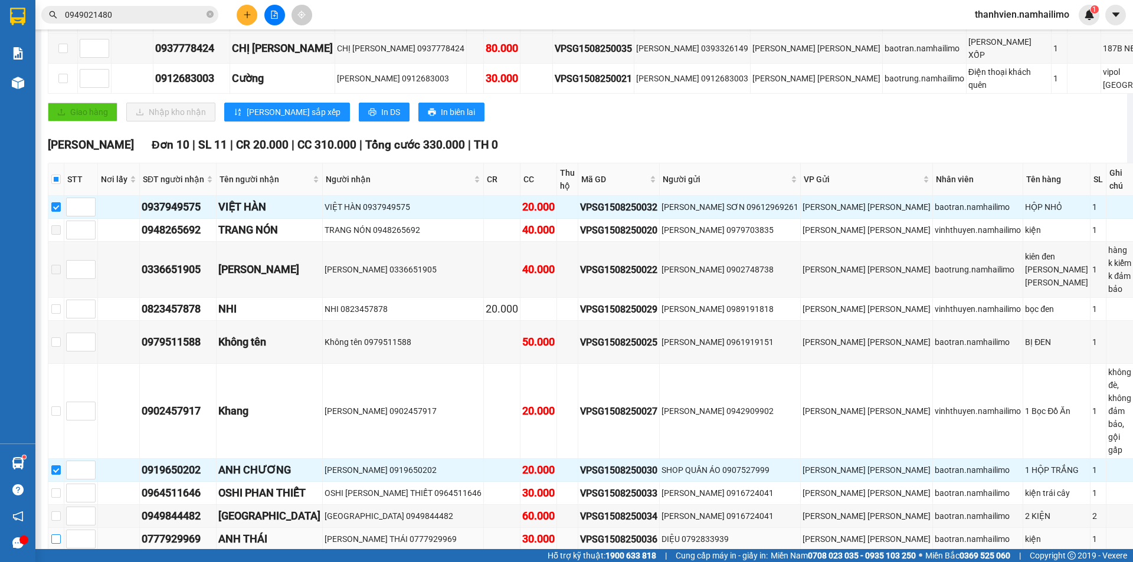
click at [61, 535] on input "checkbox" at bounding box center [55, 539] width 9 height 9
checkbox input "true"
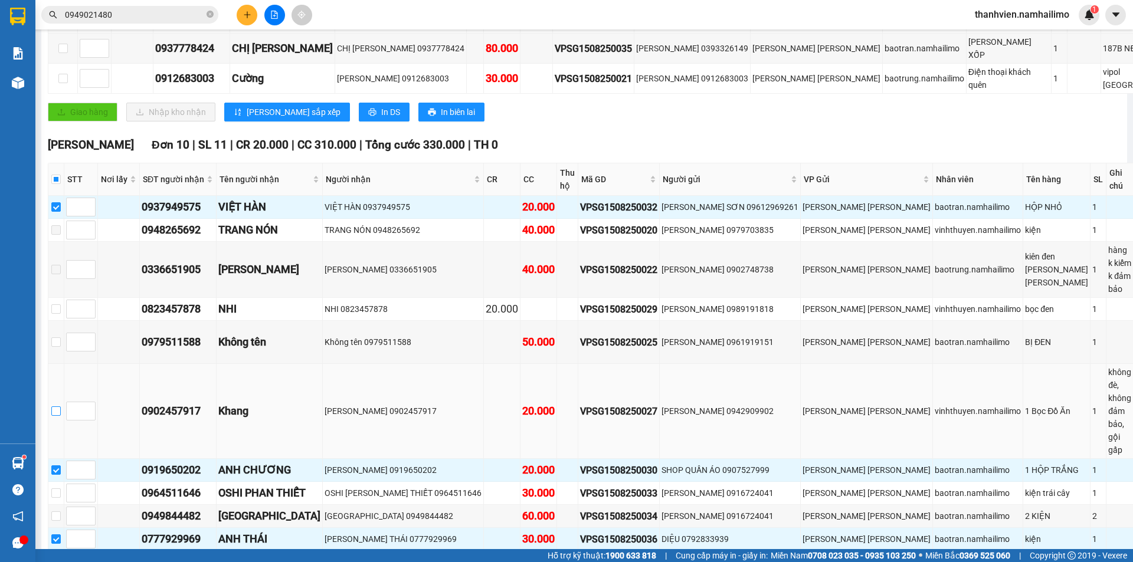
click at [61, 405] on label at bounding box center [55, 411] width 9 height 13
click at [61, 407] on input "checkbox" at bounding box center [55, 411] width 9 height 9
checkbox input "true"
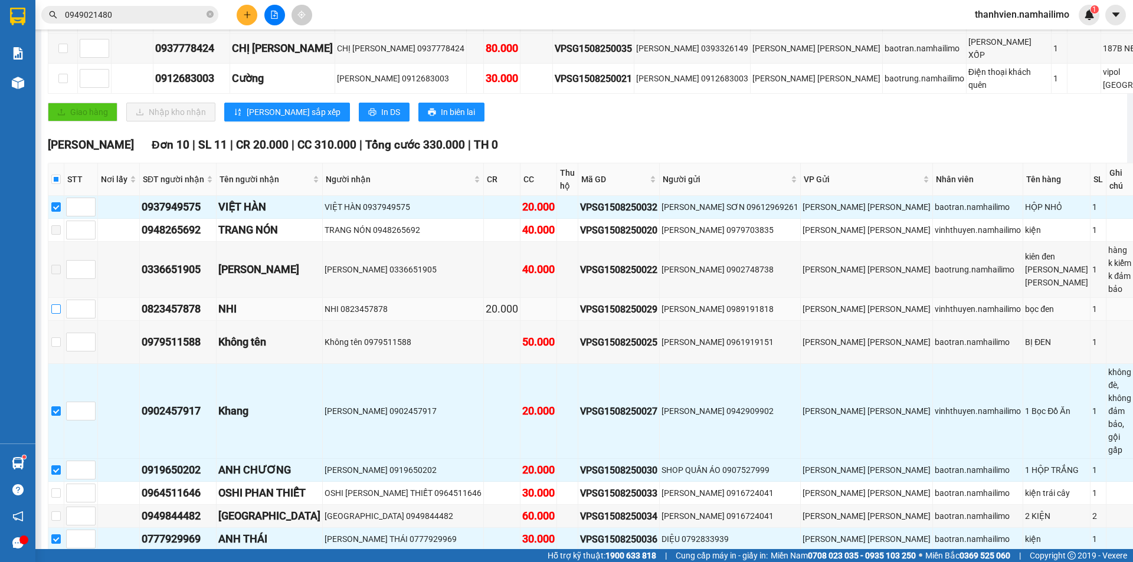
click at [60, 303] on label at bounding box center [55, 309] width 9 height 13
click at [60, 305] on input "checkbox" at bounding box center [55, 309] width 9 height 9
checkbox input "true"
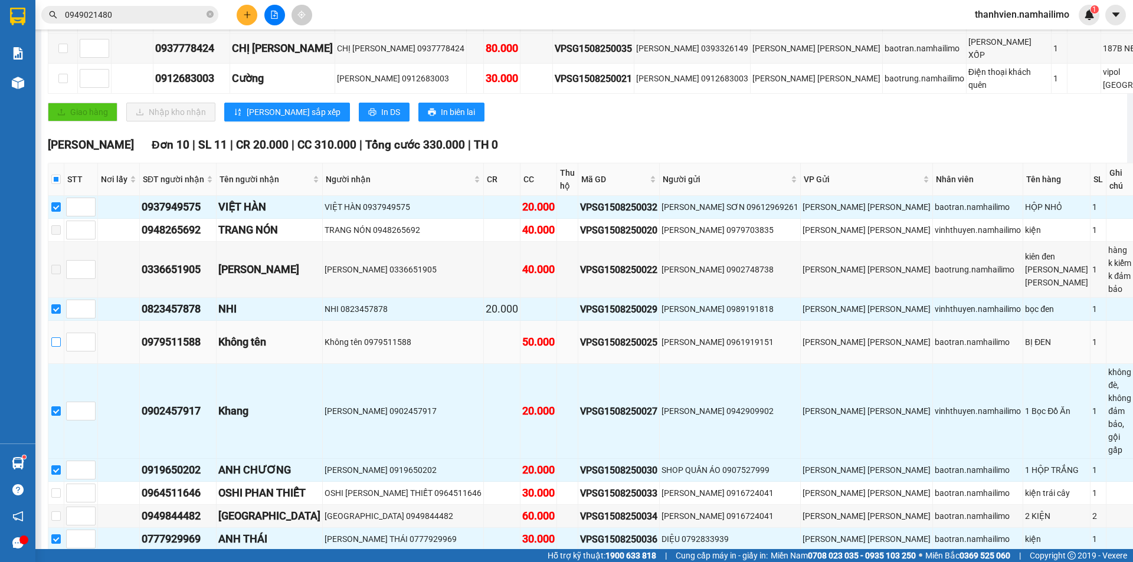
click at [61, 338] on input "checkbox" at bounding box center [55, 342] width 9 height 9
checkbox input "true"
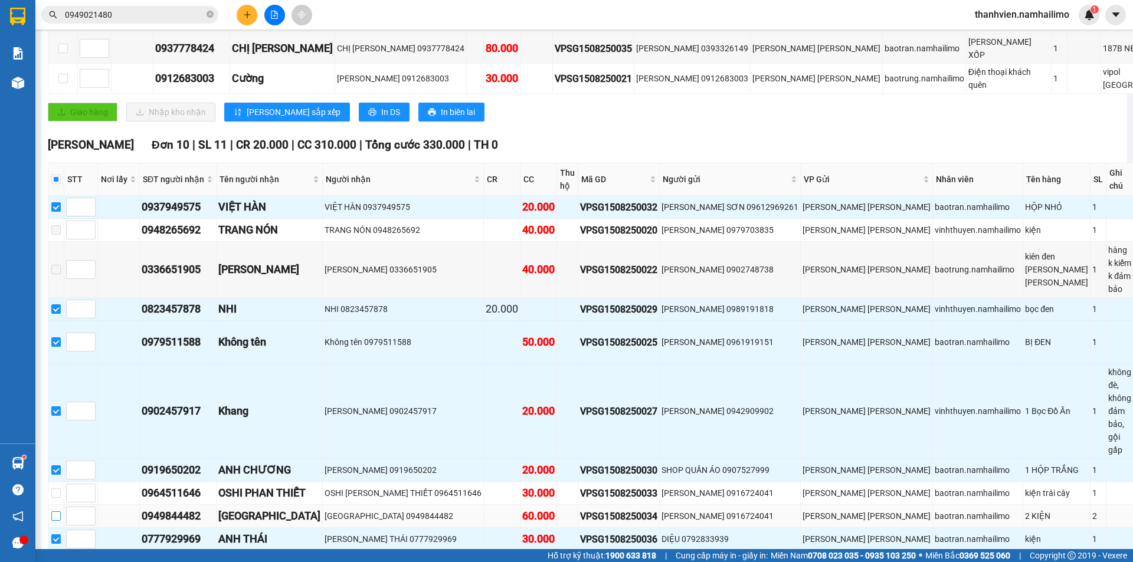
click at [61, 512] on input "checkbox" at bounding box center [55, 516] width 9 height 9
checkbox input "true"
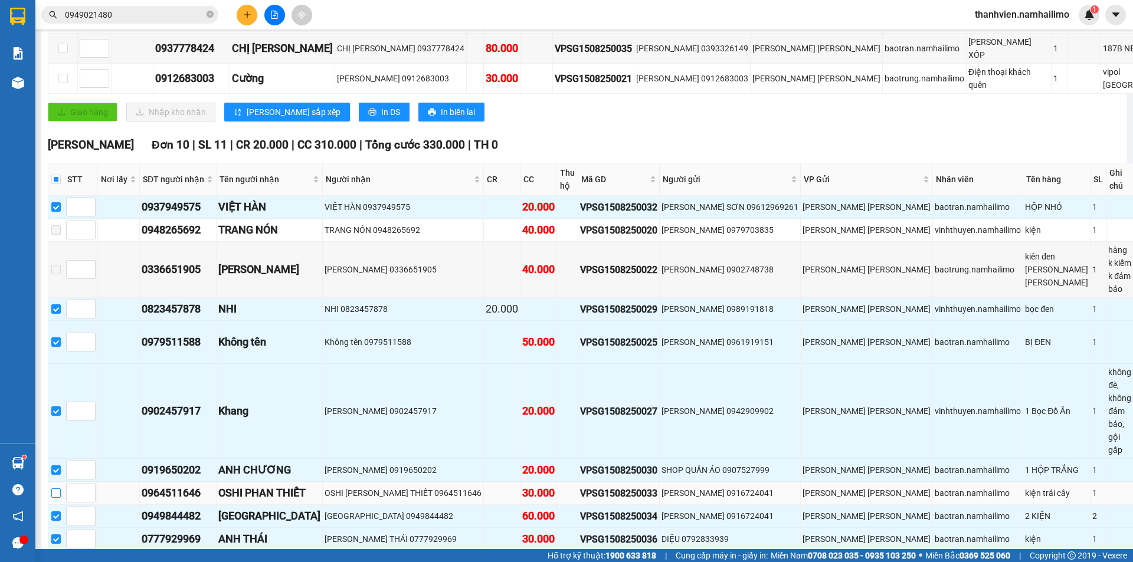
click at [61, 489] on input "checkbox" at bounding box center [55, 493] width 9 height 9
checkbox input "true"
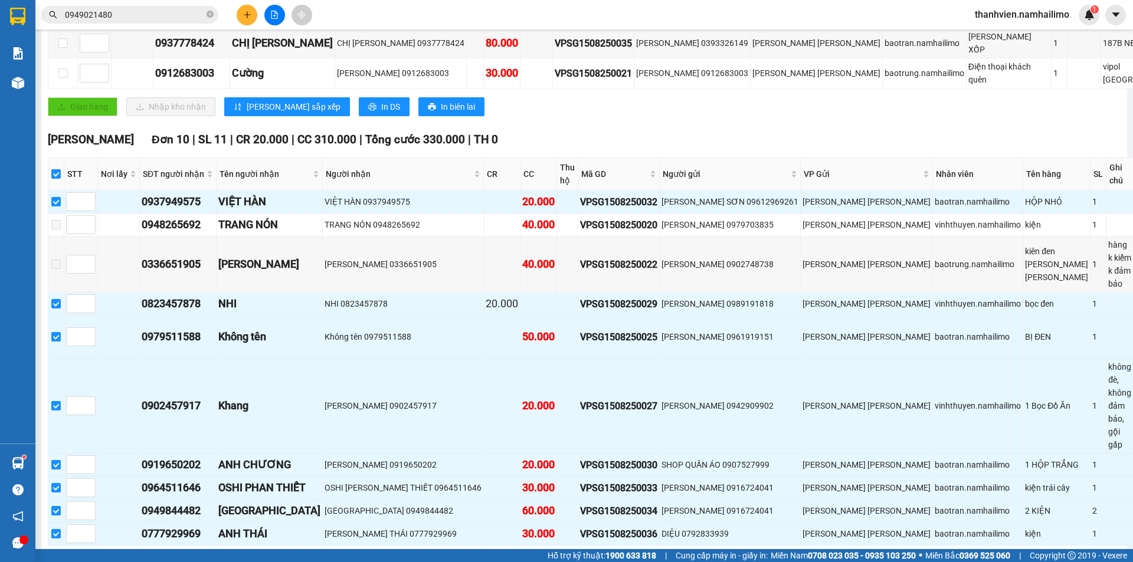
scroll to position [303, 0]
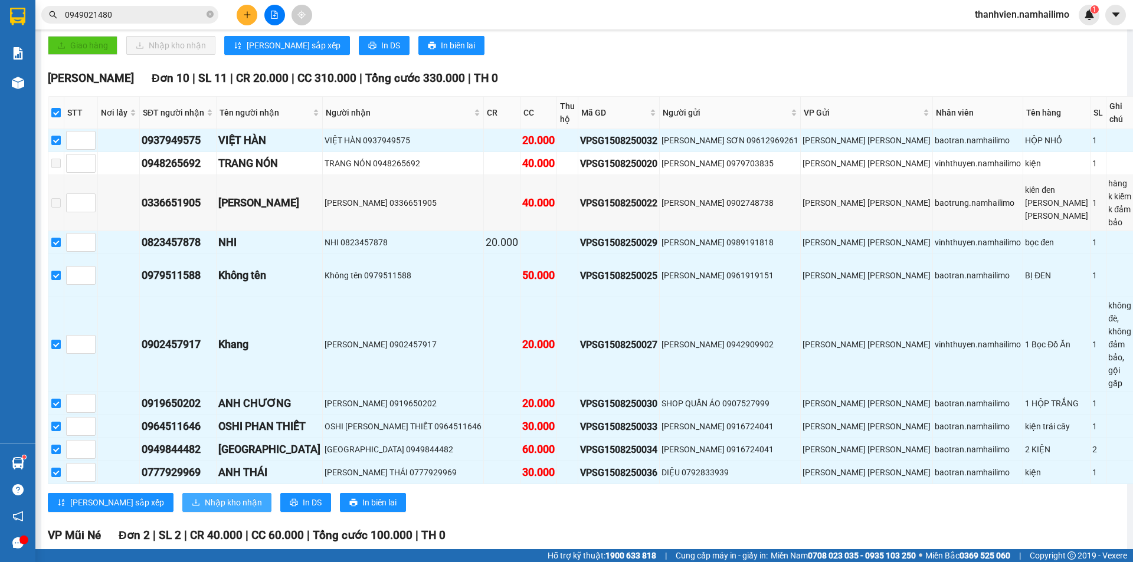
click at [205, 496] on span "Nhập kho nhận" at bounding box center [233, 502] width 57 height 13
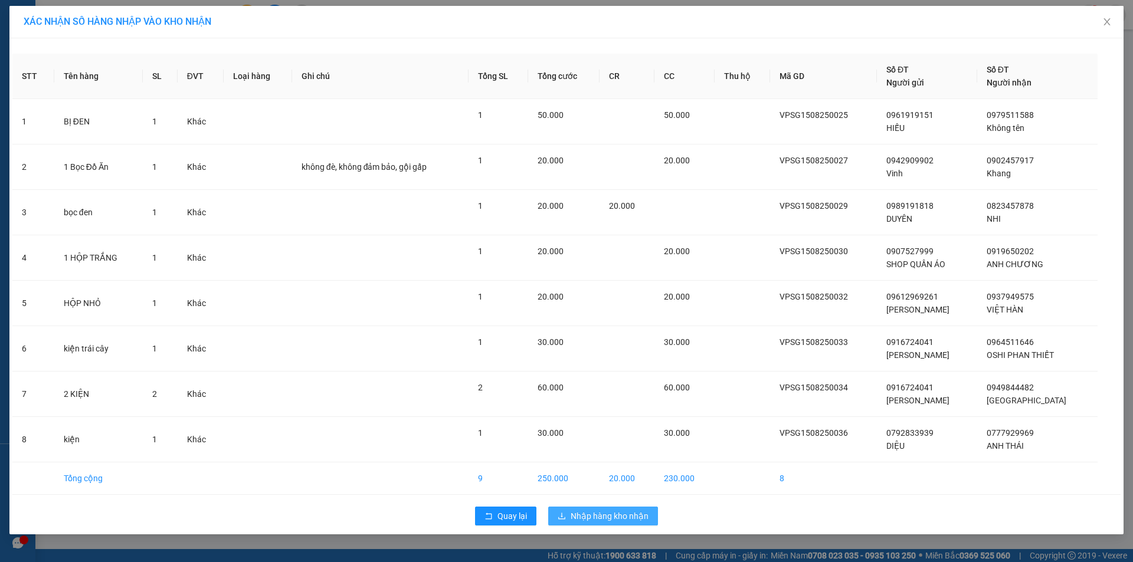
click at [617, 518] on span "Nhập hàng kho nhận" at bounding box center [610, 516] width 78 height 13
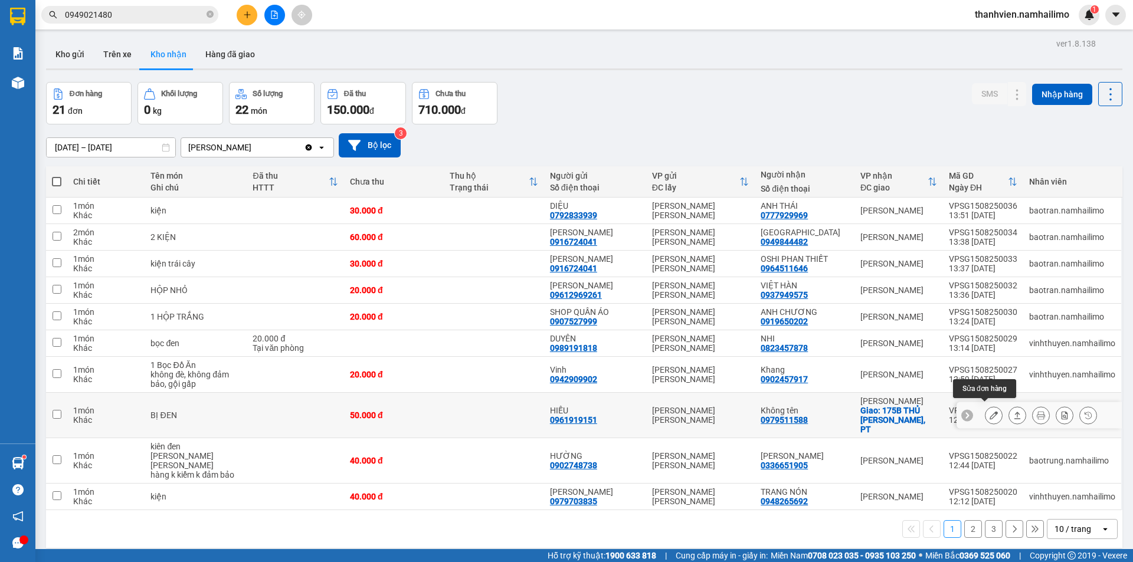
click at [990, 414] on icon at bounding box center [994, 415] width 8 height 8
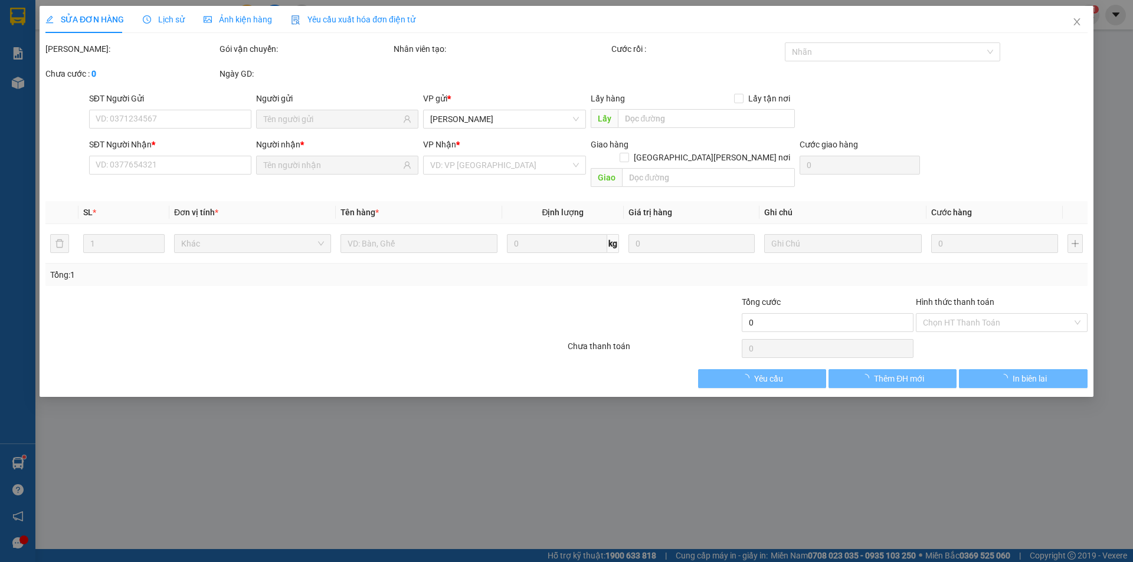
type input "0961919151"
type input "HIẾU"
type input "0979511588"
type input "Không tên"
checkbox input "true"
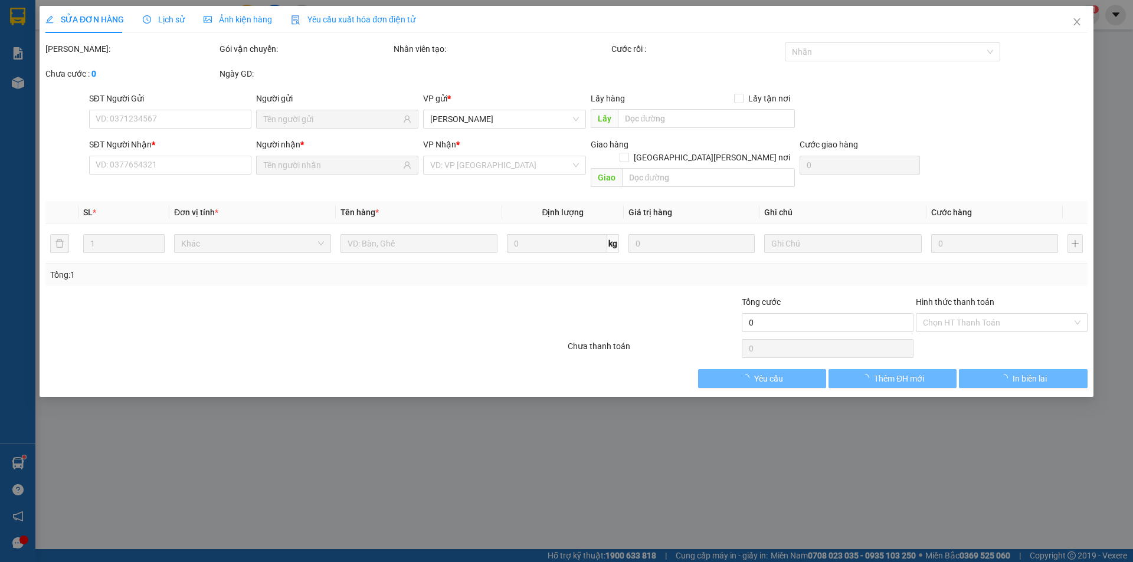
type input "175B THỦ [PERSON_NAME], PT"
type input "20.000"
type input "50.000"
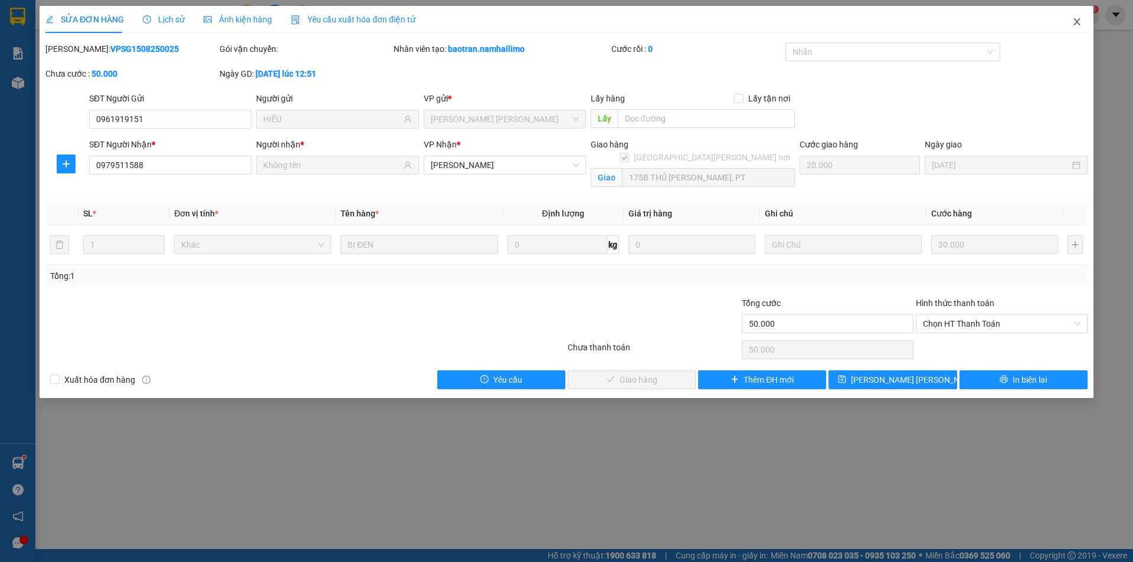
click at [1076, 24] on icon "close" at bounding box center [1076, 21] width 9 height 9
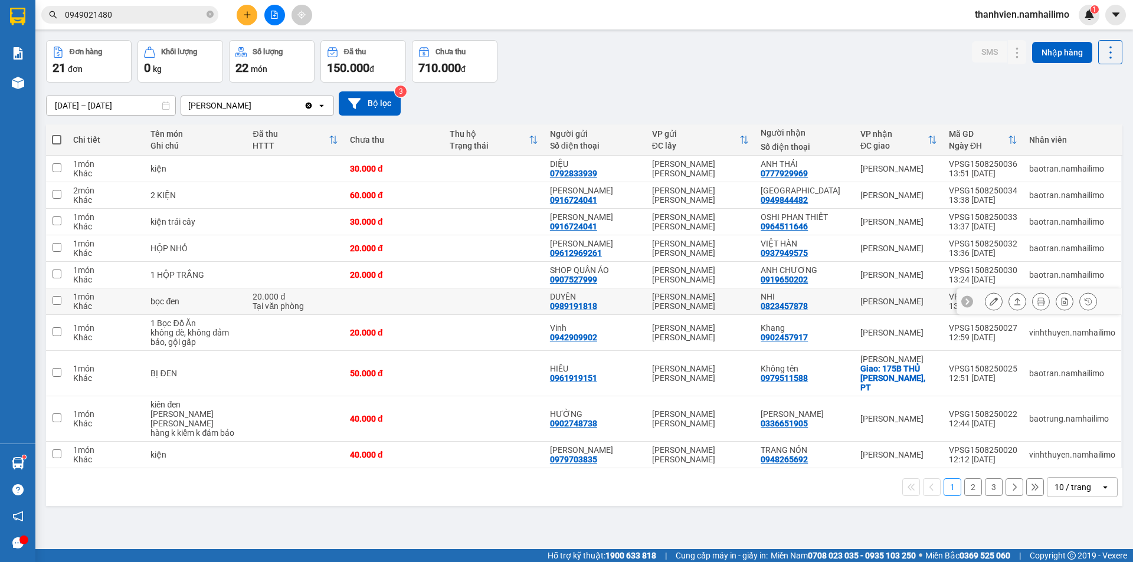
scroll to position [54, 0]
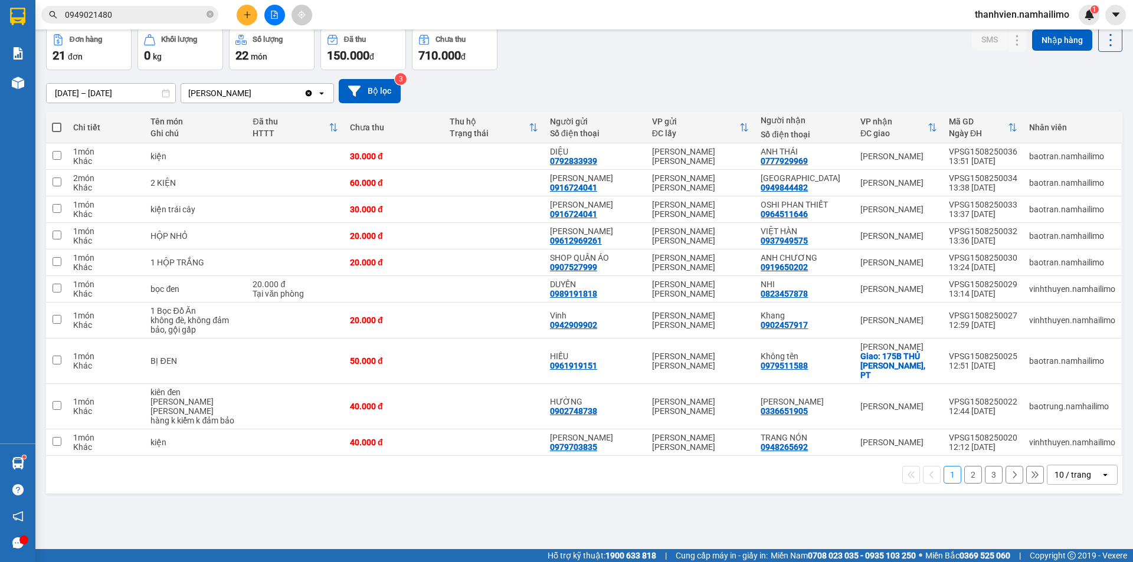
click at [965, 467] on button "2" at bounding box center [973, 475] width 18 height 18
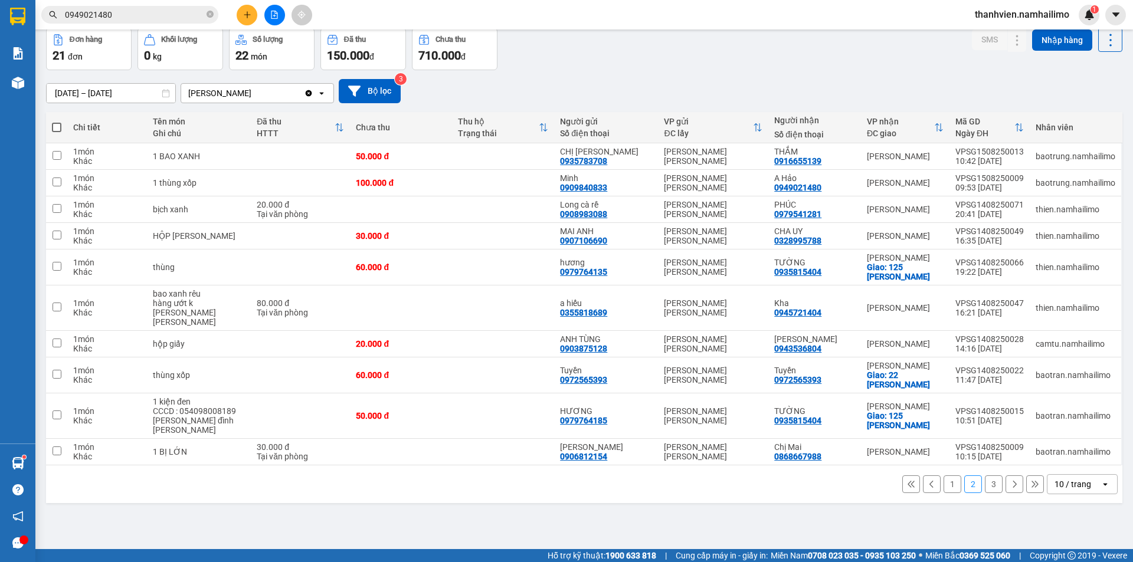
click at [990, 476] on button "3" at bounding box center [994, 485] width 18 height 18
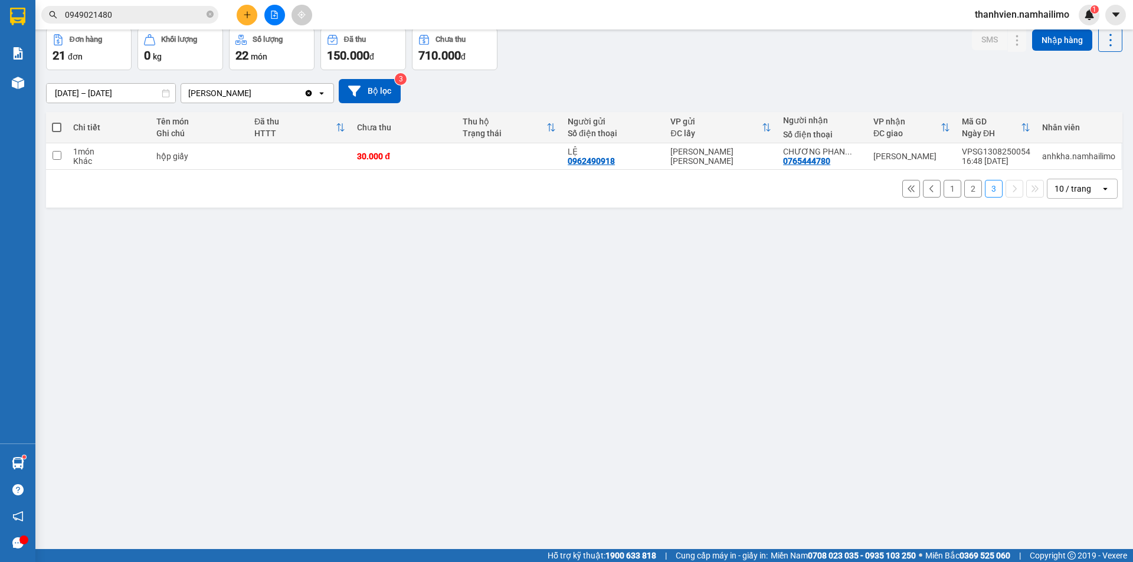
click at [964, 189] on button "2" at bounding box center [973, 189] width 18 height 18
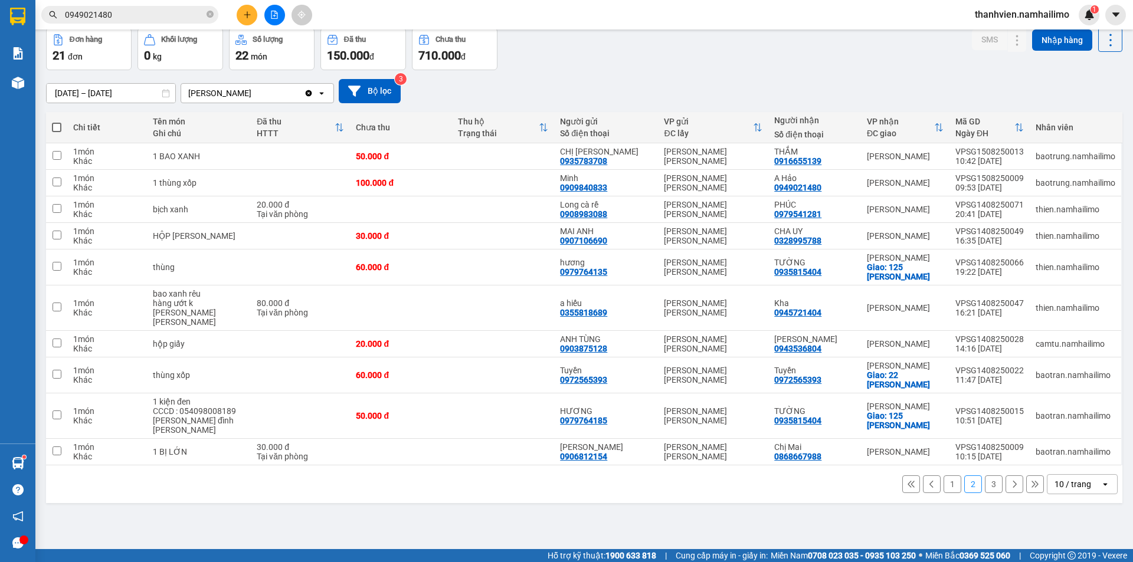
click at [950, 476] on button "1" at bounding box center [953, 485] width 18 height 18
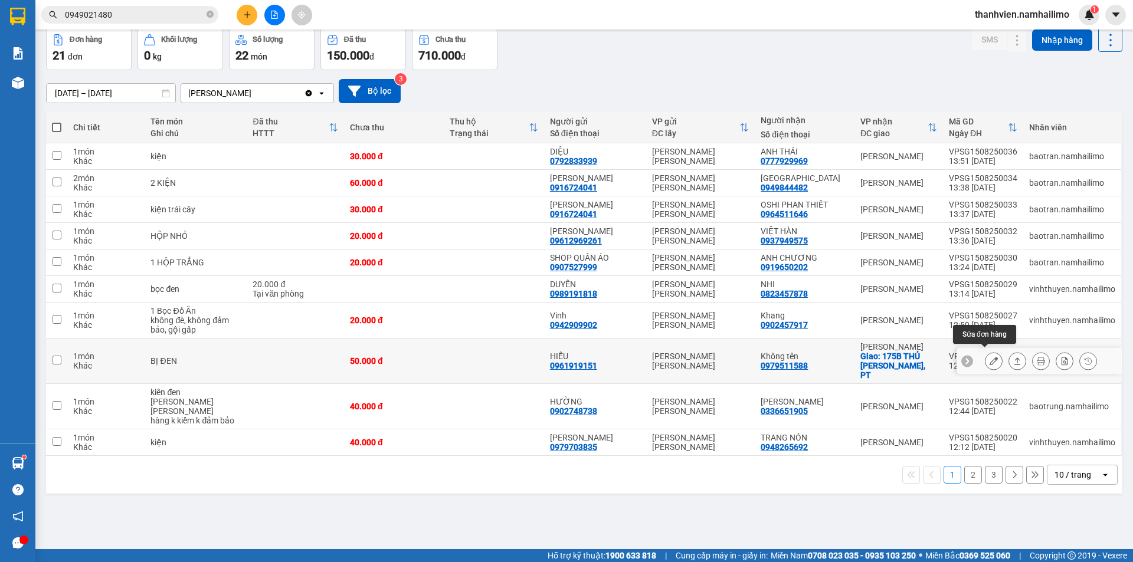
click at [989, 356] on button at bounding box center [994, 361] width 17 height 21
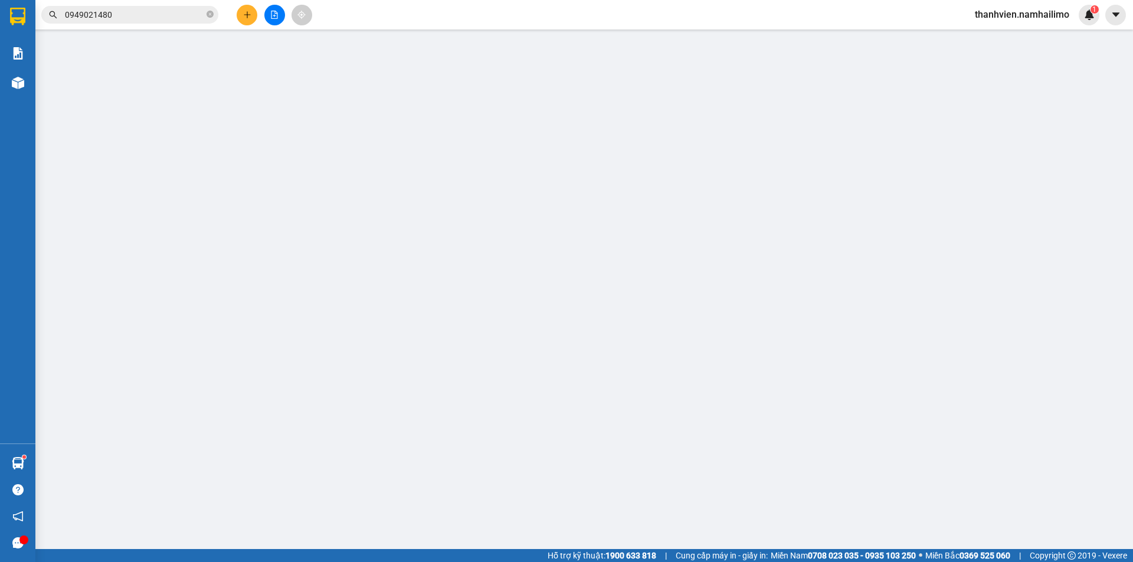
type input "0961919151"
type input "HIẾU"
type input "0979511588"
type input "Không tên"
checkbox input "true"
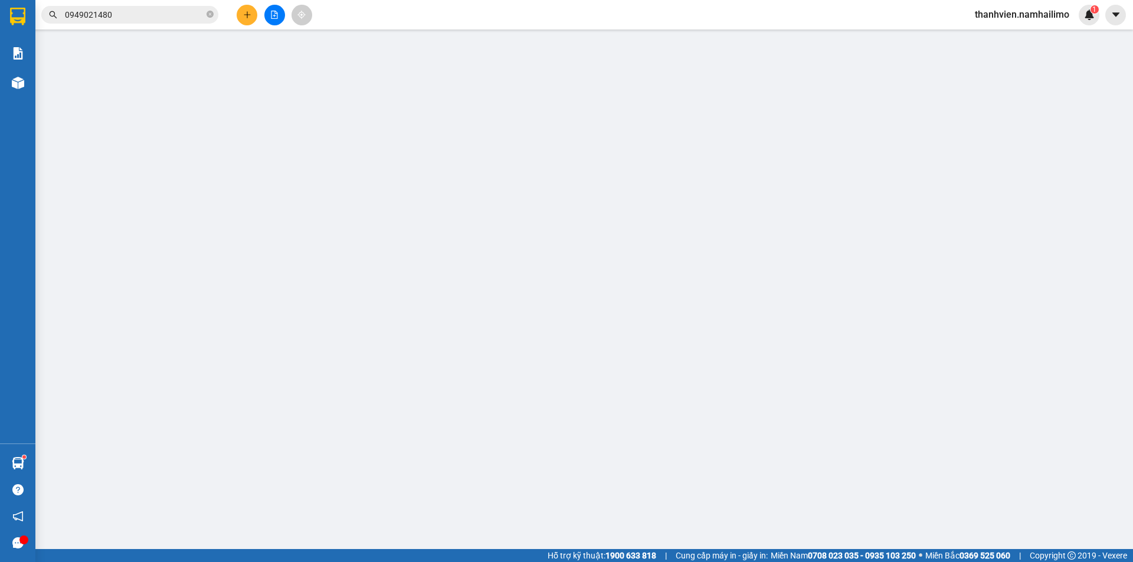
type input "175B THỦ [PERSON_NAME], PT"
type input "20.000"
type input "50.000"
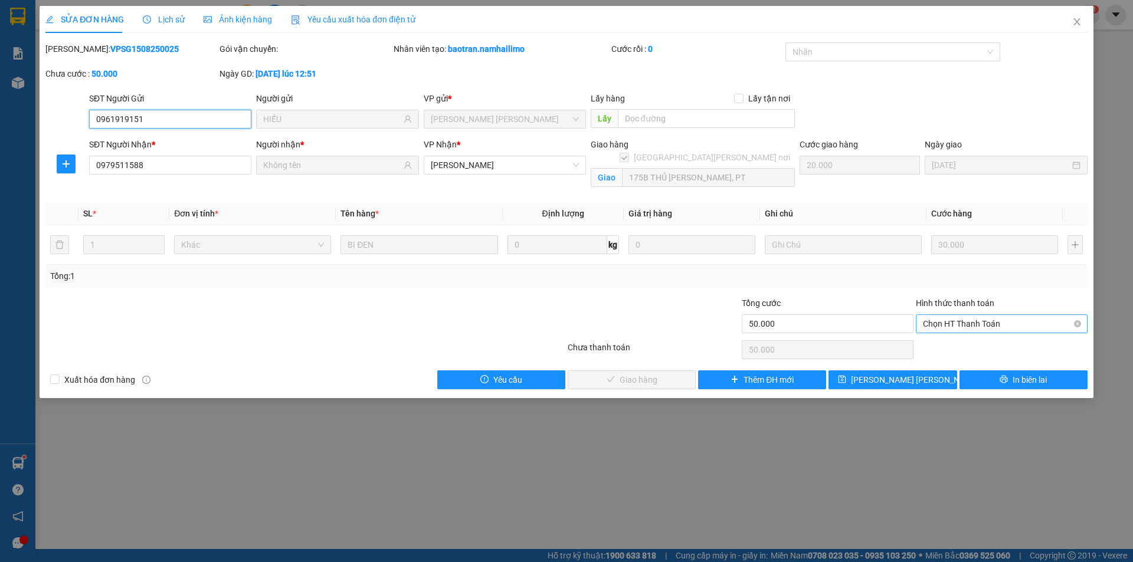
click at [978, 322] on span "Chọn HT Thanh Toán" at bounding box center [1002, 324] width 158 height 18
click at [975, 350] on div "Tại văn phòng" at bounding box center [1002, 347] width 158 height 13
type input "0"
click at [633, 380] on span "Giao hàng" at bounding box center [639, 380] width 38 height 13
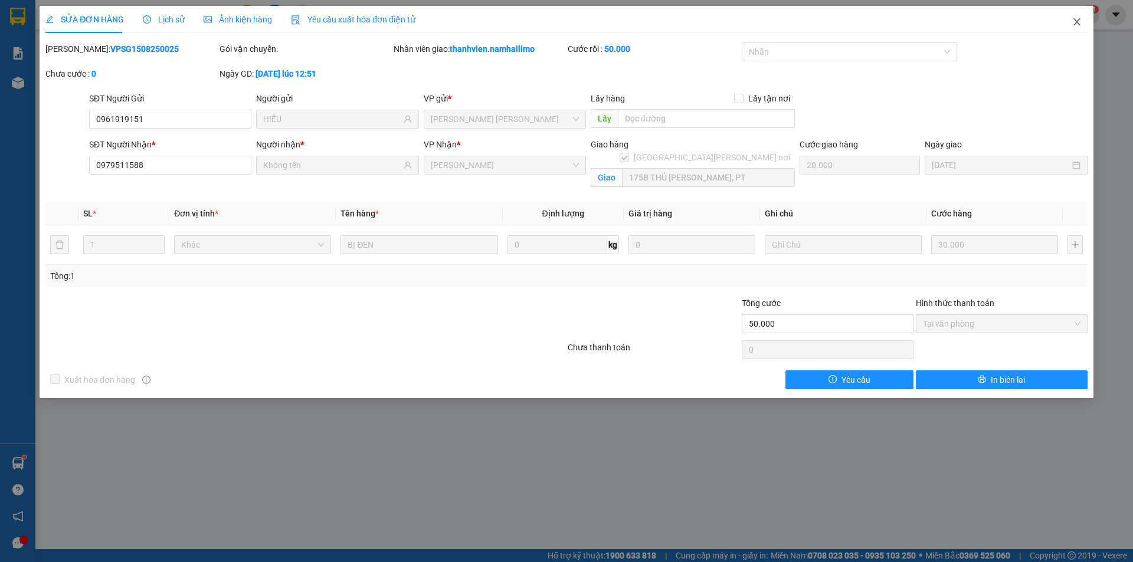
click at [1074, 25] on icon "close" at bounding box center [1076, 21] width 6 height 7
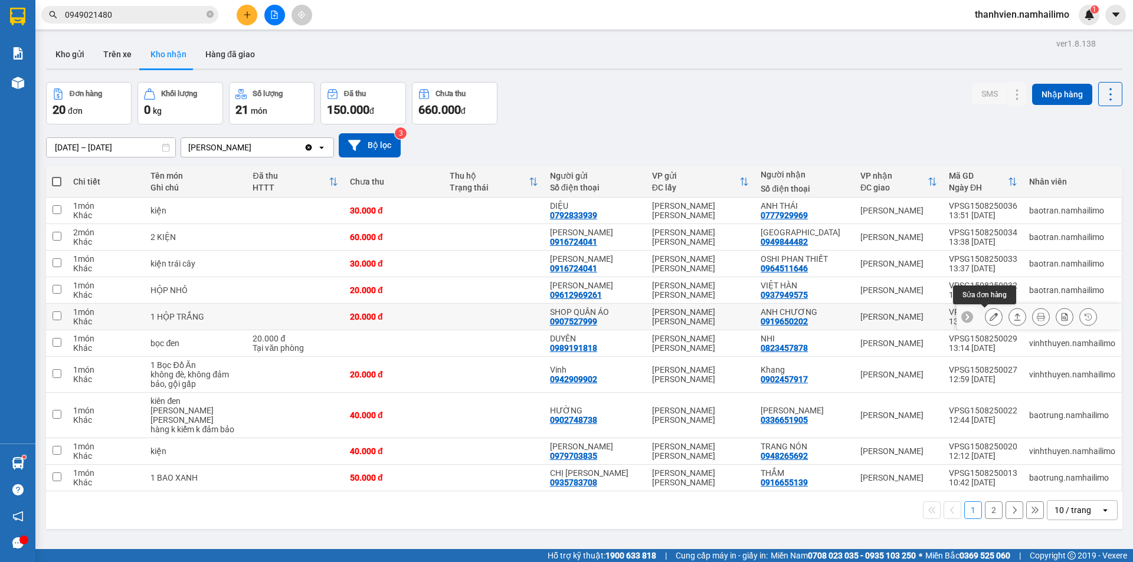
click at [990, 320] on icon at bounding box center [994, 317] width 8 height 8
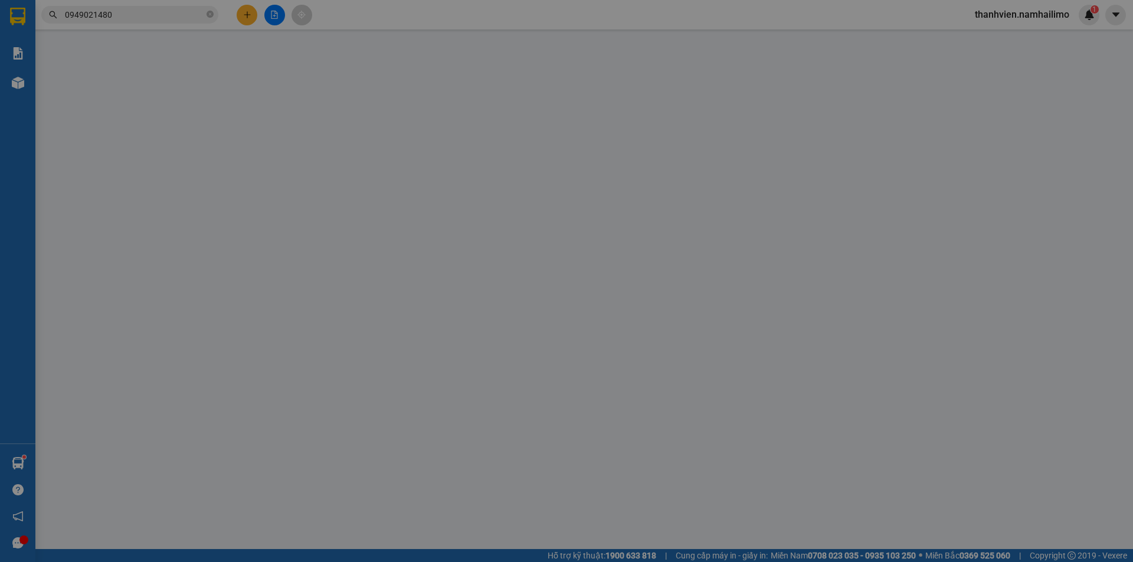
type input "0907527999"
type input "SHOP QUẦN ÁO"
type input "0919650202"
type input "ANH CHƯƠNG"
type input "20.000"
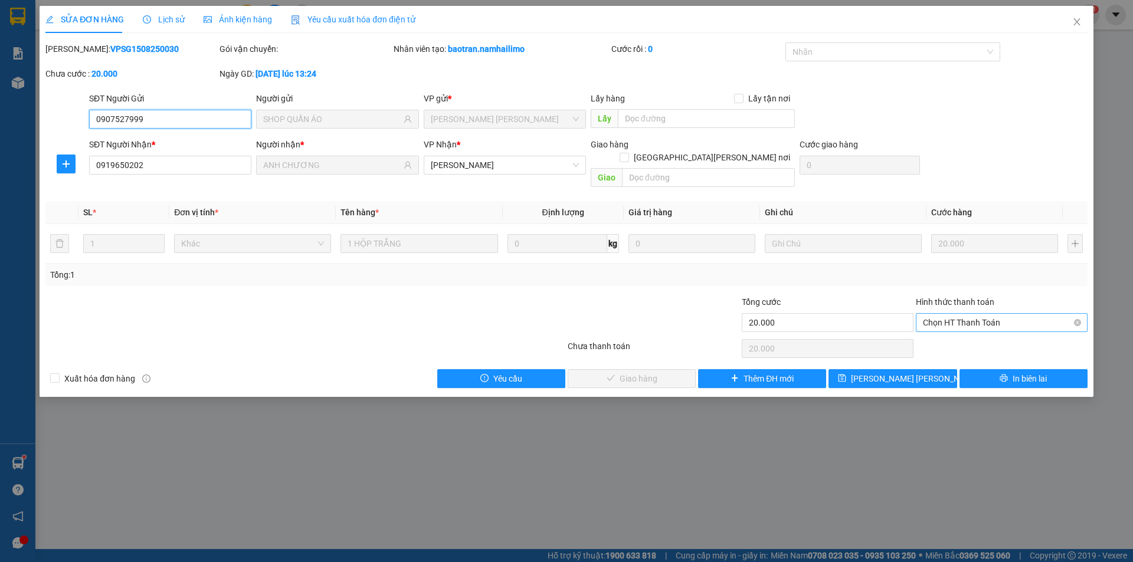
click at [988, 314] on span "Chọn HT Thanh Toán" at bounding box center [1002, 323] width 158 height 18
click at [986, 336] on div "Tại văn phòng" at bounding box center [1002, 333] width 158 height 13
type input "0"
click at [636, 372] on span "Giao hàng" at bounding box center [639, 378] width 38 height 13
